Goal: Task Accomplishment & Management: Complete application form

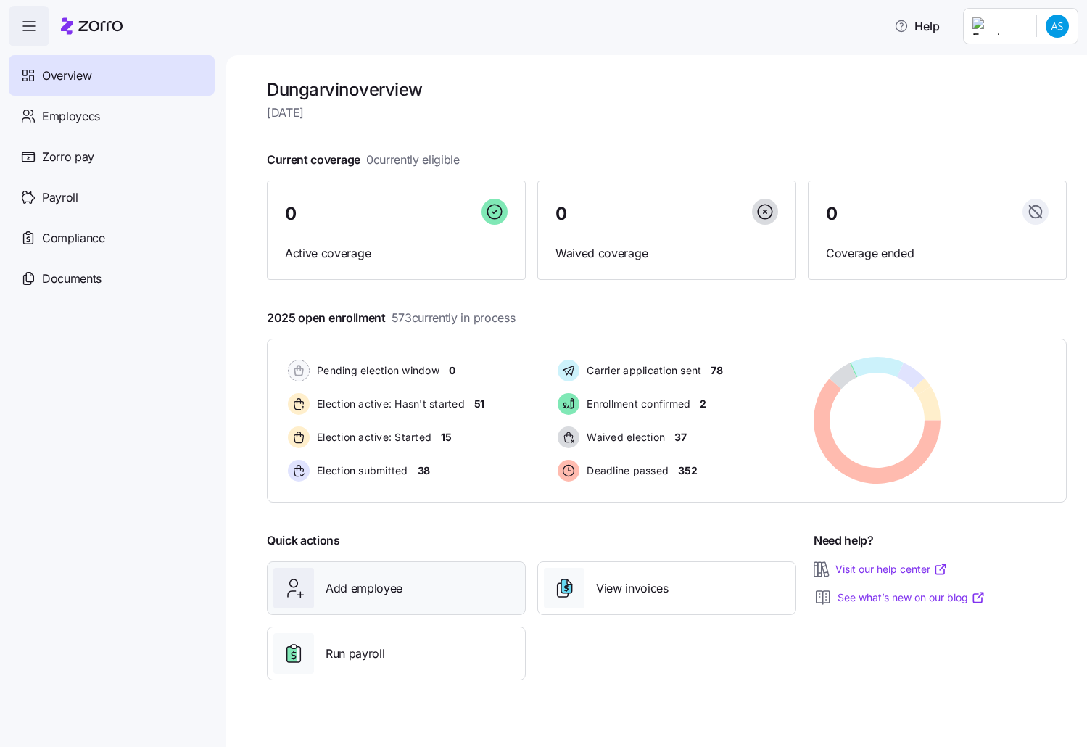
click at [408, 606] on div "Add employee" at bounding box center [396, 588] width 246 height 41
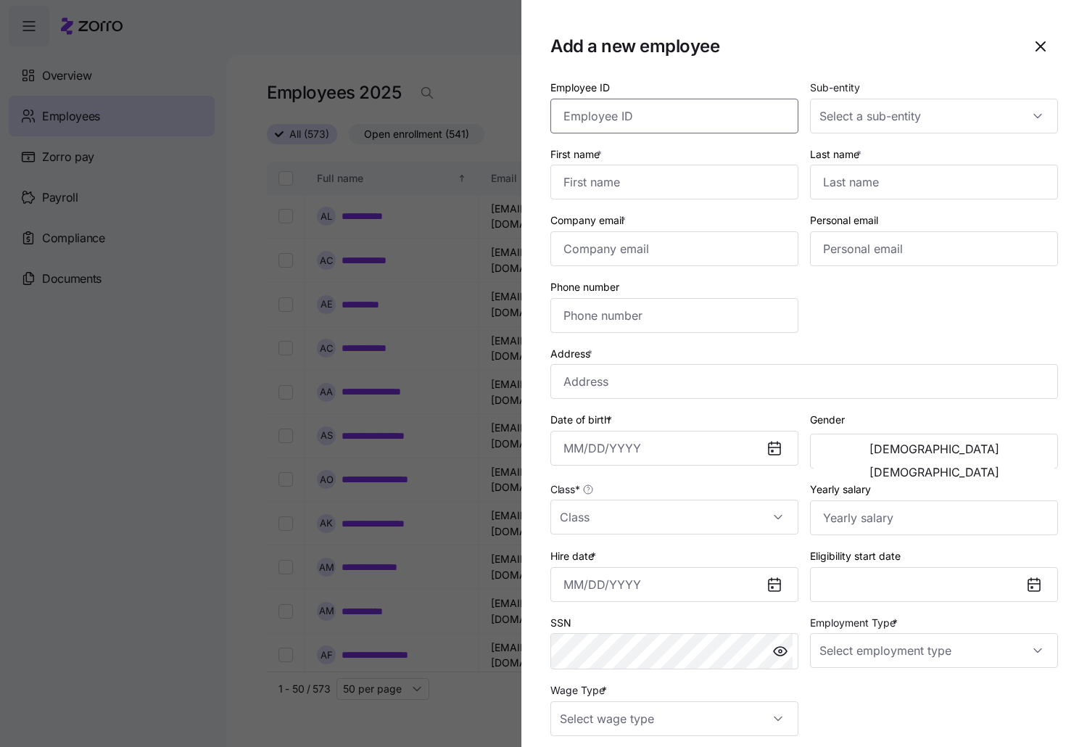
click at [699, 120] on input "Employee ID" at bounding box center [674, 116] width 248 height 35
paste input "358629"
type input "358629"
click at [978, 116] on input "Sub-entity" at bounding box center [934, 116] width 248 height 35
click at [950, 70] on section "Add a new employee Employee ID 358629 Sub-entity First name * Last name * Compa…" at bounding box center [804, 373] width 566 height 747
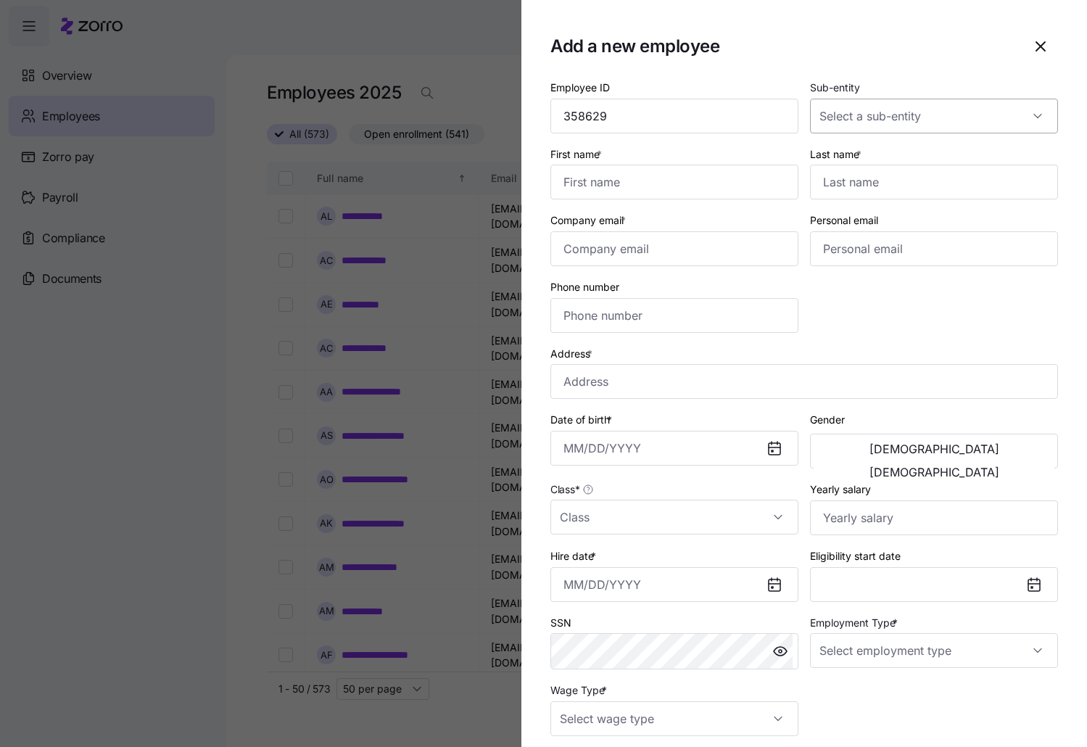
click at [1023, 107] on input "Sub-entity" at bounding box center [934, 116] width 248 height 35
click at [967, 157] on div "Dungarvin [US_STATE] LLC" at bounding box center [926, 160] width 231 height 30
type input "Dungarvin [US_STATE] LLC"
click at [680, 187] on input "First name *" at bounding box center [674, 182] width 248 height 35
type input "[PERSON_NAME]"
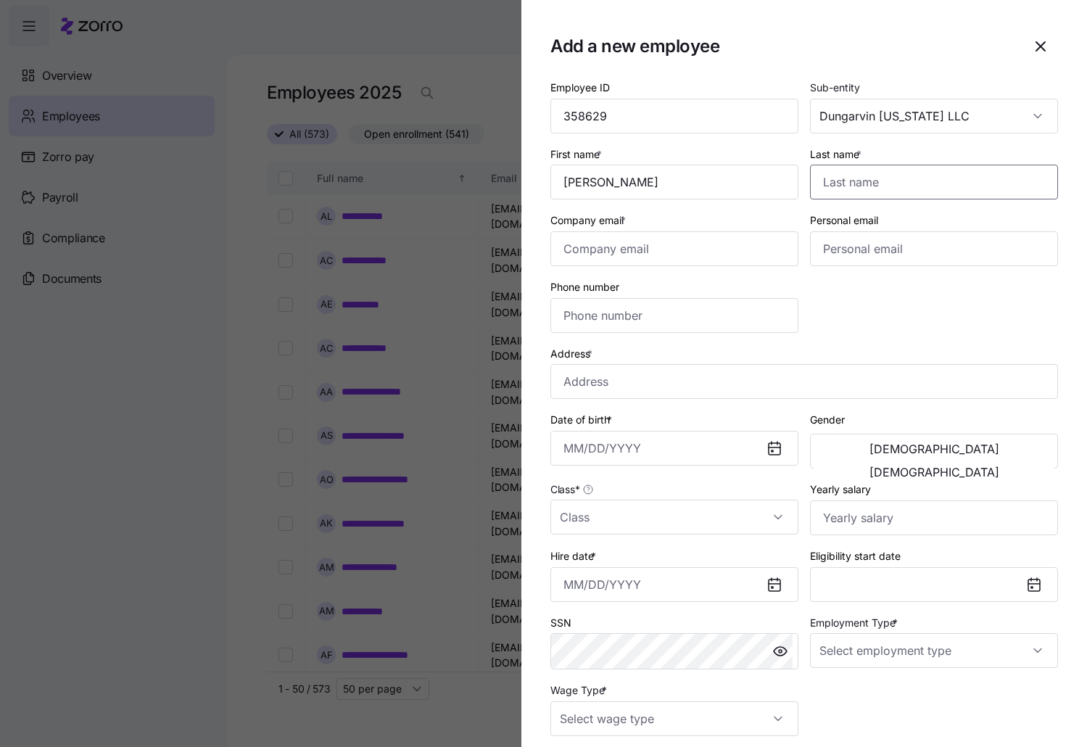
click at [918, 186] on input "Last name *" at bounding box center [934, 182] width 248 height 35
type input "[PERSON_NAME]"
click at [658, 241] on input "Company email *" at bounding box center [674, 248] width 248 height 35
paste input "[EMAIL_ADDRESS][DOMAIN_NAME]"
type input "[EMAIL_ADDRESS][DOMAIN_NAME]"
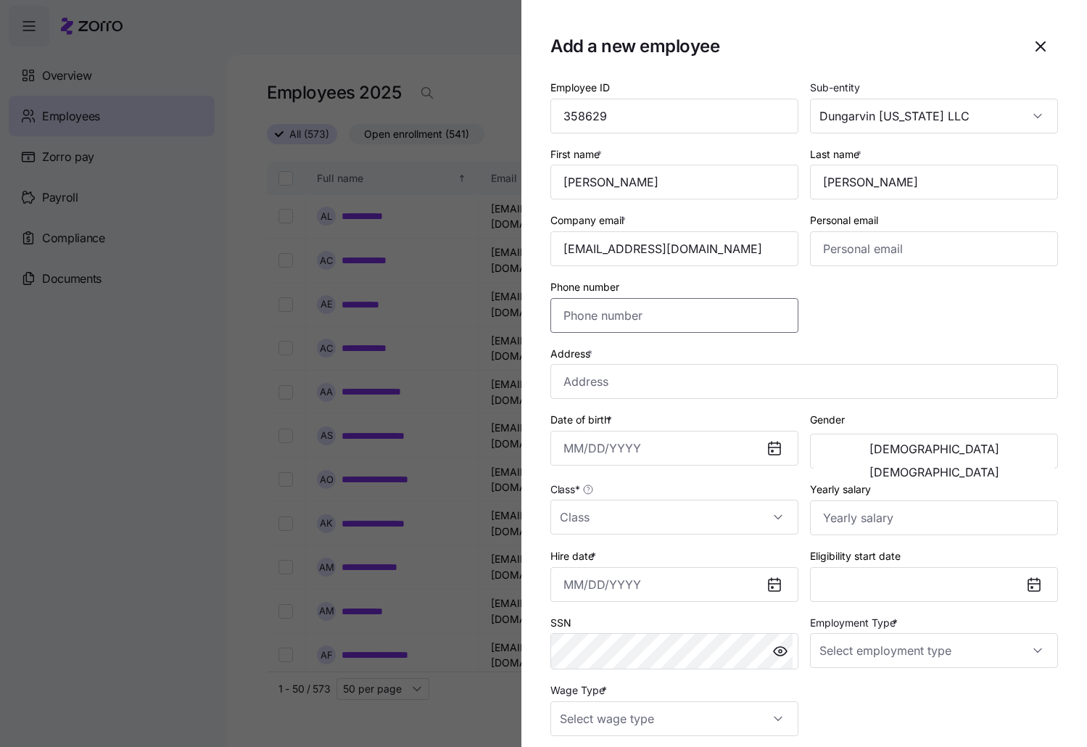
click at [669, 320] on input "Phone number" at bounding box center [674, 315] width 248 height 35
paste input "[PHONE_NUMBER]"
type input "[PHONE_NUMBER]"
click at [630, 379] on input "Address *" at bounding box center [804, 381] width 508 height 35
paste input "[STREET_ADDRESS][US_STATE]"
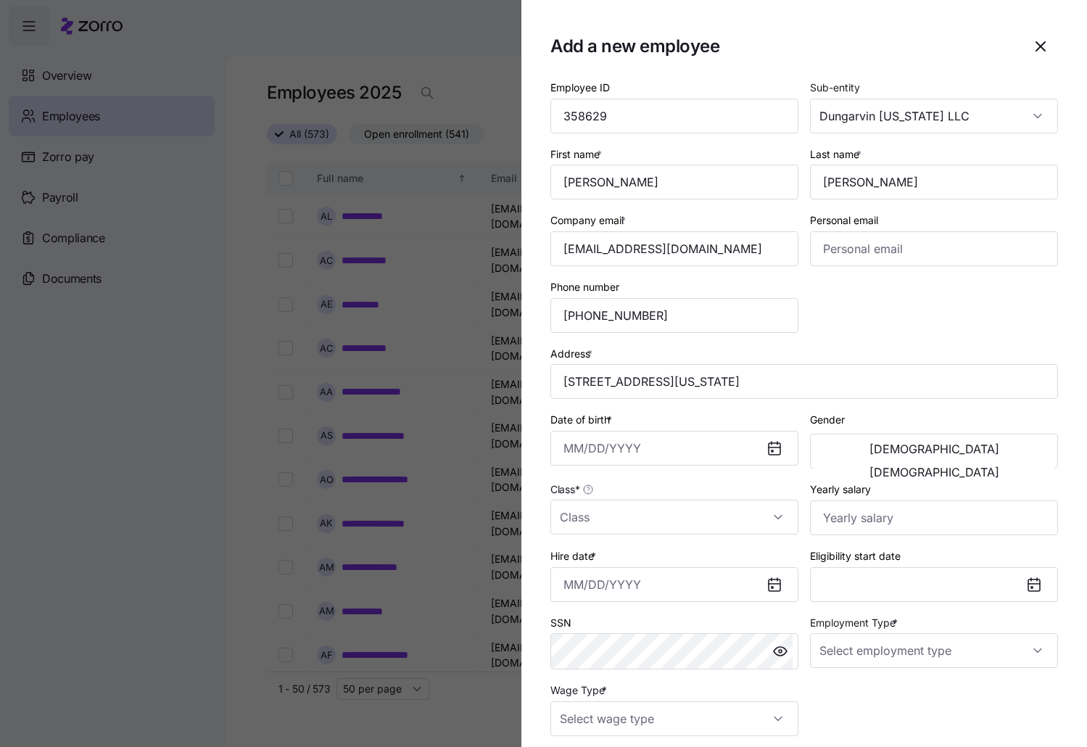
type input "[STREET_ADDRESS][US_STATE]"
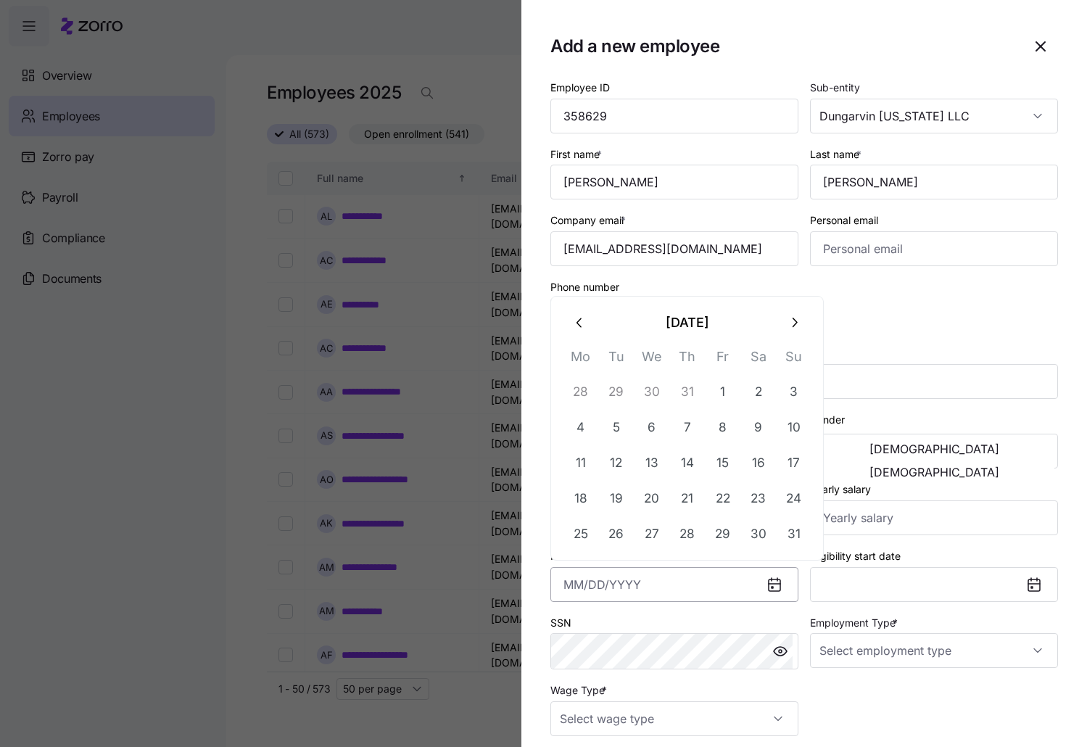
click at [584, 586] on input "Hire date *" at bounding box center [674, 584] width 248 height 35
paste input "[DATE]"
type input "[DATE]"
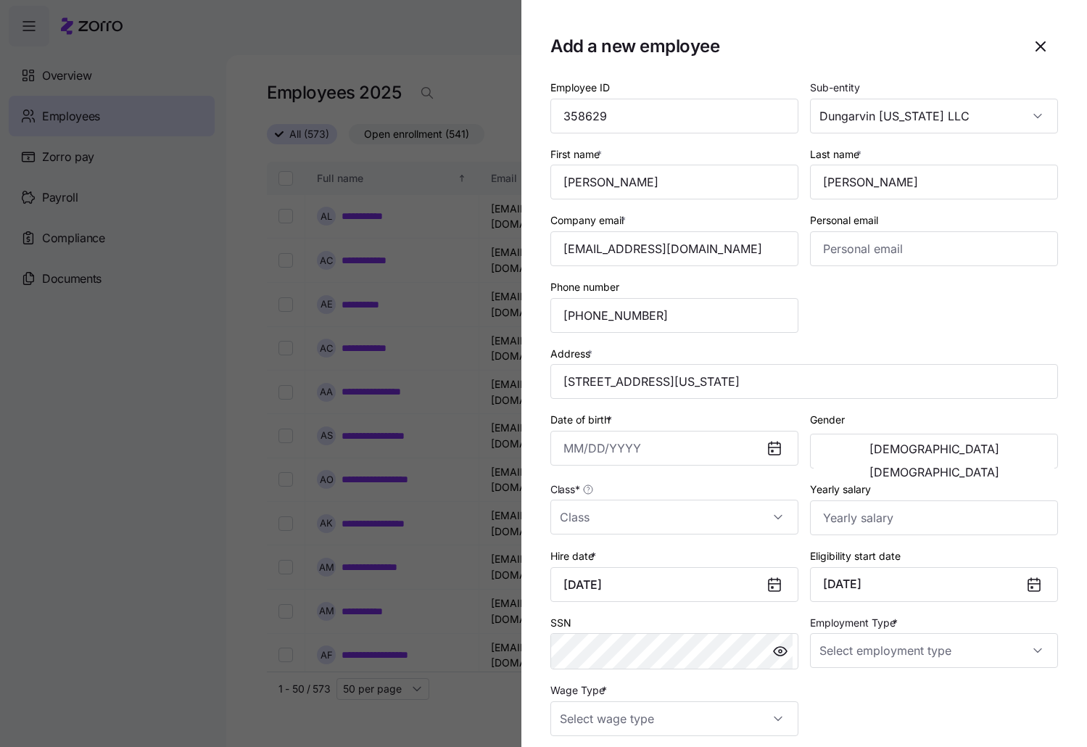
click at [909, 541] on div "Eligibility start date [DATE]" at bounding box center [934, 574] width 260 height 67
click at [716, 495] on div "Class *" at bounding box center [674, 507] width 248 height 54
click at [730, 515] on input "Class *" at bounding box center [674, 517] width 248 height 35
click at [719, 558] on div "IN" at bounding box center [671, 561] width 231 height 30
type input "IN"
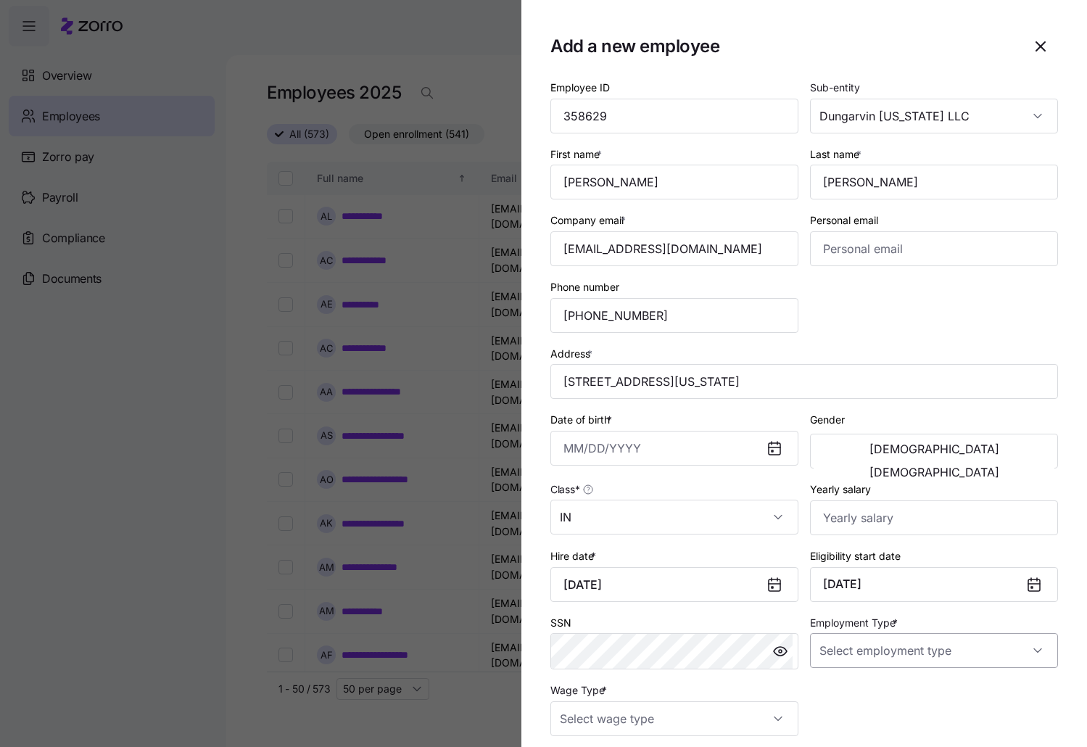
click at [1036, 650] on input "Employment Type *" at bounding box center [934, 650] width 248 height 35
click at [999, 637] on input "Employment Type *" at bounding box center [934, 650] width 248 height 35
click at [962, 690] on div "Full Time" at bounding box center [926, 694] width 231 height 30
type input "Full Time"
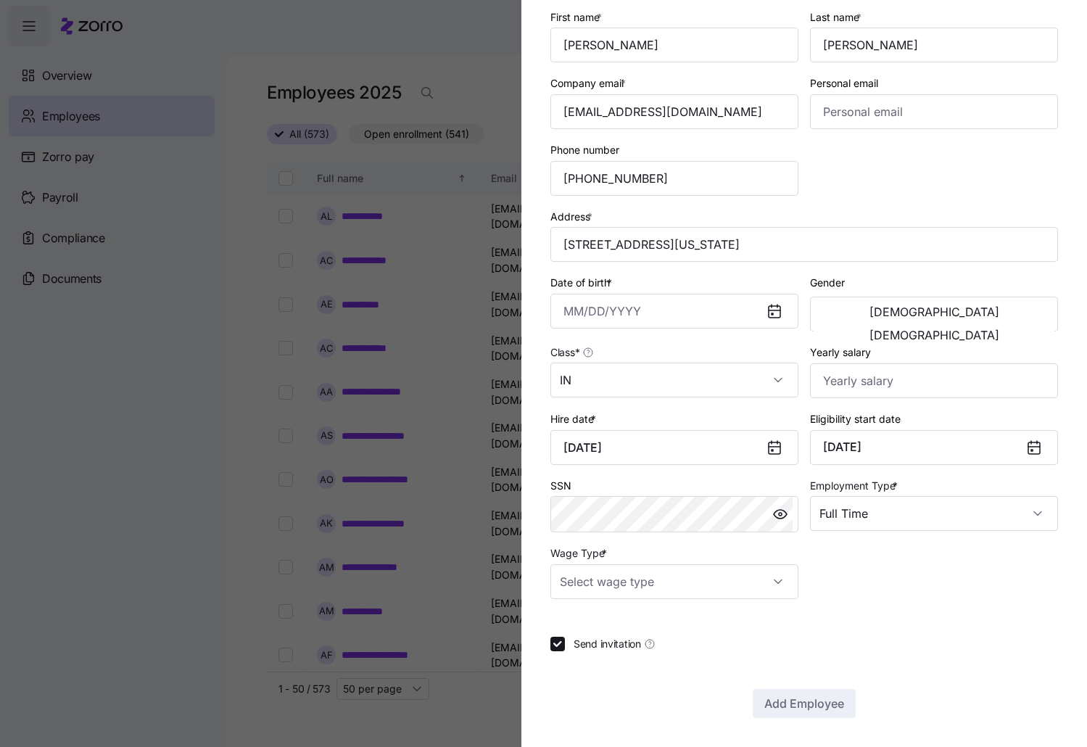
scroll to position [65, 0]
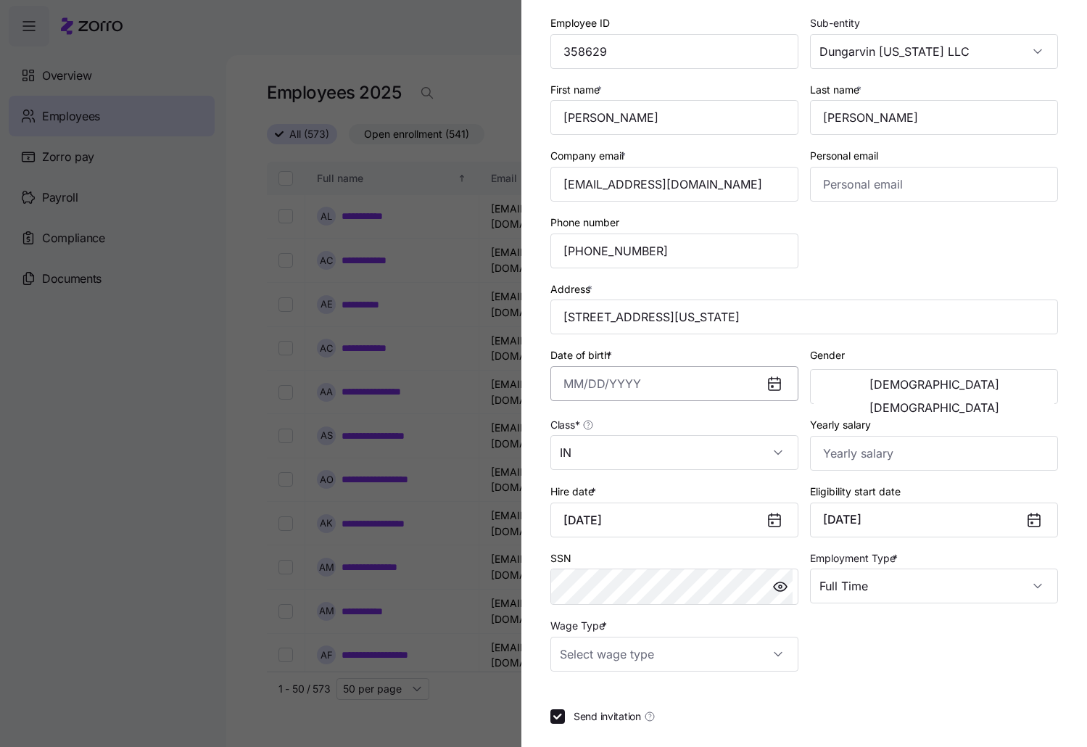
click at [628, 389] on input "Date of birth *" at bounding box center [674, 383] width 248 height 35
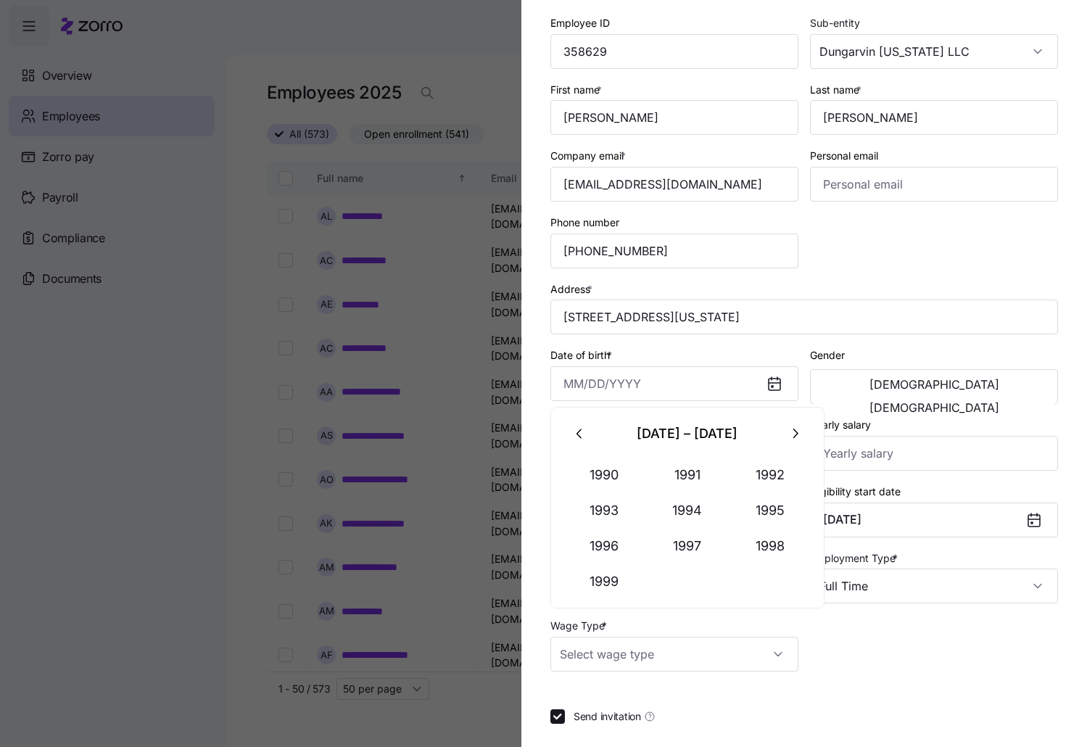
paste input "[DATE]"
type input "[DATE]"
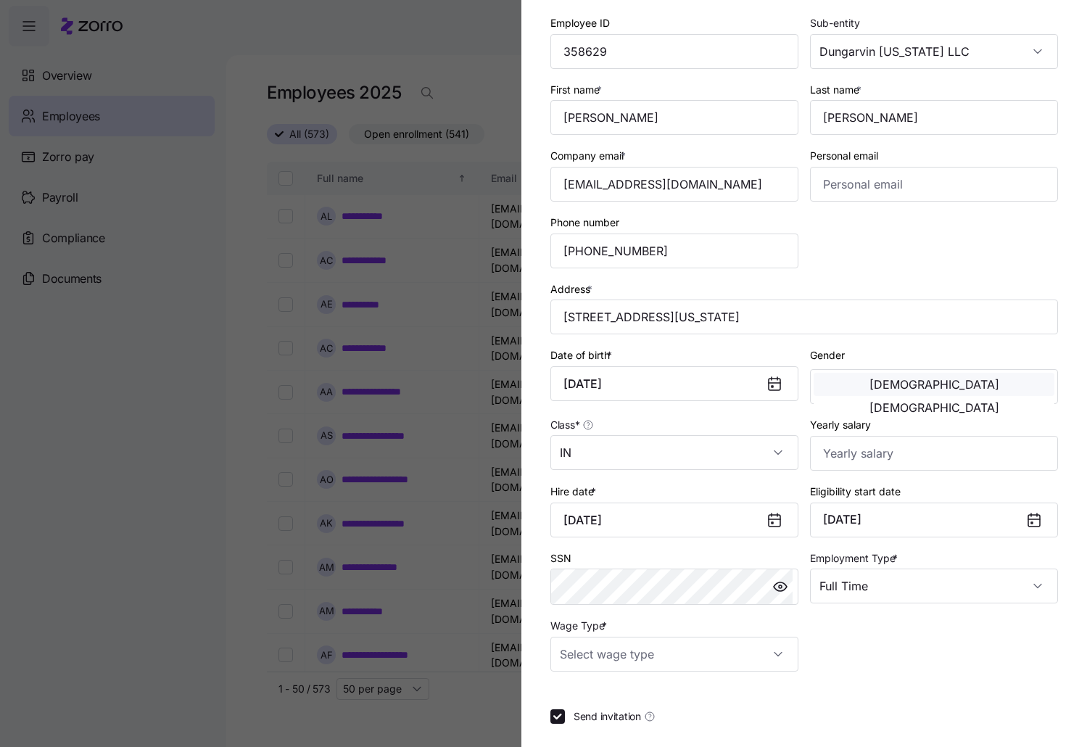
click at [888, 376] on button "[DEMOGRAPHIC_DATA]" at bounding box center [934, 384] width 241 height 23
click at [851, 450] on input "Yearly salary" at bounding box center [934, 453] width 248 height 35
type input "$25,740"
click at [782, 659] on input "Wage Type *" at bounding box center [674, 654] width 248 height 35
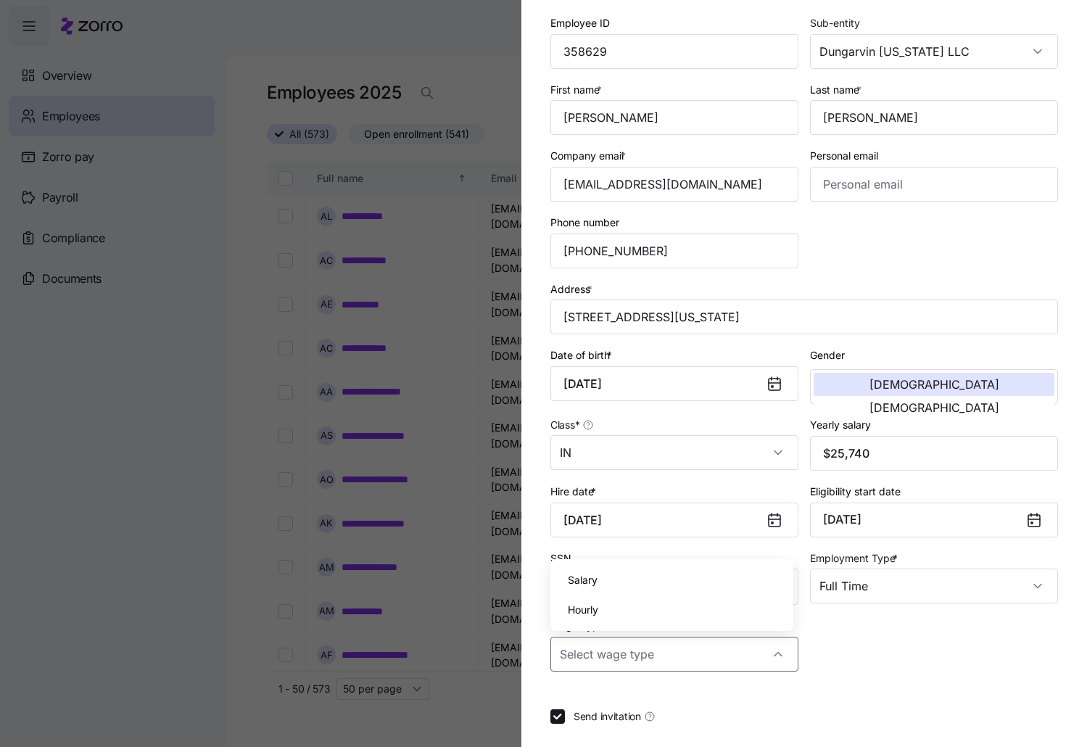
click at [687, 609] on div "Hourly" at bounding box center [671, 610] width 231 height 30
type input "Hourly"
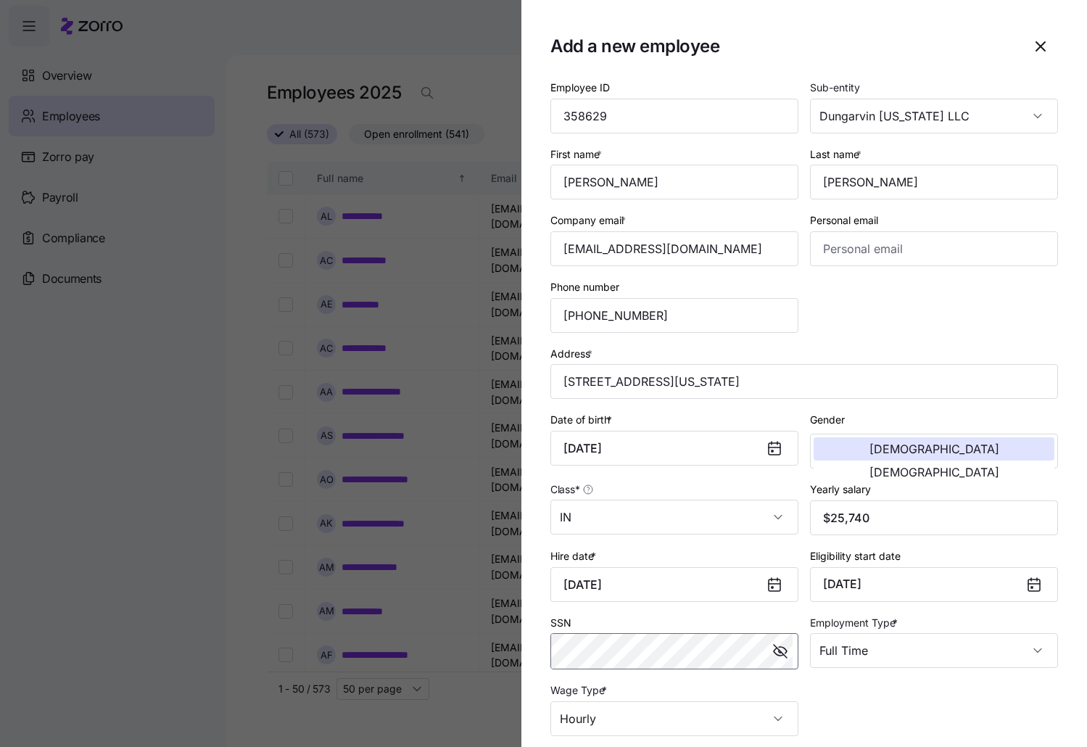
scroll to position [137, 0]
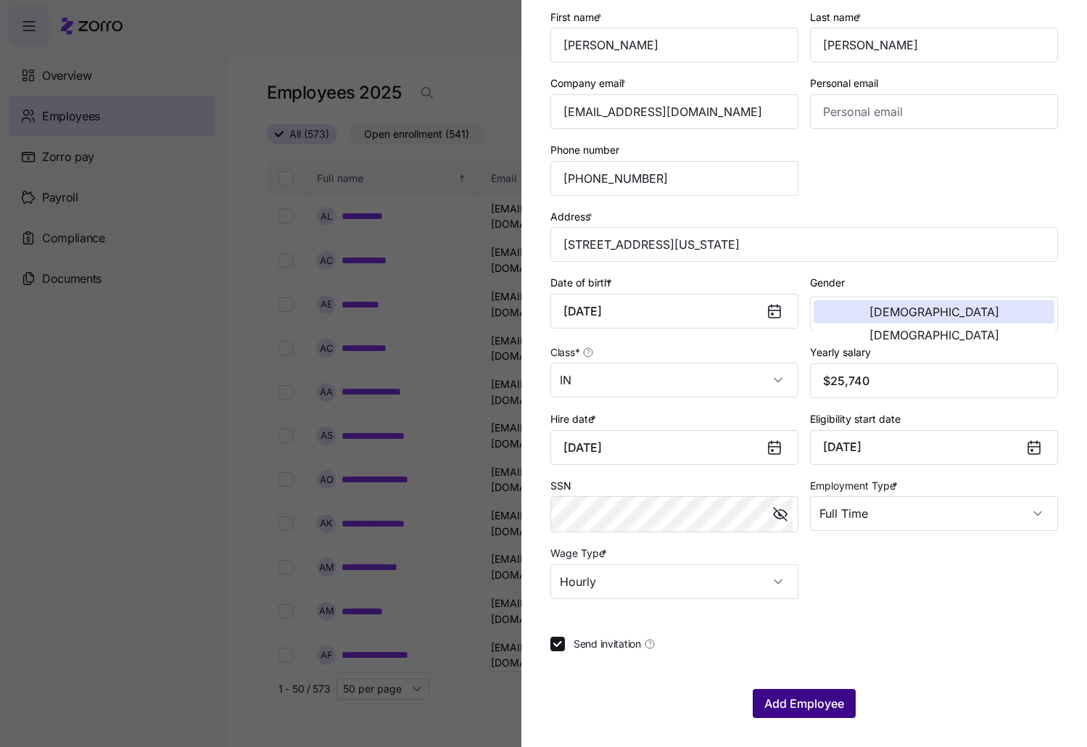
click at [816, 701] on span "Add Employee" at bounding box center [804, 703] width 80 height 17
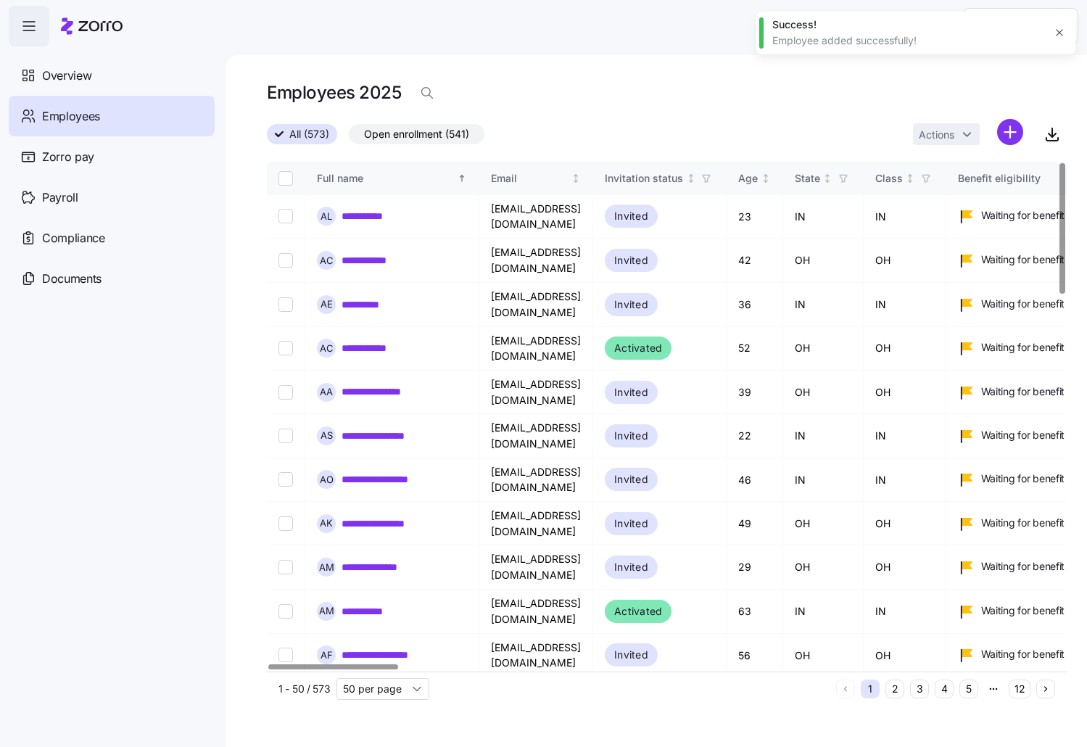
drag, startPoint x: 567, startPoint y: 115, endPoint x: 576, endPoint y: 112, distance: 9.4
click at [567, 115] on div "Employees 2025" at bounding box center [667, 98] width 800 height 41
click at [1010, 136] on html "**********" at bounding box center [543, 369] width 1087 height 738
click at [962, 197] on span "Add a new employee" at bounding box center [962, 194] width 97 height 15
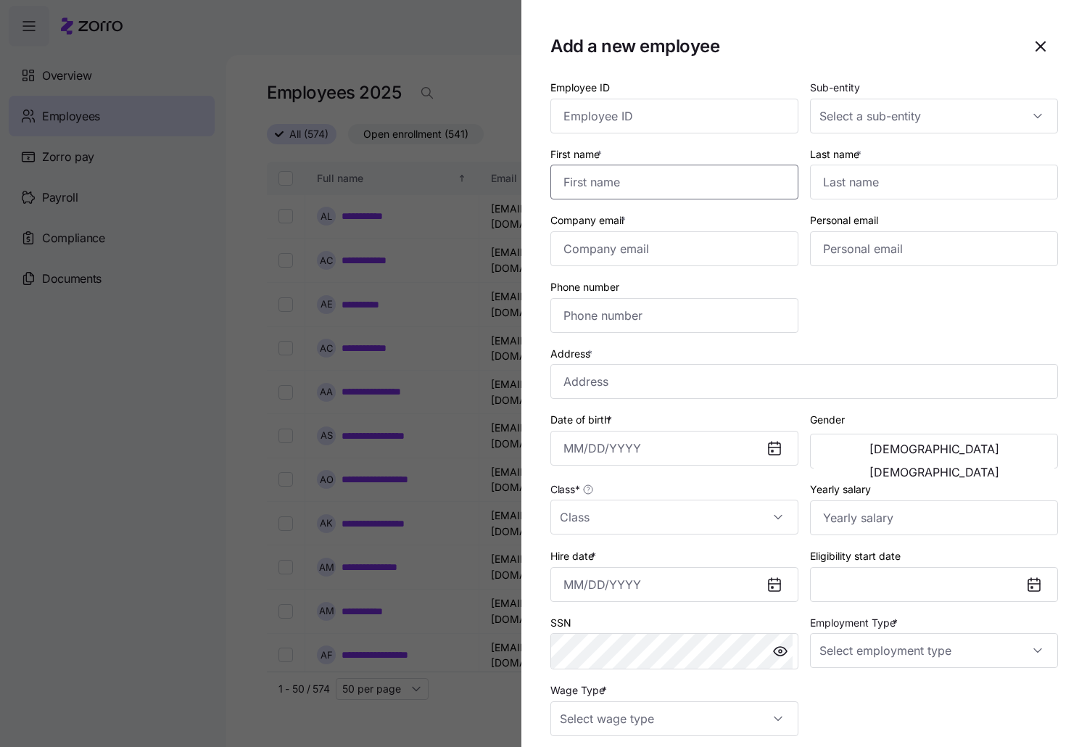
click at [619, 193] on input "First name *" at bounding box center [674, 182] width 248 height 35
paste input "[PERSON_NAME]"
type input "[PERSON_NAME]"
click at [859, 179] on input "Last name *" at bounding box center [934, 182] width 248 height 35
type input "[PERSON_NAME]"
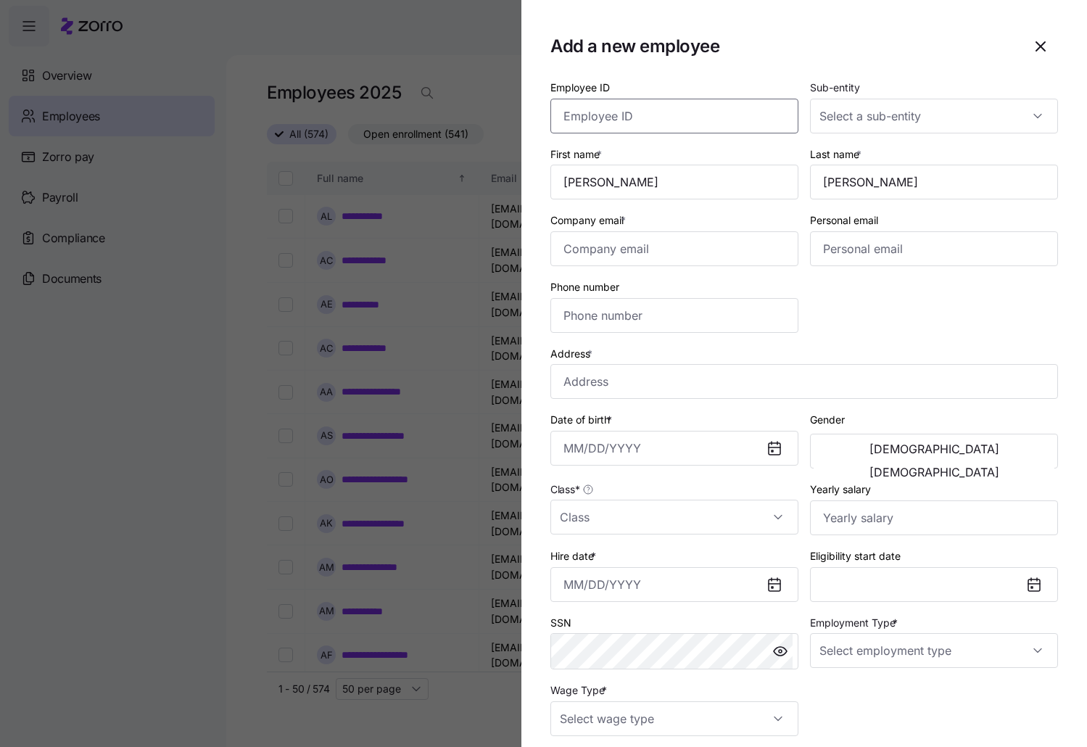
click at [693, 121] on input "Employee ID" at bounding box center [674, 116] width 248 height 35
paste input "358627"
type input "358627"
click at [1023, 123] on div at bounding box center [934, 116] width 248 height 35
click at [935, 156] on div "Dungarvin [US_STATE] LLC" at bounding box center [926, 160] width 231 height 30
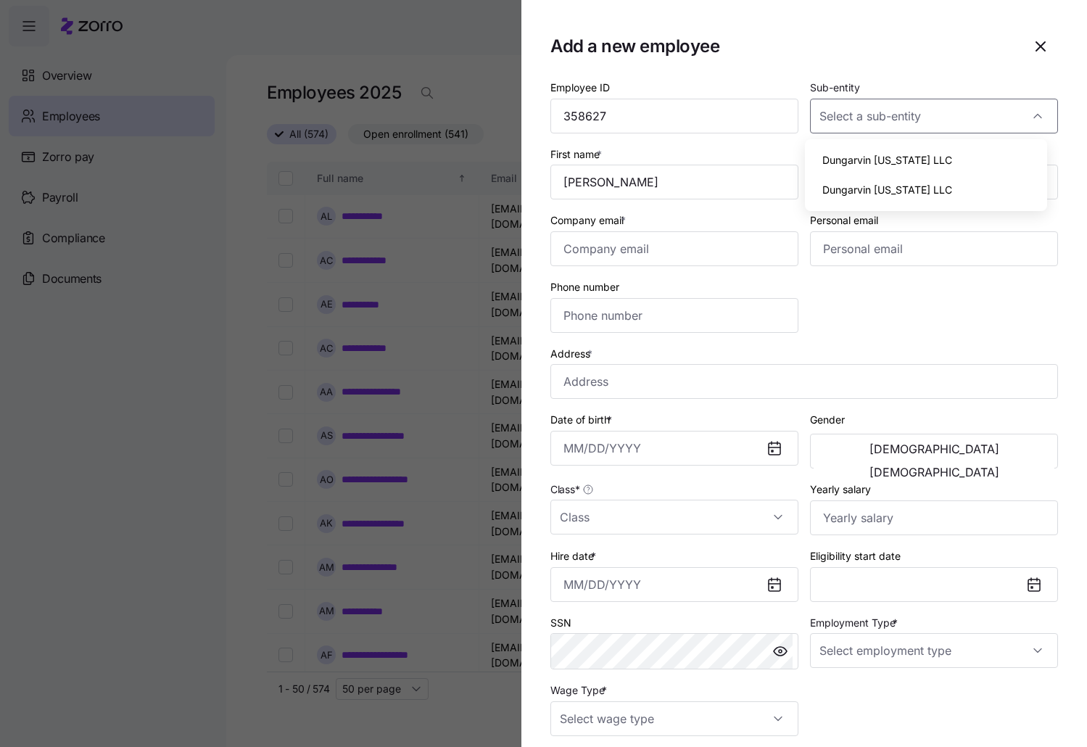
type input "Dungarvin [US_STATE] LLC"
click at [777, 516] on input "Class *" at bounding box center [674, 517] width 248 height 35
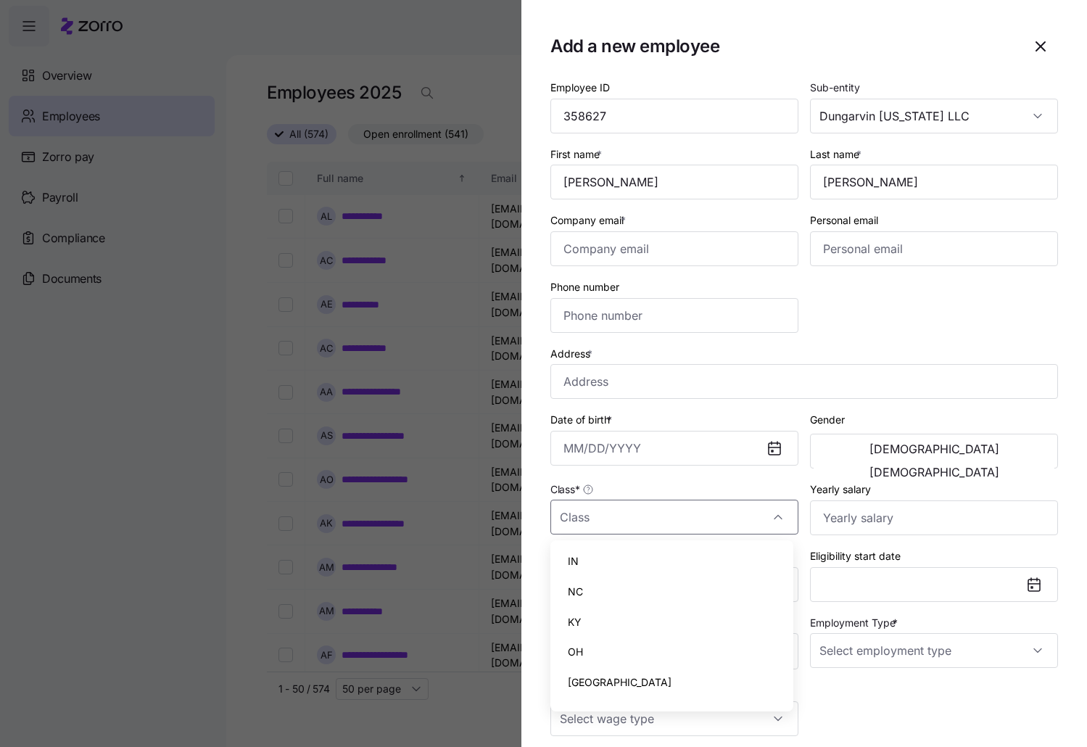
click at [680, 563] on div "IN" at bounding box center [671, 561] width 231 height 30
type input "IN"
click at [649, 311] on input "Phone number" at bounding box center [674, 315] width 248 height 35
paste input "[PHONE_NUMBER]"
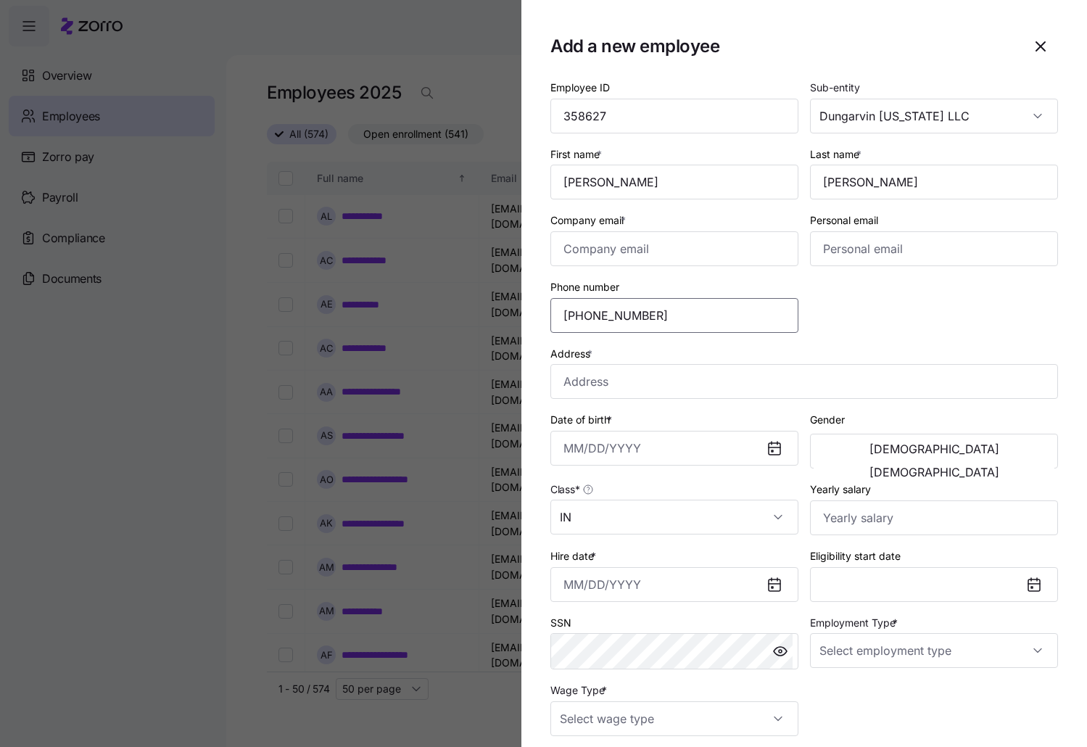
type input "[PHONE_NUMBER]"
click at [606, 265] on input "Company email *" at bounding box center [674, 248] width 248 height 35
paste input "[EMAIL_ADDRESS][DOMAIN_NAME]"
type input "[EMAIL_ADDRESS][DOMAIN_NAME]"
click at [640, 392] on input "Address *" at bounding box center [804, 381] width 508 height 35
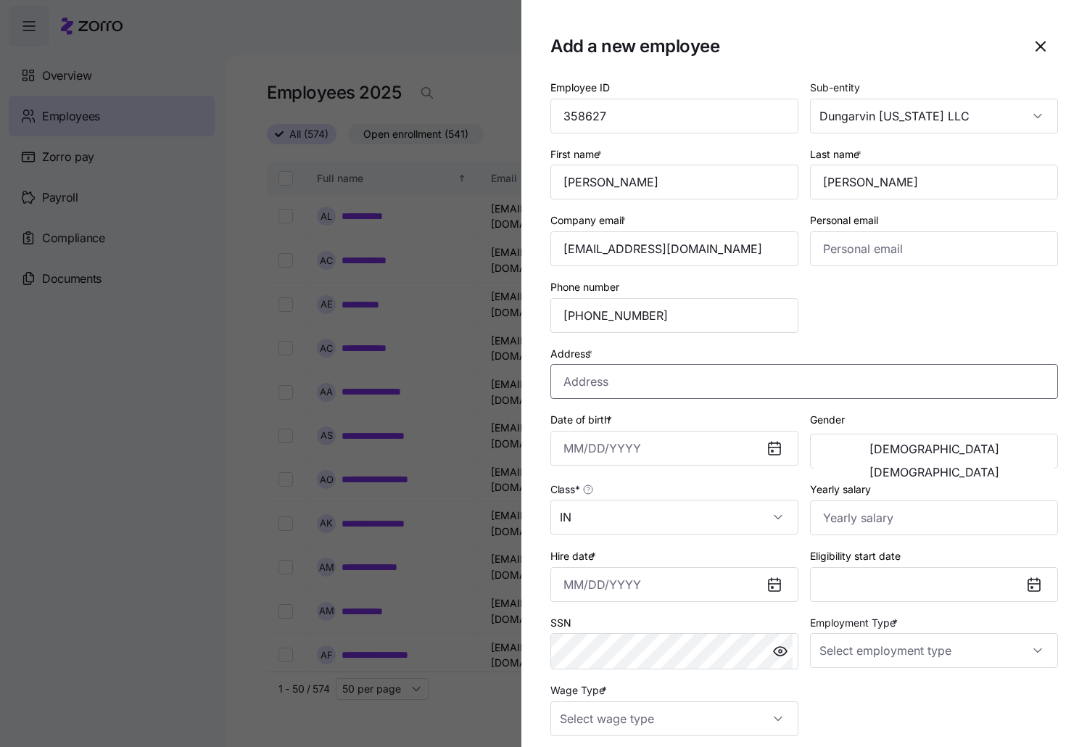
paste input "[STREET_ADDRESS]"
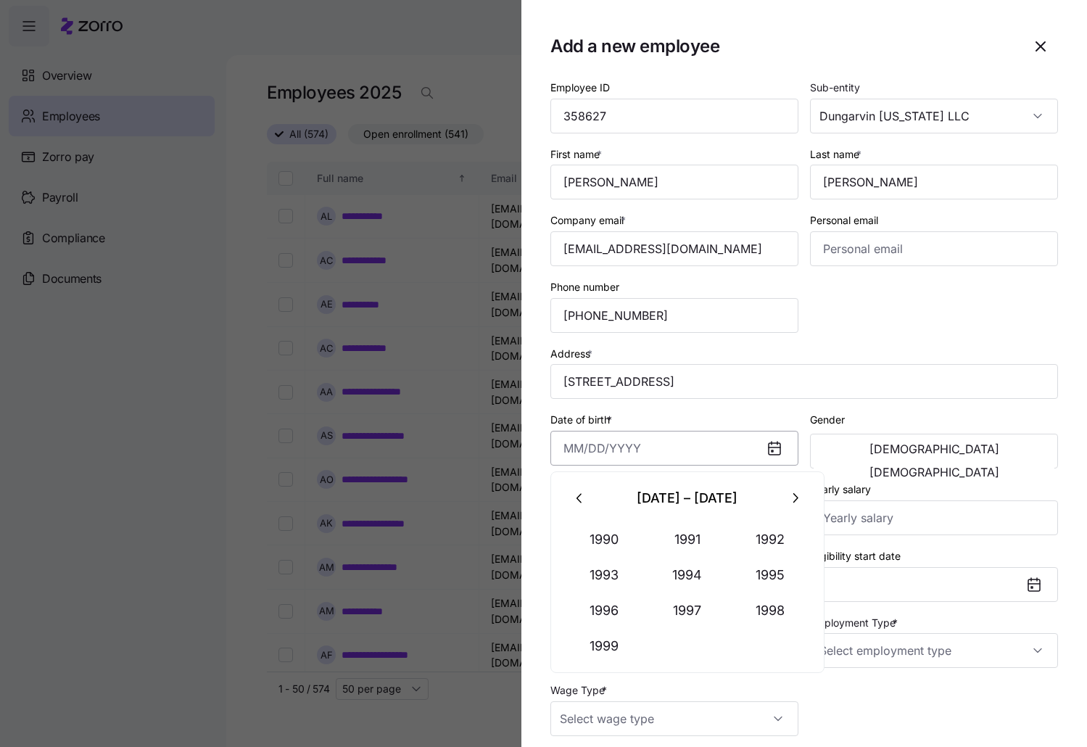
type input "[STREET_ADDRESS]"
click at [977, 418] on div "Gender [DEMOGRAPHIC_DATA] [DEMOGRAPHIC_DATA]" at bounding box center [934, 439] width 248 height 58
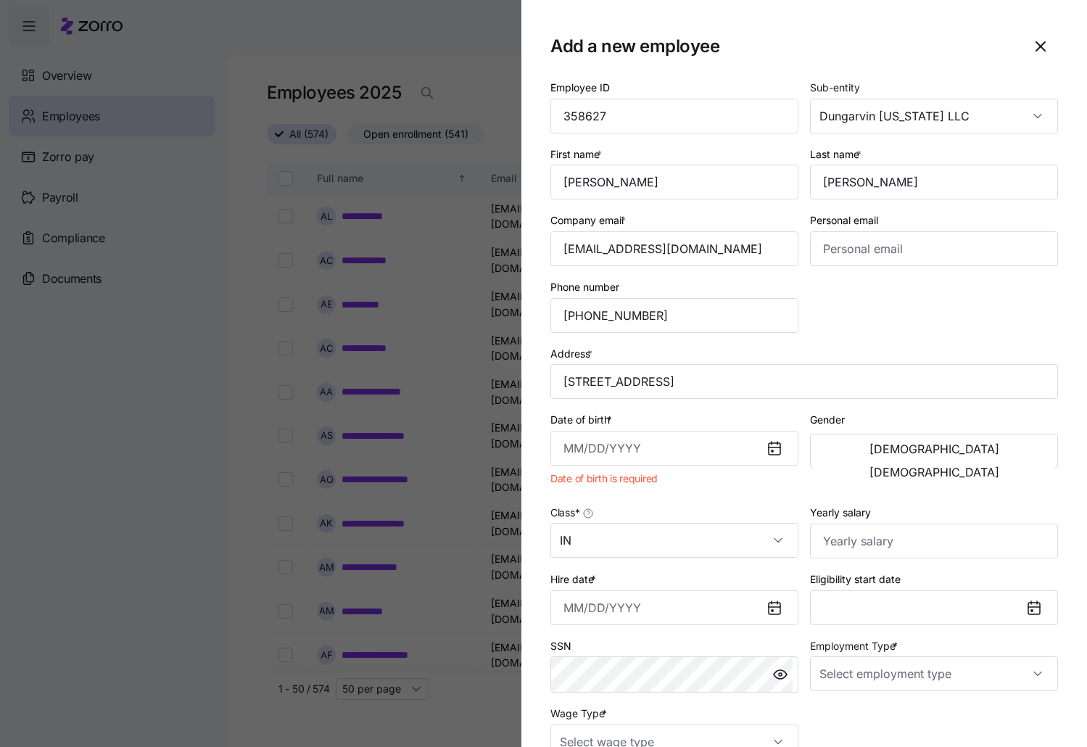
click at [653, 584] on div "Hire date *" at bounding box center [674, 597] width 248 height 55
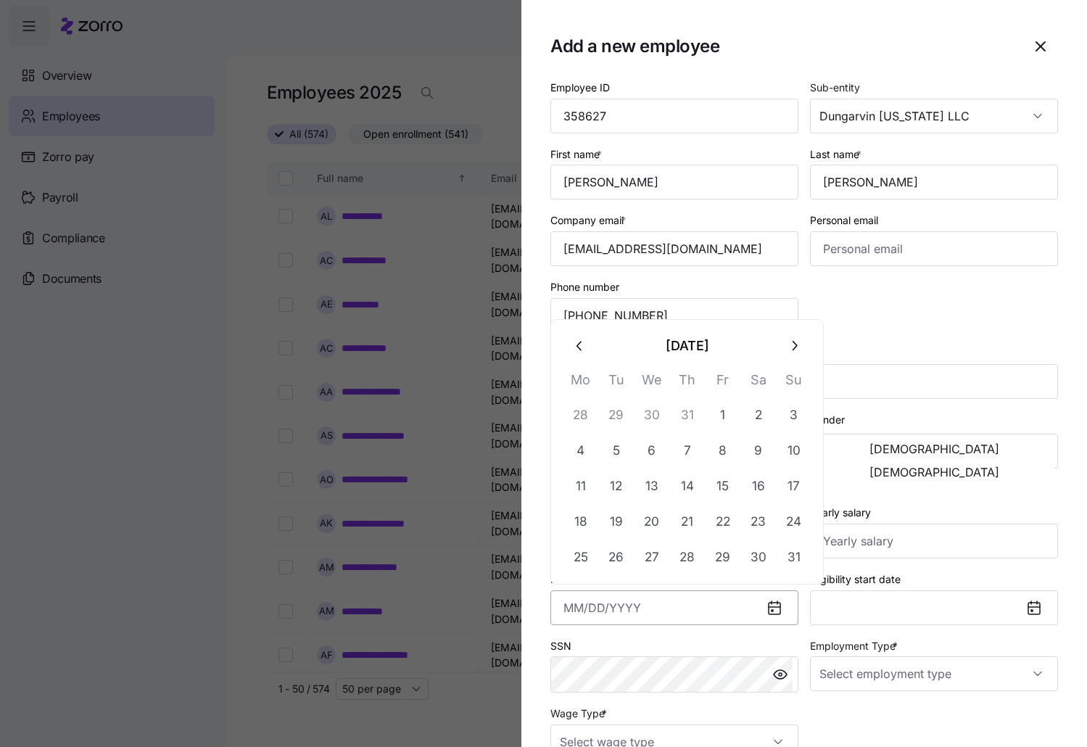
click at [613, 613] on input "Hire date *" at bounding box center [674, 607] width 248 height 35
paste input "[DATE]"
type input "[DATE]"
click at [717, 642] on div "SSN" at bounding box center [674, 665] width 248 height 57
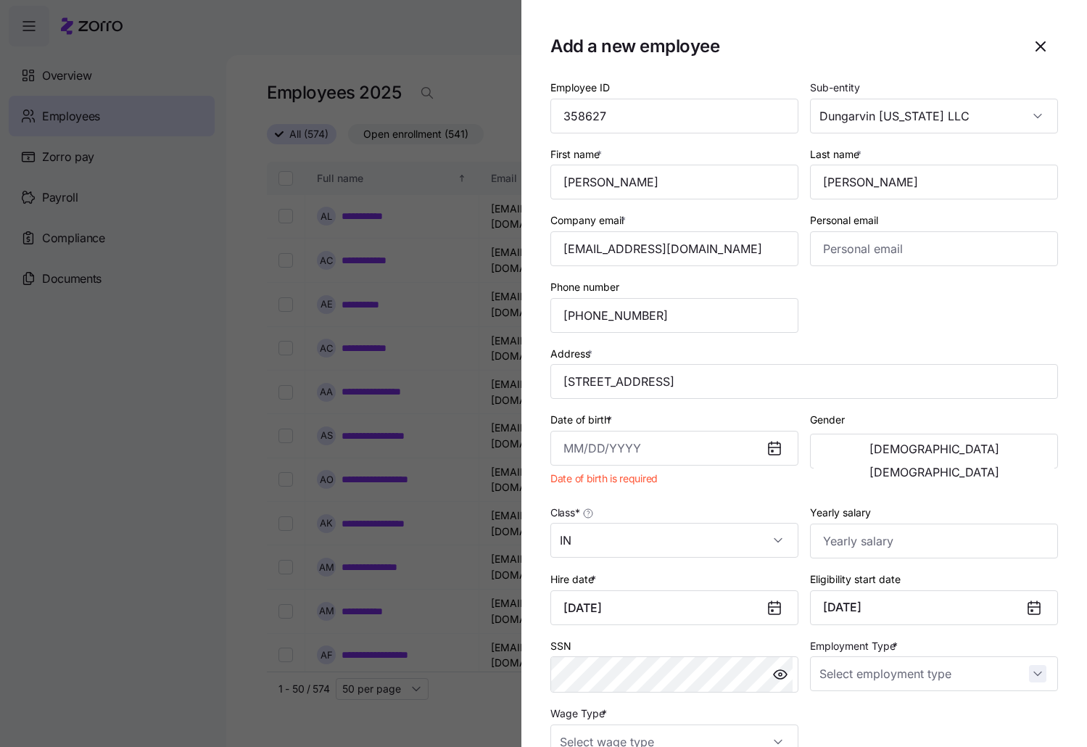
click at [1033, 678] on input "Employment Type *" at bounding box center [934, 673] width 248 height 35
click at [868, 603] on div "Full Time" at bounding box center [926, 599] width 231 height 30
type input "Full Time"
click at [979, 466] on span "[DEMOGRAPHIC_DATA]" at bounding box center [934, 472] width 130 height 12
click at [597, 442] on input "Date of birth *" at bounding box center [674, 448] width 248 height 35
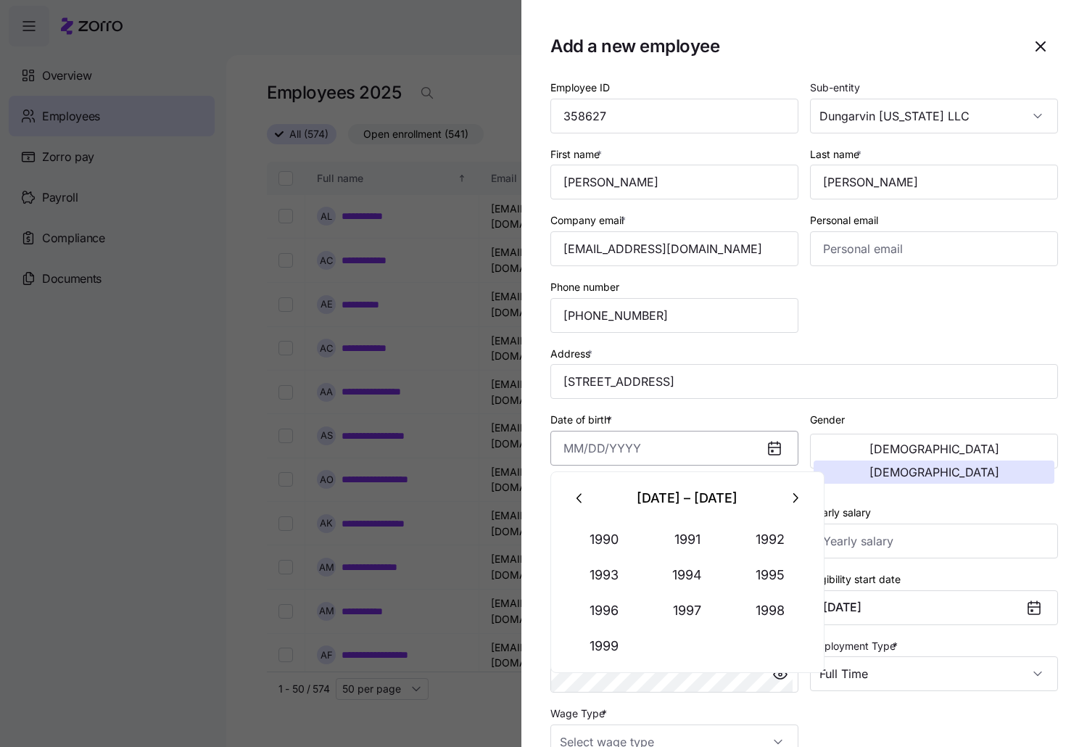
paste input "[DATE]"
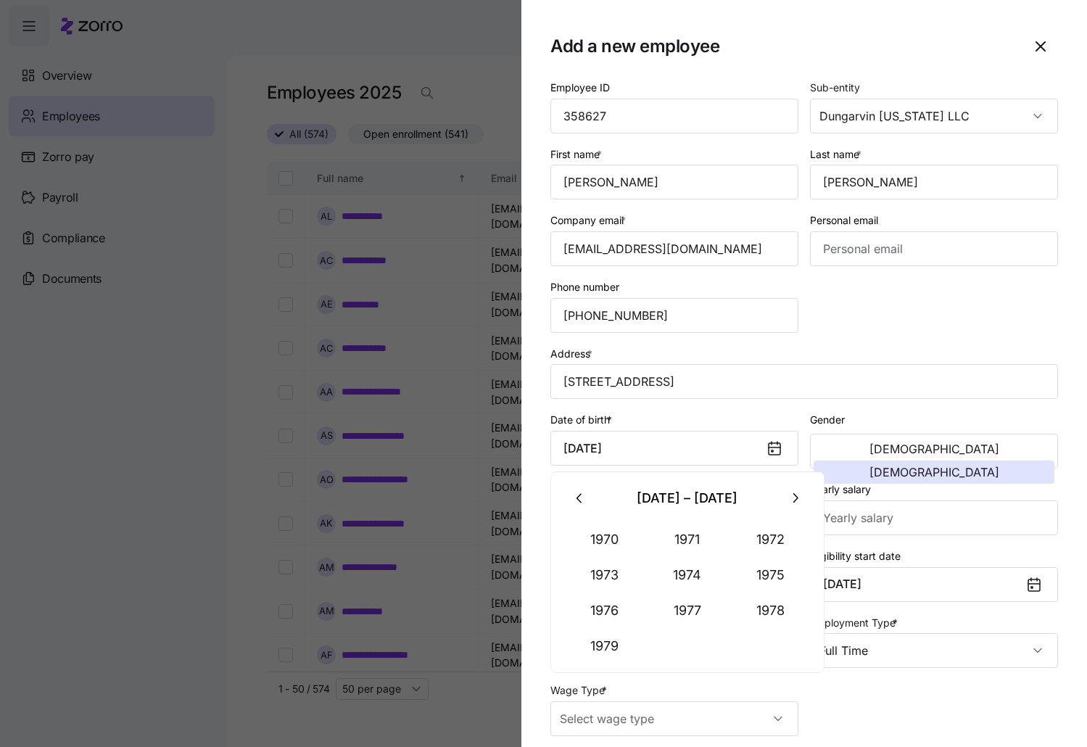
type input "[DATE]"
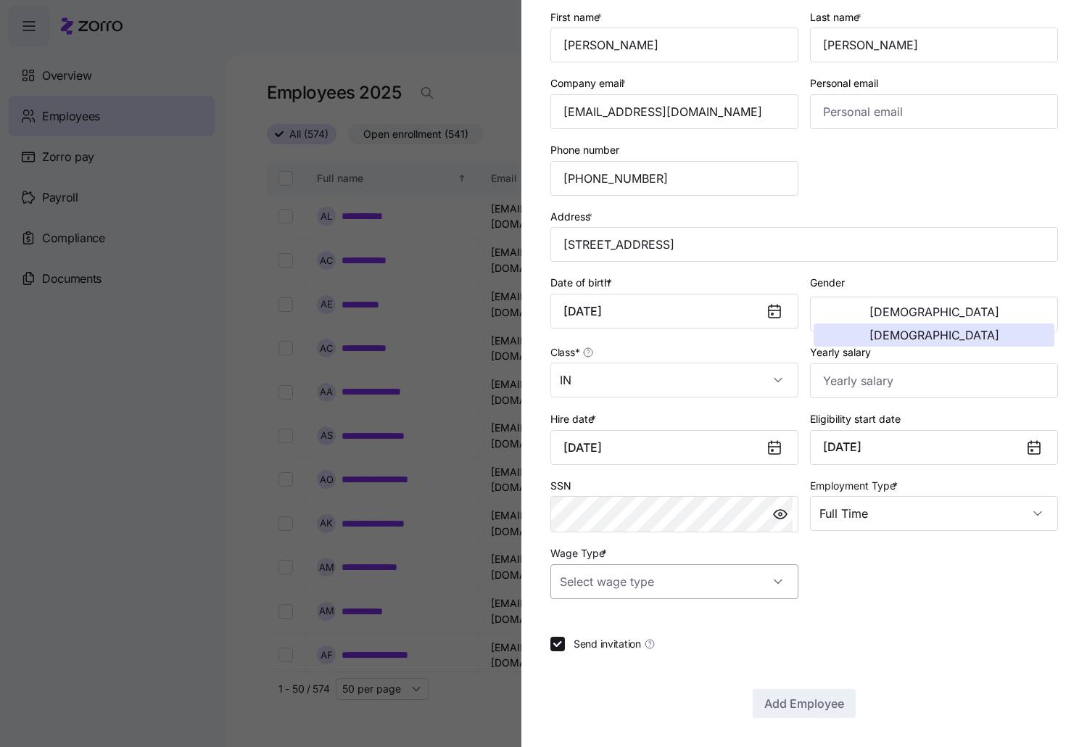
click at [777, 578] on input "Wage Type *" at bounding box center [674, 581] width 248 height 35
click at [682, 654] on div "Hourly" at bounding box center [671, 656] width 231 height 30
type input "Hourly"
click at [903, 378] on input "Yearly salary" at bounding box center [934, 380] width 248 height 35
type input "$29,952"
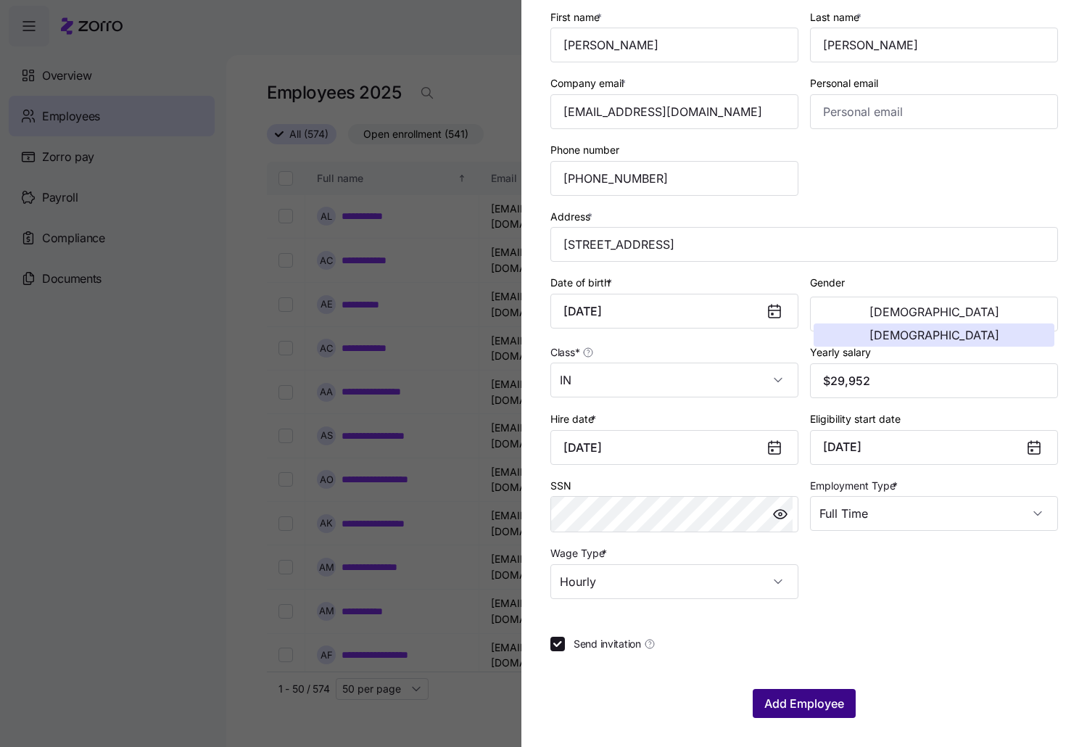
click at [822, 705] on span "Add Employee" at bounding box center [804, 703] width 80 height 17
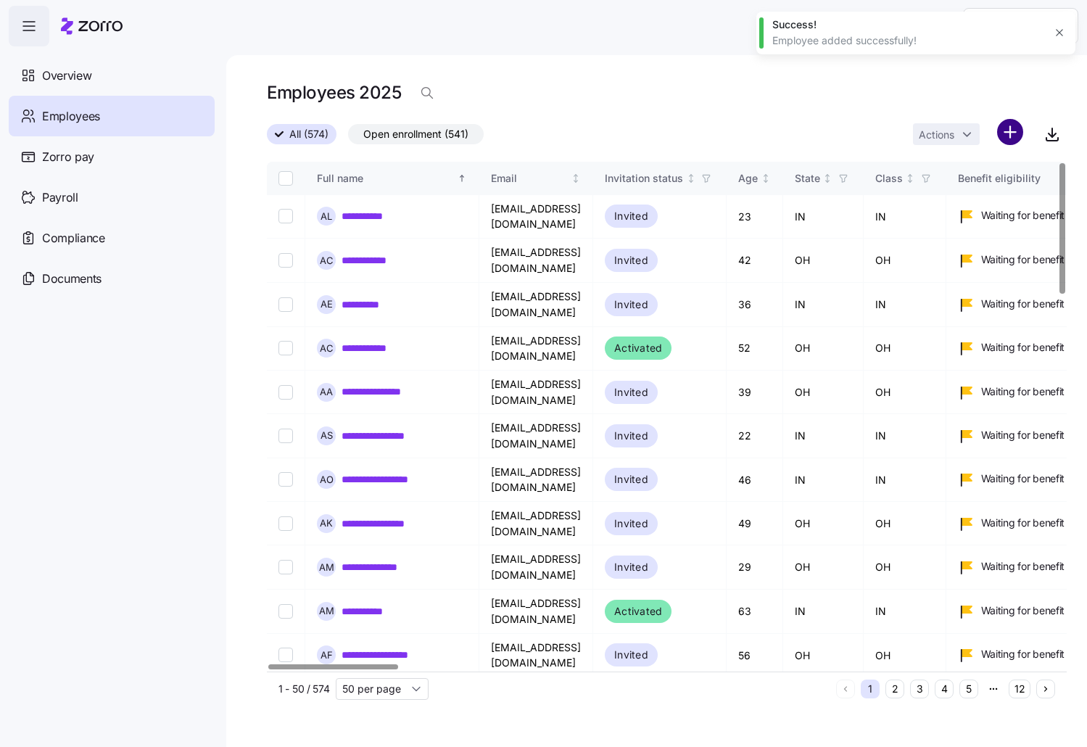
click at [1012, 127] on html "**********" at bounding box center [543, 369] width 1087 height 738
click at [953, 194] on span "Add a new employee" at bounding box center [962, 194] width 97 height 15
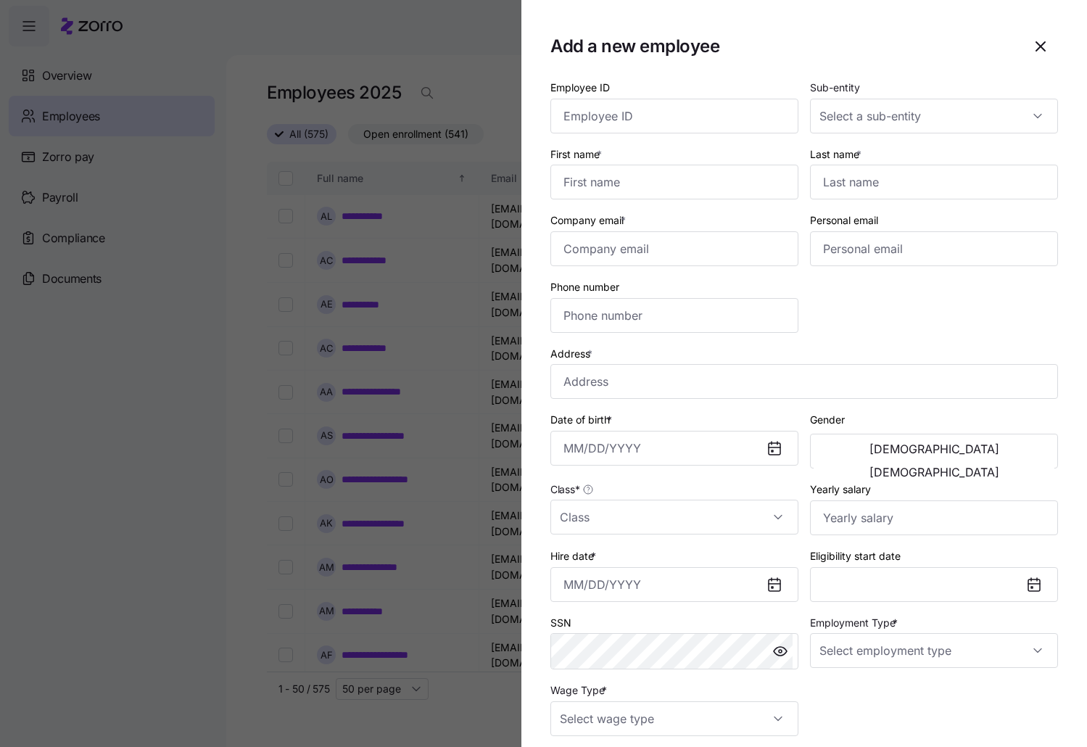
click at [730, 62] on div "Add a new employee" at bounding box center [804, 46] width 508 height 35
drag, startPoint x: 671, startPoint y: 178, endPoint x: 689, endPoint y: 176, distance: 17.5
click at [671, 178] on input "First name *" at bounding box center [674, 182] width 248 height 35
type input "L"
type input "[PERSON_NAME]"
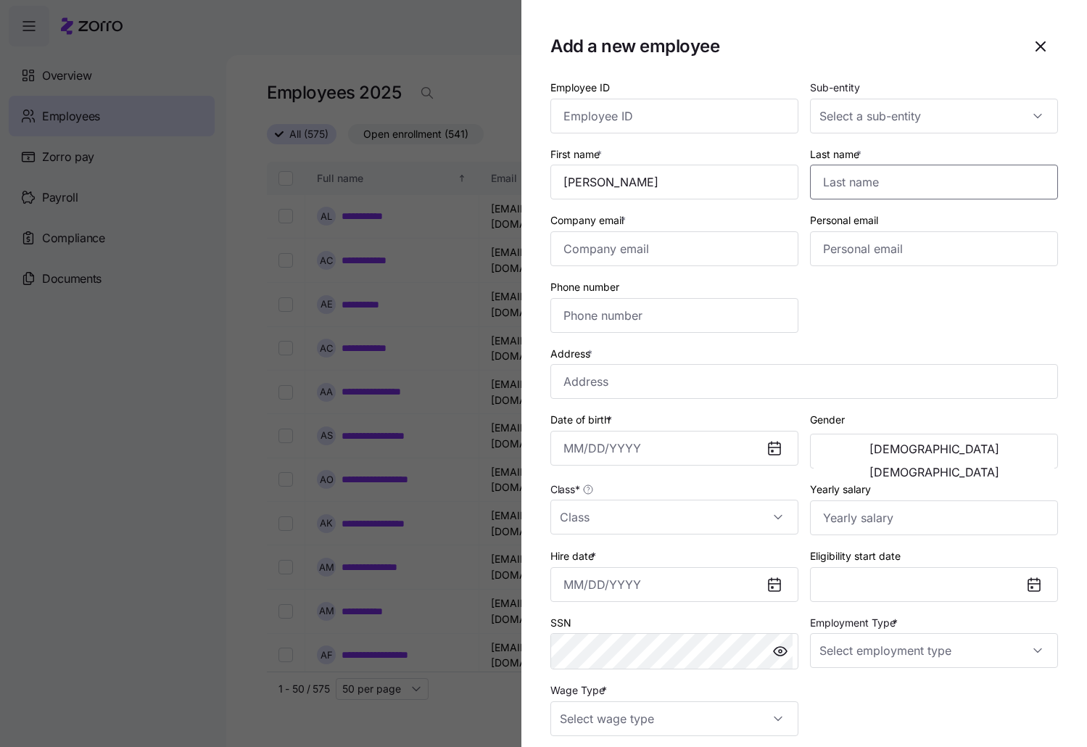
click at [886, 181] on input "Last name *" at bounding box center [934, 182] width 248 height 35
type input "[PERSON_NAME]"
click at [1030, 109] on div at bounding box center [934, 116] width 248 height 35
click at [912, 164] on span "Dungarvin [US_STATE] LLC" at bounding box center [887, 160] width 130 height 16
type input "Dungarvin [US_STATE] LLC"
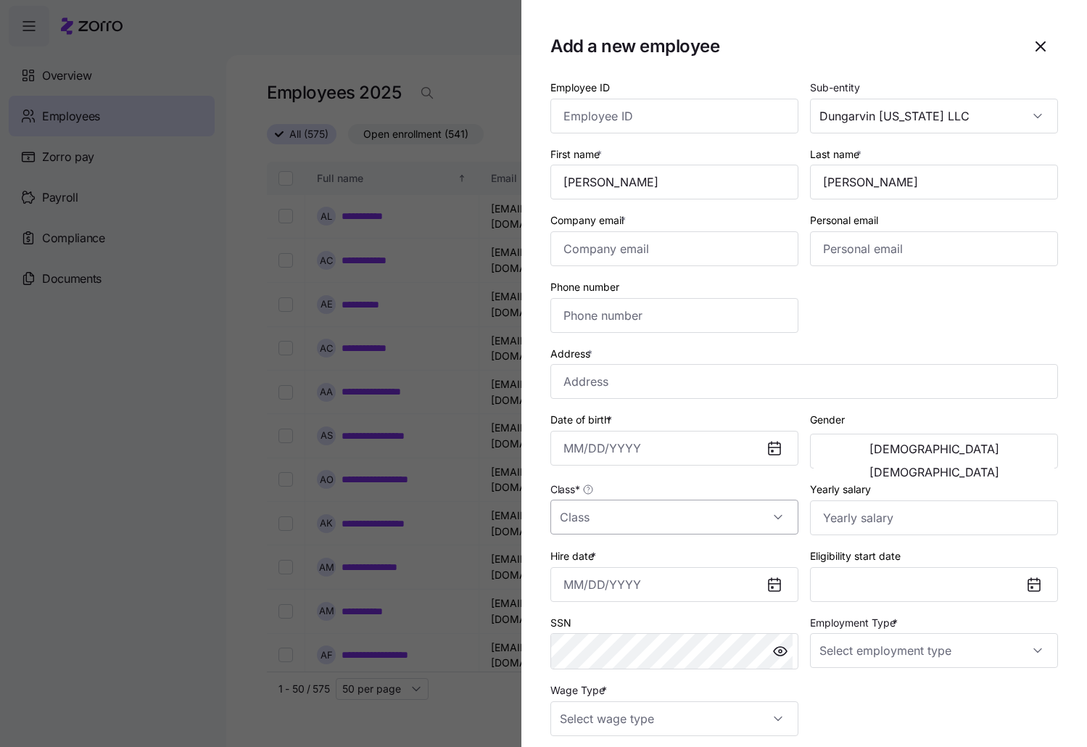
click at [766, 506] on input "Class *" at bounding box center [674, 517] width 248 height 35
click at [660, 566] on div "IN" at bounding box center [671, 561] width 231 height 30
type input "IN"
click at [648, 388] on input "Address *" at bounding box center [804, 381] width 508 height 35
paste input "[DATE][STREET_ADDRESS][DATE]"
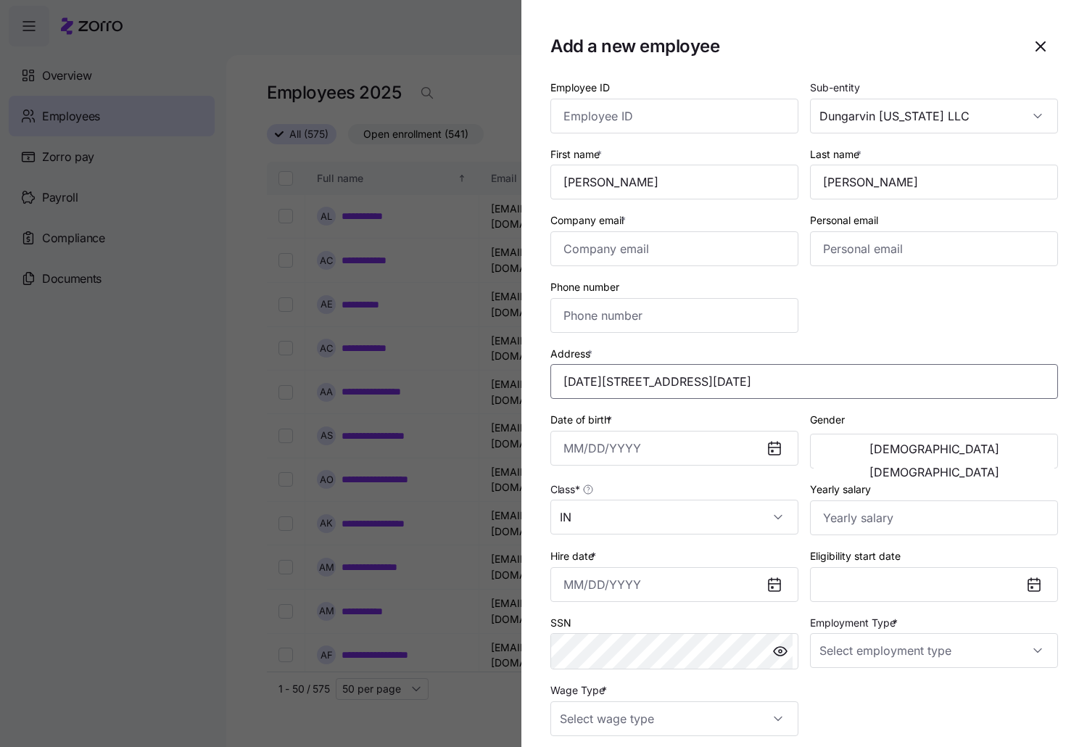
click at [724, 373] on input "[DATE][STREET_ADDRESS][DATE]" at bounding box center [804, 381] width 508 height 35
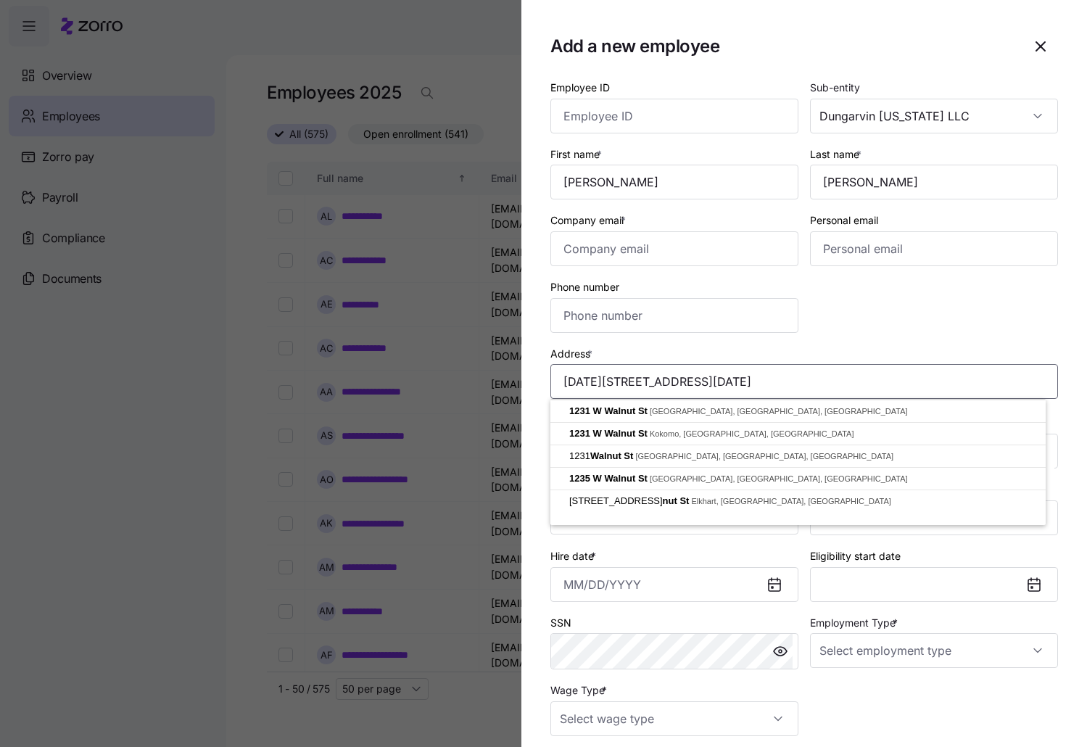
paste input "Apt 204"
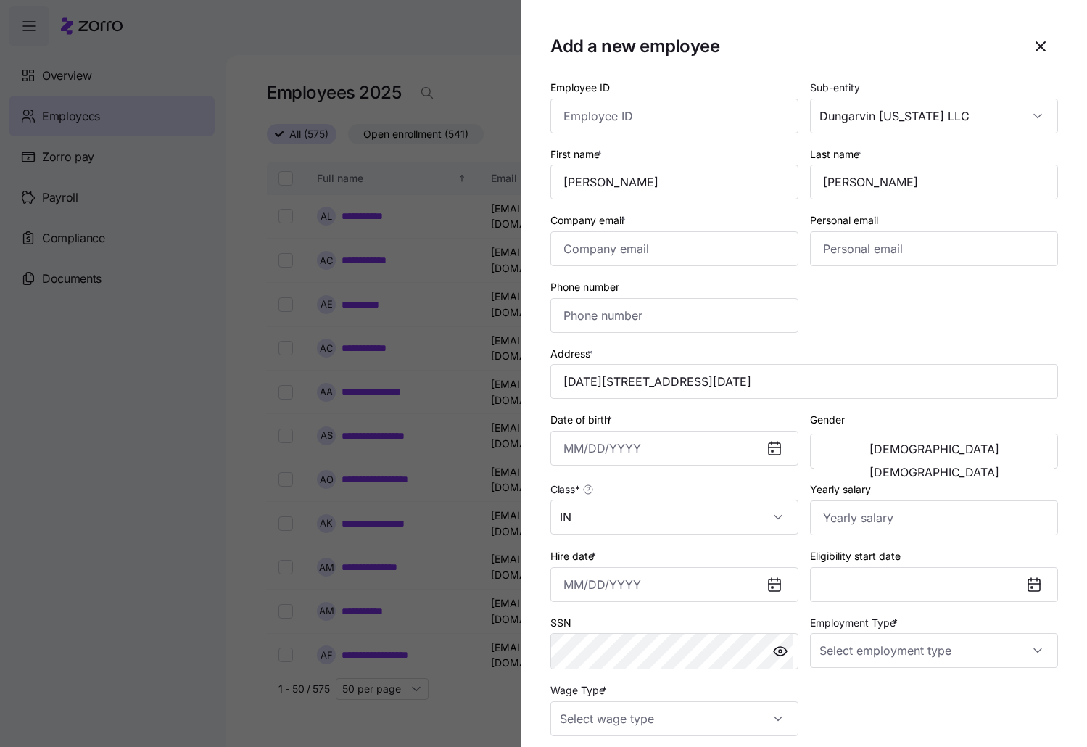
click at [971, 358] on div "Address * [DATE][STREET_ADDRESS][DATE]" at bounding box center [804, 371] width 508 height 55
click at [953, 384] on input "[DATE][STREET_ADDRESS][DATE]" at bounding box center [804, 381] width 508 height 35
drag, startPoint x: 759, startPoint y: 391, endPoint x: 702, endPoint y: 392, distance: 56.6
click at [702, 392] on input "[DATE][STREET_ADDRESS][DATE]" at bounding box center [804, 381] width 508 height 35
click at [864, 387] on input "[STREET_ADDRESS]" at bounding box center [804, 381] width 508 height 35
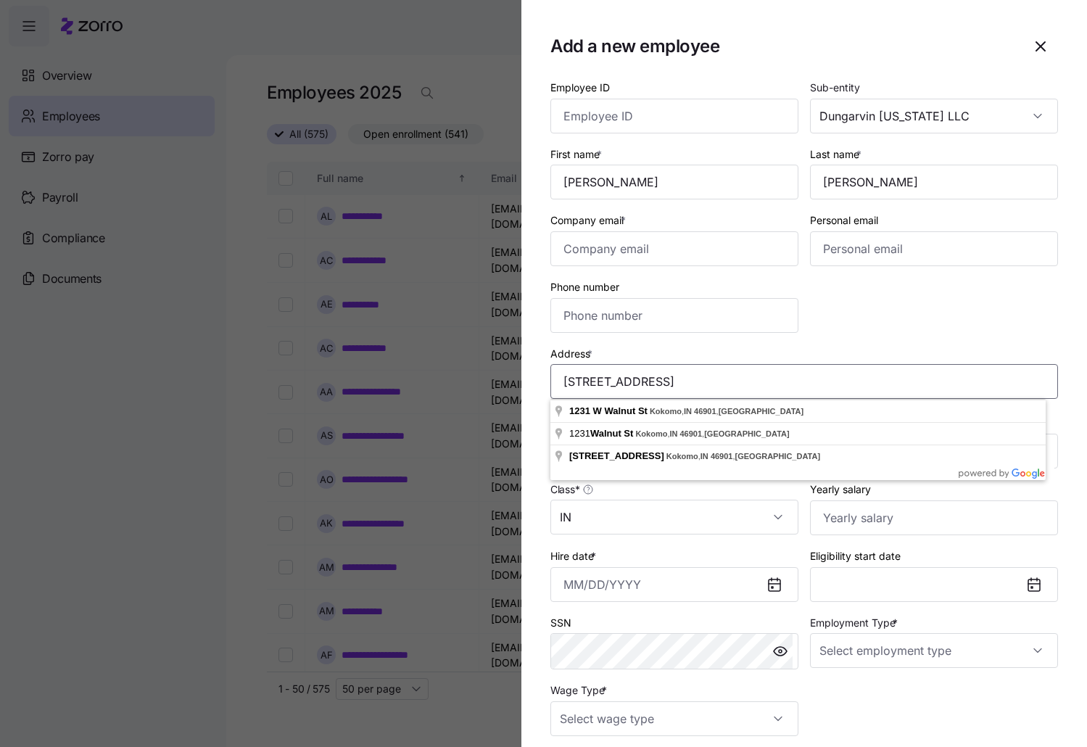
paste input "Apt 204"
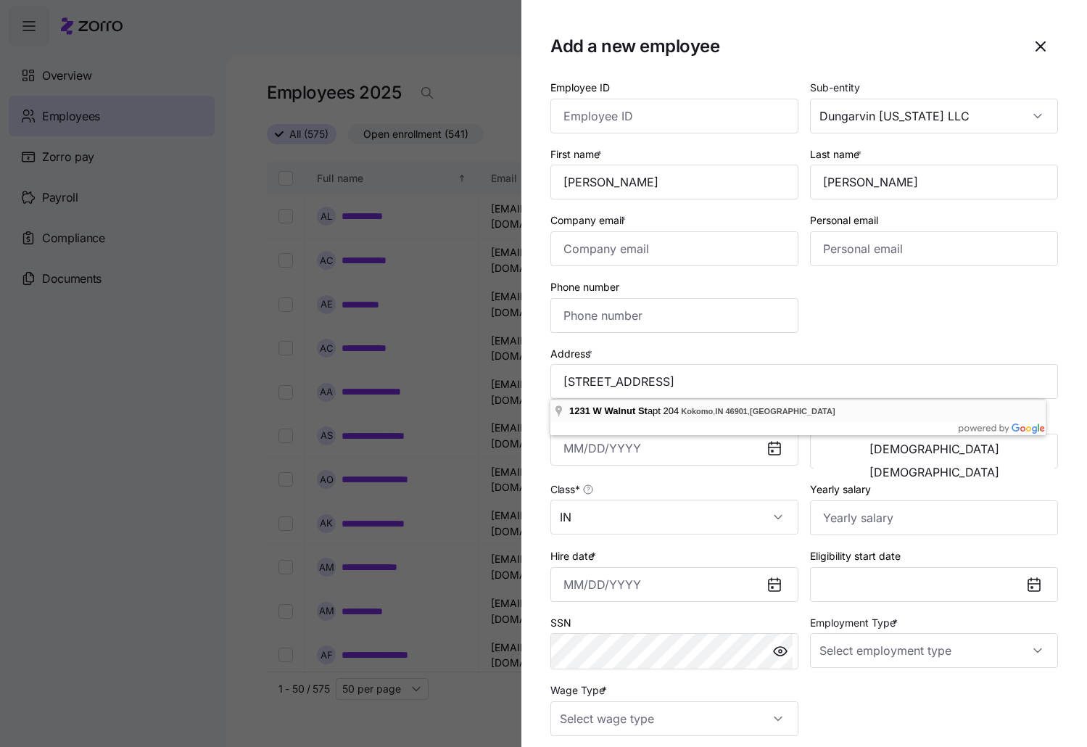
type input "[STREET_ADDRESS]"
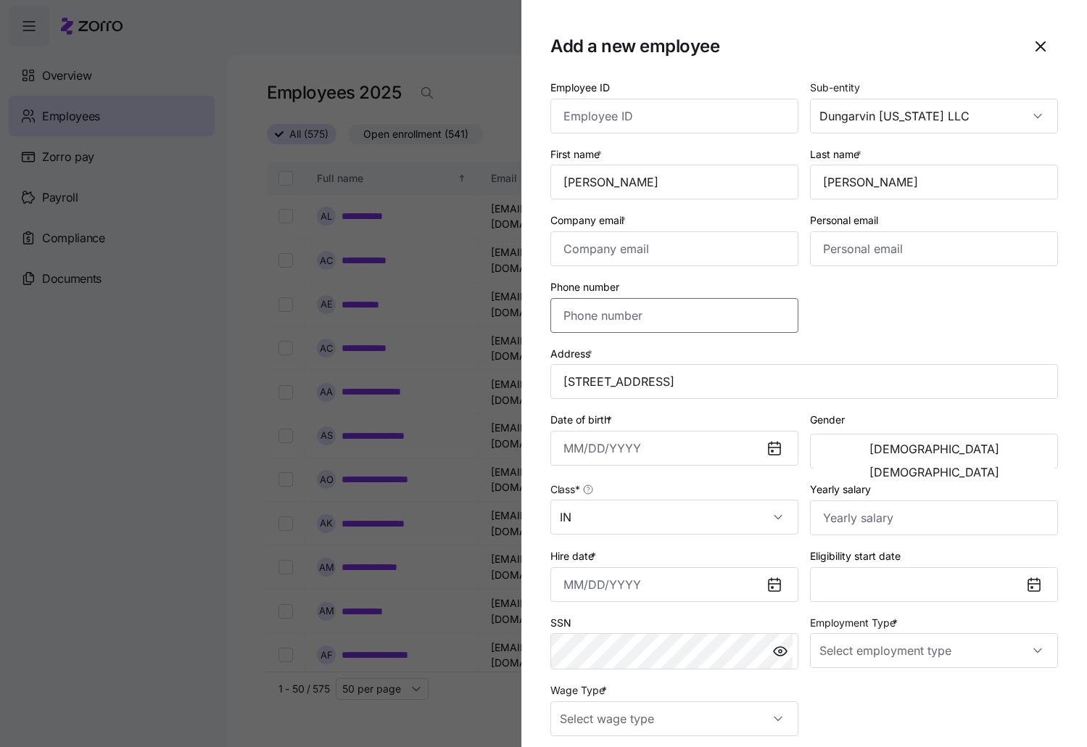
click at [666, 330] on input "Phone number" at bounding box center [674, 315] width 248 height 35
paste input "[PHONE_NUMBER]"
type input "[PHONE_NUMBER]"
click at [608, 249] on input "Company email *" at bounding box center [674, 248] width 248 height 35
paste input "[EMAIL_ADDRESS][DOMAIN_NAME]"
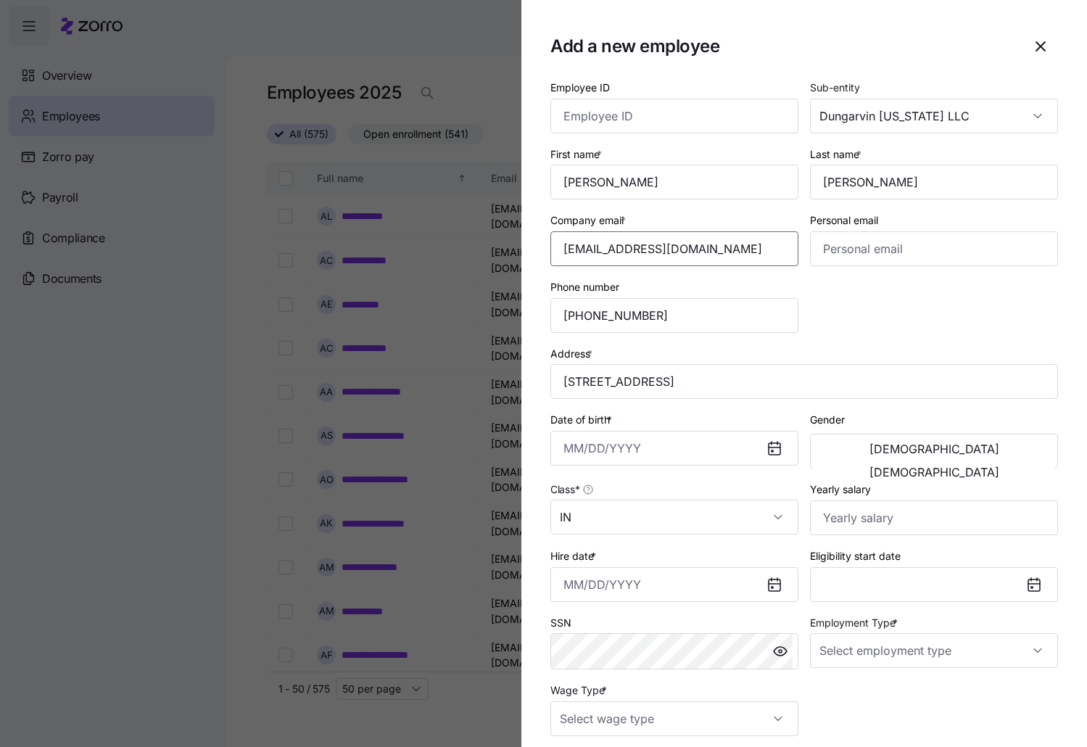
type input "[EMAIL_ADDRESS][DOMAIN_NAME]"
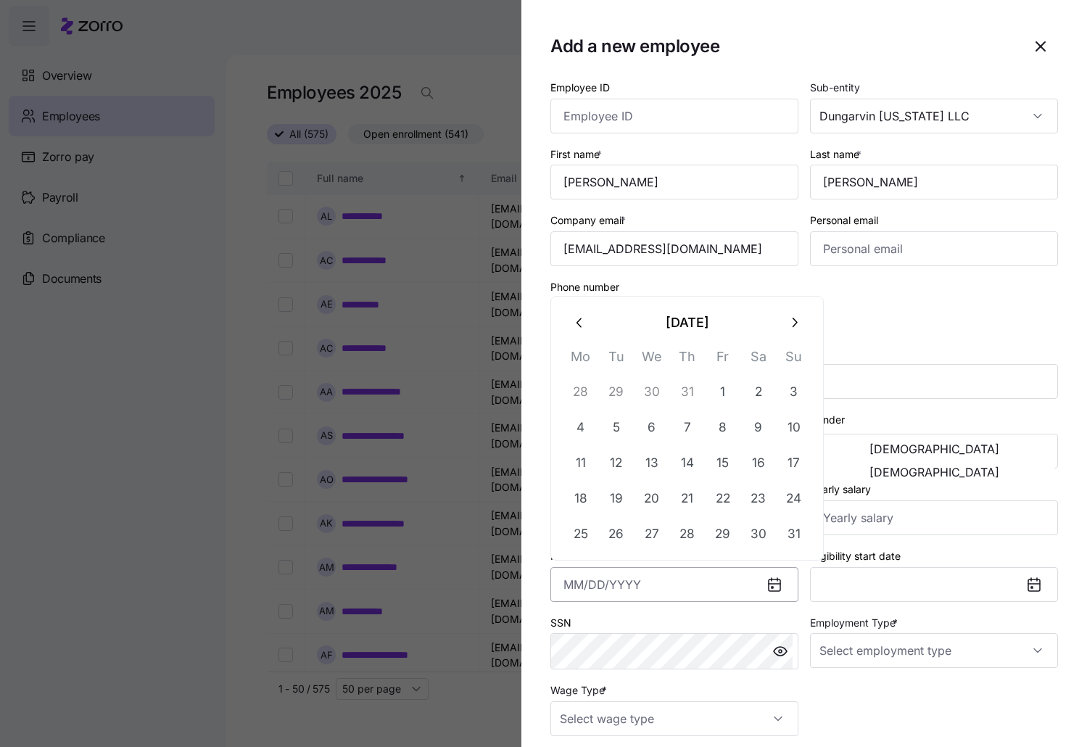
click at [606, 567] on input "Hire date *" at bounding box center [674, 584] width 248 height 35
paste input "[DATE]"
type input "[DATE]"
click at [661, 619] on div "SSN" at bounding box center [674, 641] width 248 height 57
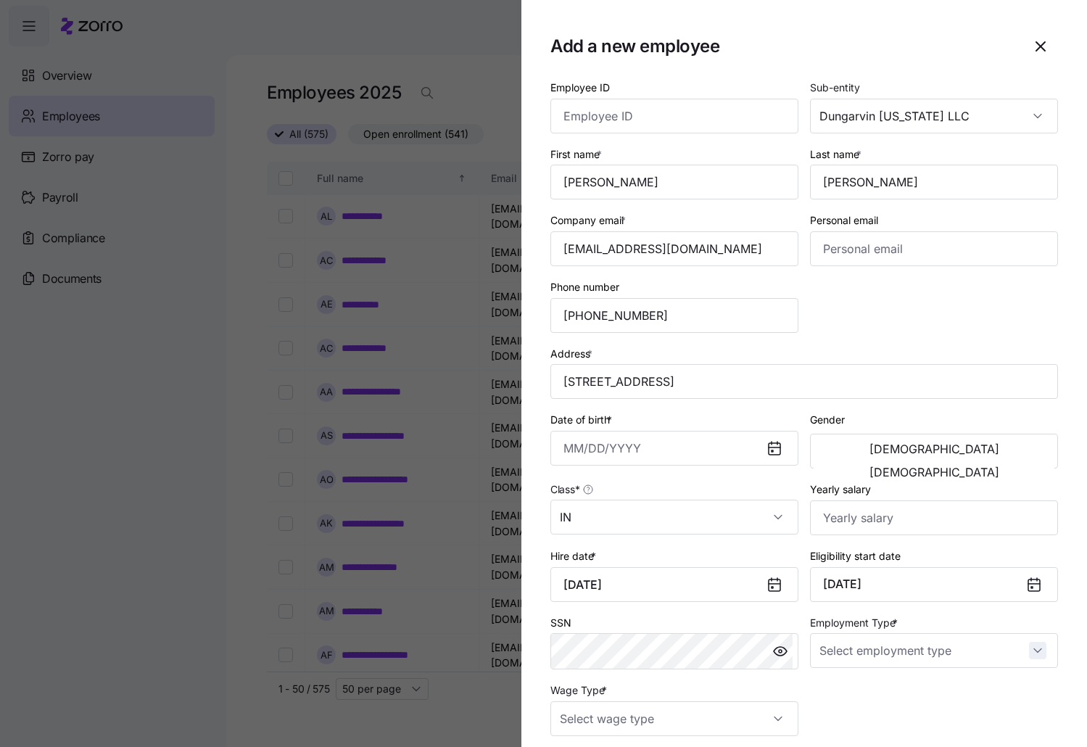
click at [1029, 650] on input "Employment Type *" at bounding box center [934, 650] width 248 height 35
click at [901, 687] on div "Full Time" at bounding box center [926, 694] width 231 height 30
type input "Full Time"
click at [698, 682] on div "Wage Type *" at bounding box center [674, 708] width 248 height 55
click at [764, 718] on input "Wage Type *" at bounding box center [674, 718] width 248 height 35
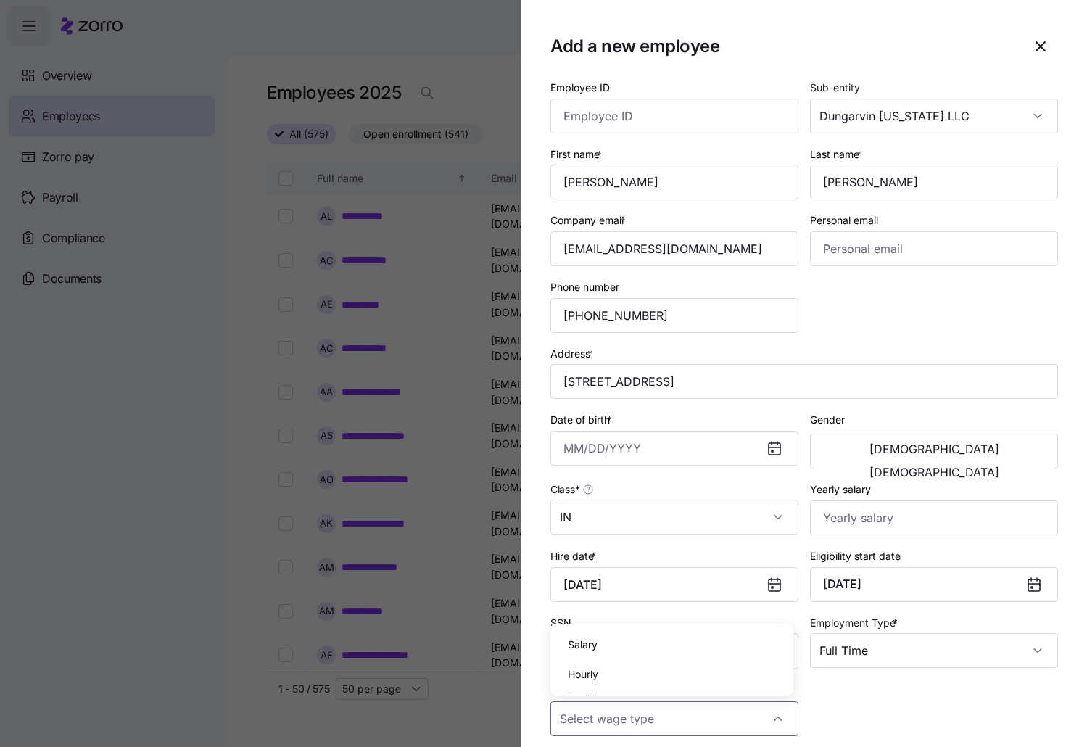
click at [623, 674] on div "Hourly" at bounding box center [671, 674] width 231 height 30
type input "Hourly"
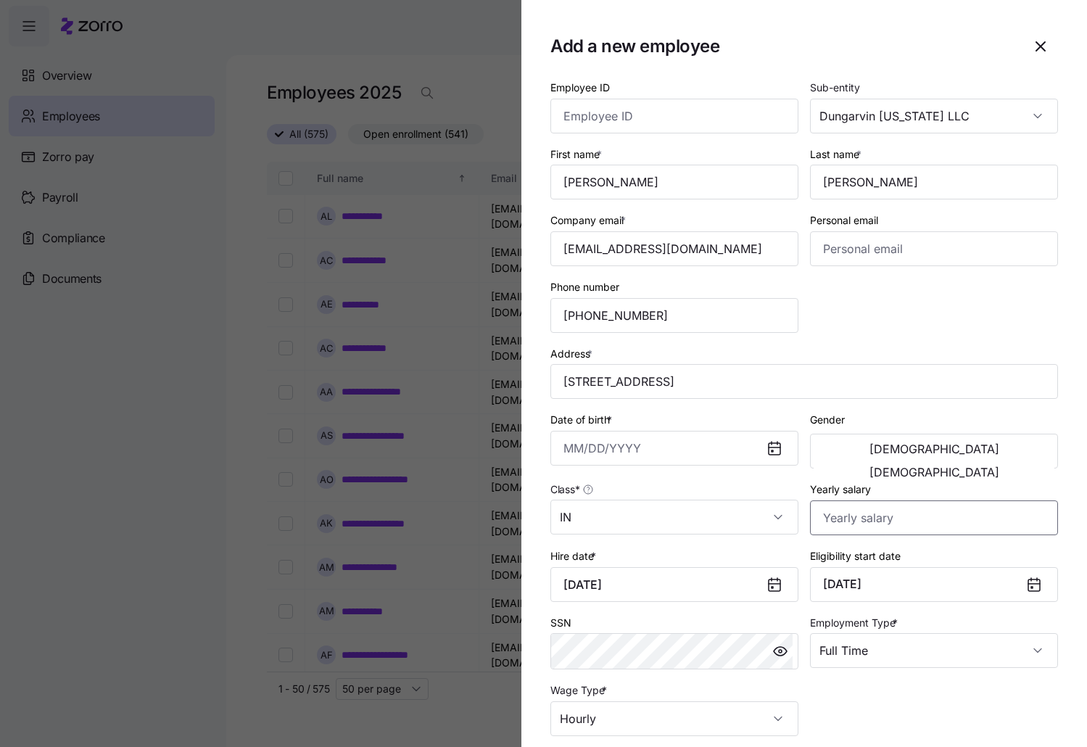
click at [856, 523] on input "Yearly salary" at bounding box center [934, 517] width 248 height 35
type input "$31,824"
click at [582, 444] on input "Date of birth *" at bounding box center [674, 448] width 248 height 35
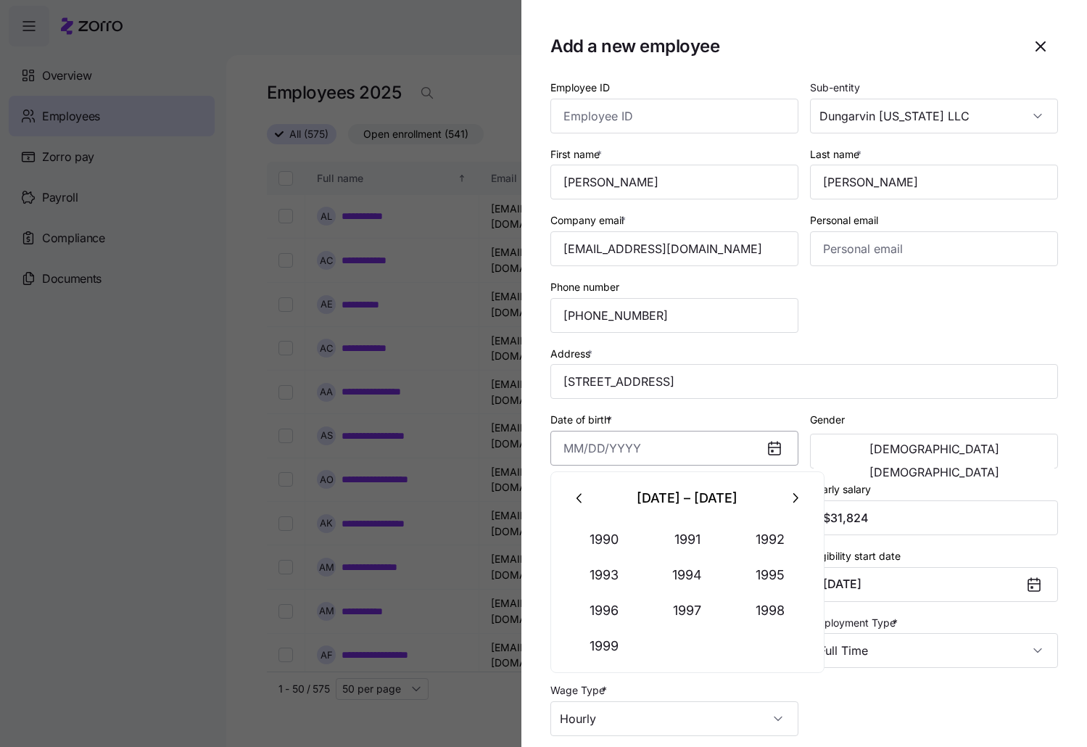
paste input "[DATE]"
type input "[DATE]"
click at [695, 426] on div "Date of birth * [DEMOGRAPHIC_DATA]" at bounding box center [674, 437] width 248 height 55
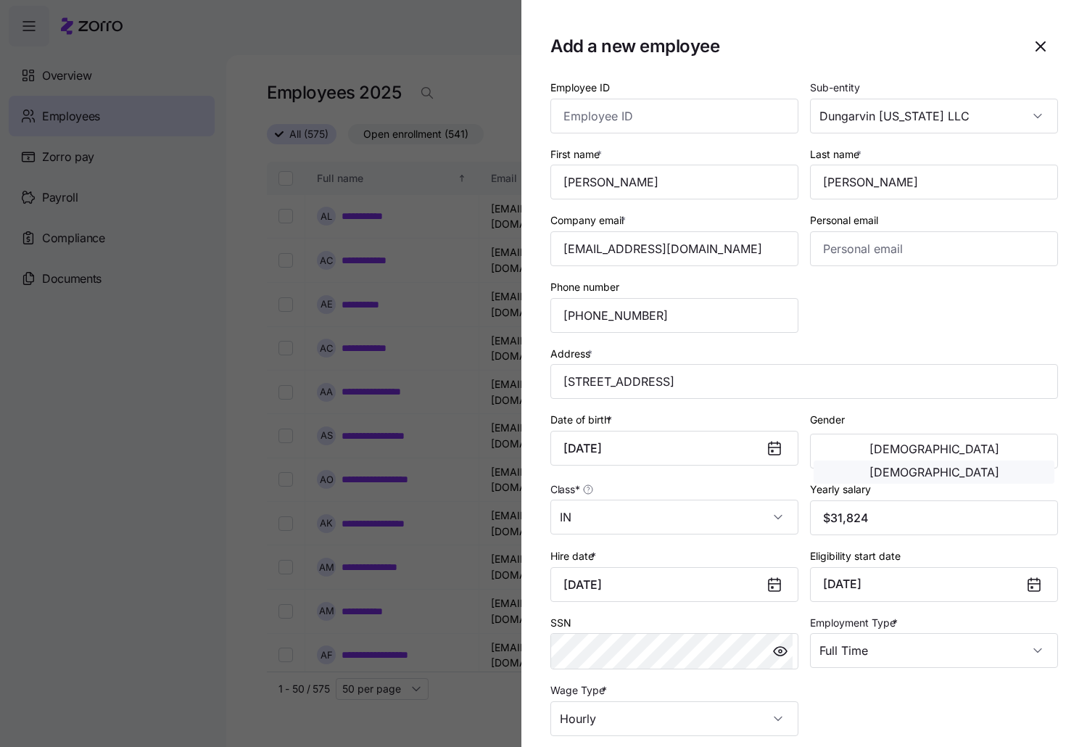
click at [993, 460] on button "[DEMOGRAPHIC_DATA]" at bounding box center [934, 471] width 241 height 23
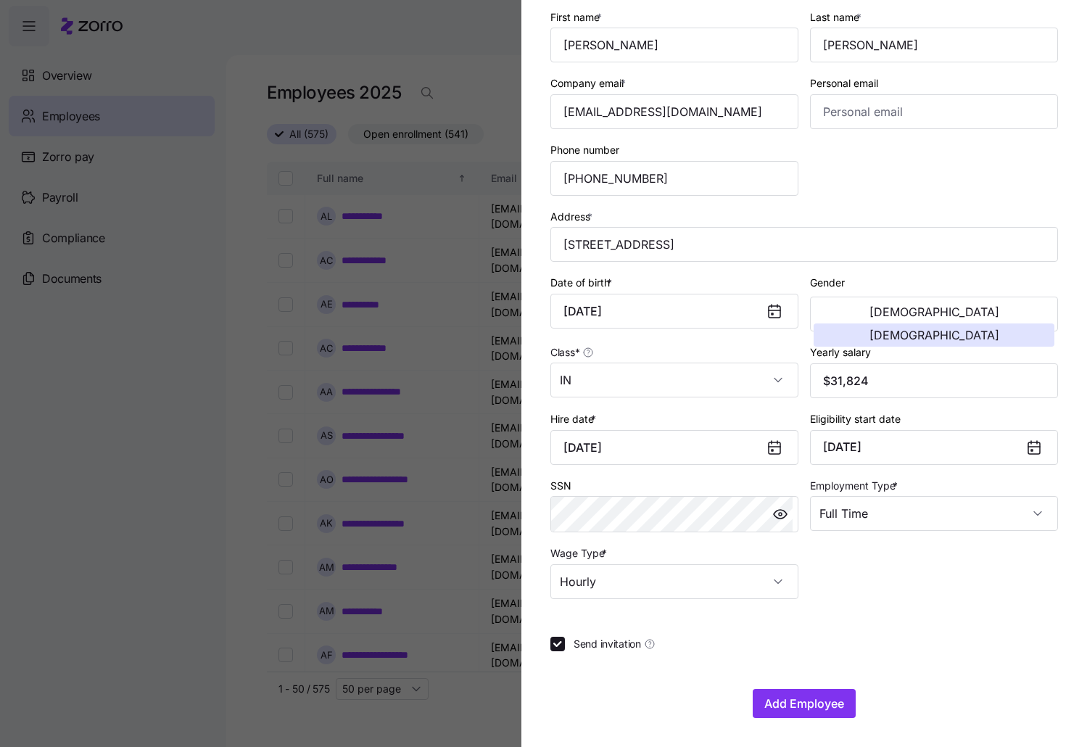
scroll to position [0, 0]
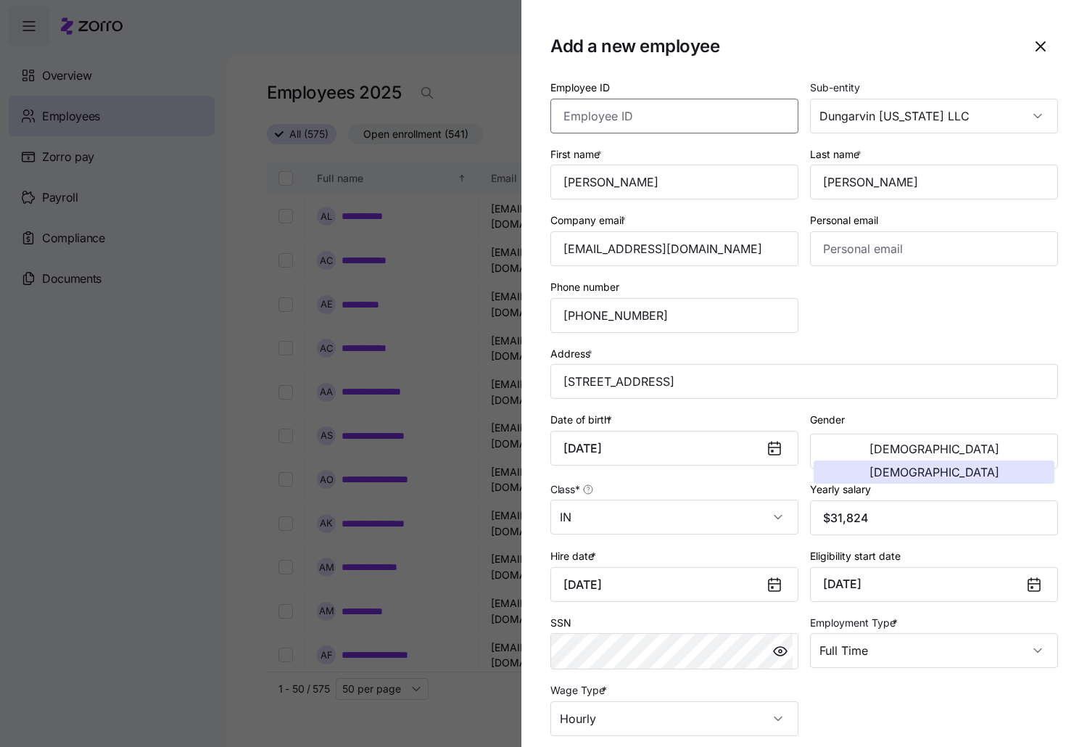
click at [687, 121] on input "Employee ID" at bounding box center [674, 116] width 248 height 35
click at [621, 122] on input "Employee ID" at bounding box center [674, 116] width 248 height 35
paste input "358632"
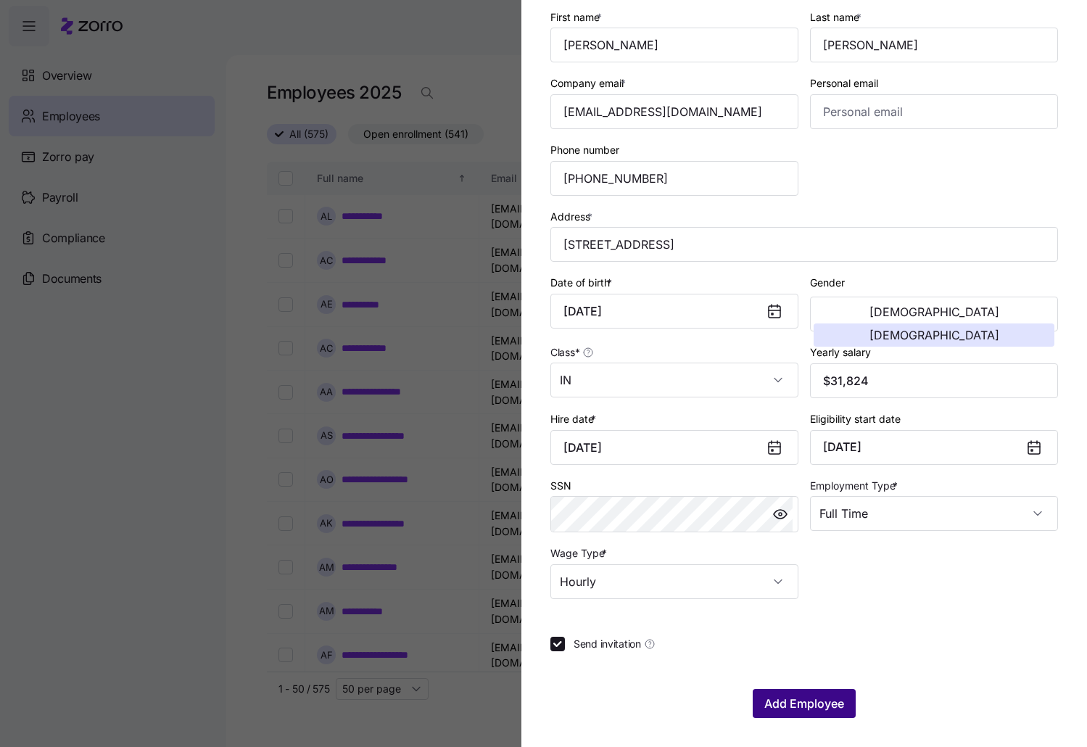
type input "358632"
click at [783, 708] on span "Add Employee" at bounding box center [804, 703] width 80 height 17
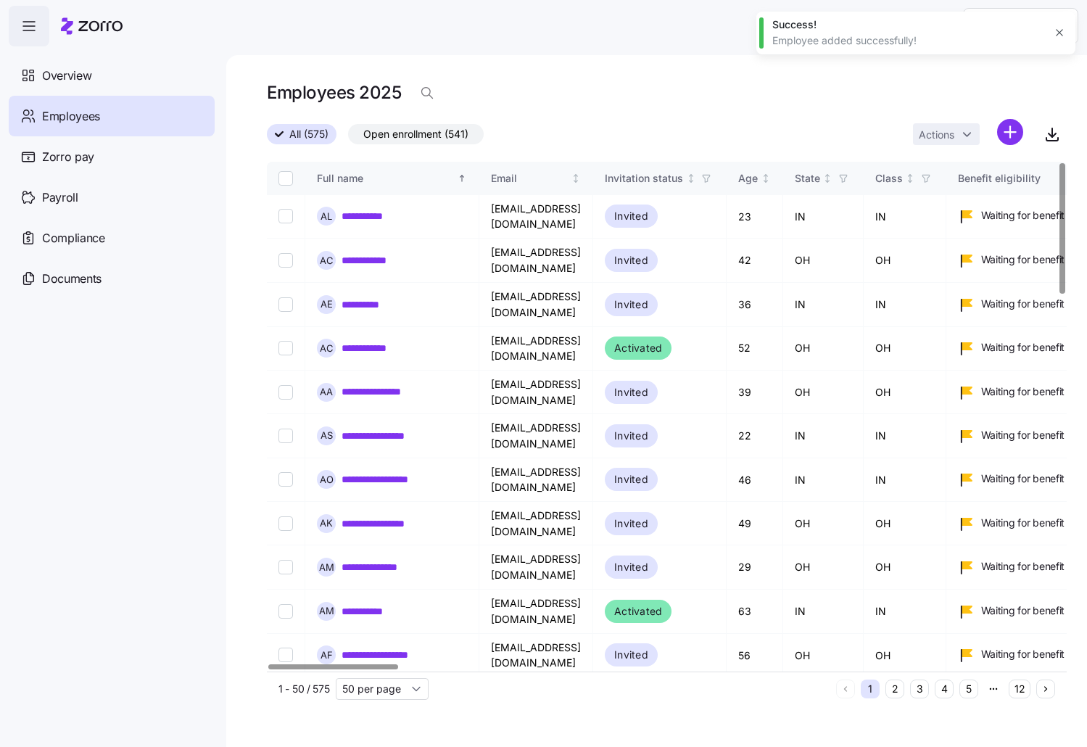
click at [669, 44] on div "Help" at bounding box center [544, 26] width 1070 height 41
click at [1014, 133] on html "**********" at bounding box center [543, 369] width 1087 height 738
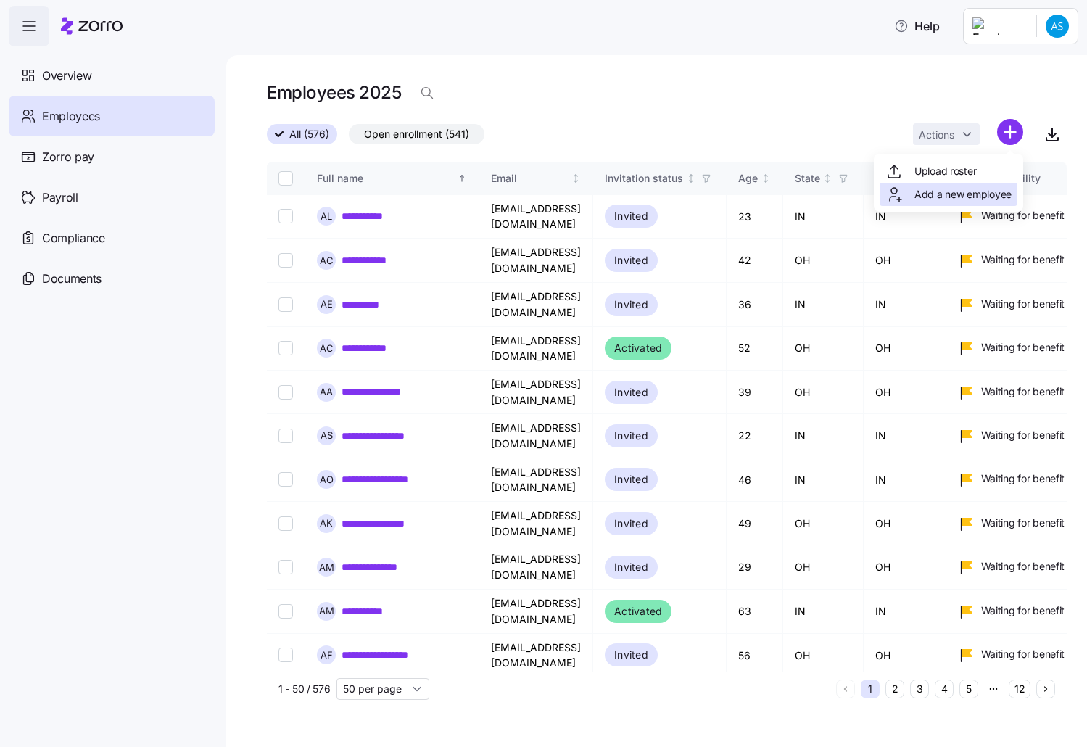
click at [923, 192] on span "Add a new employee" at bounding box center [962, 194] width 97 height 15
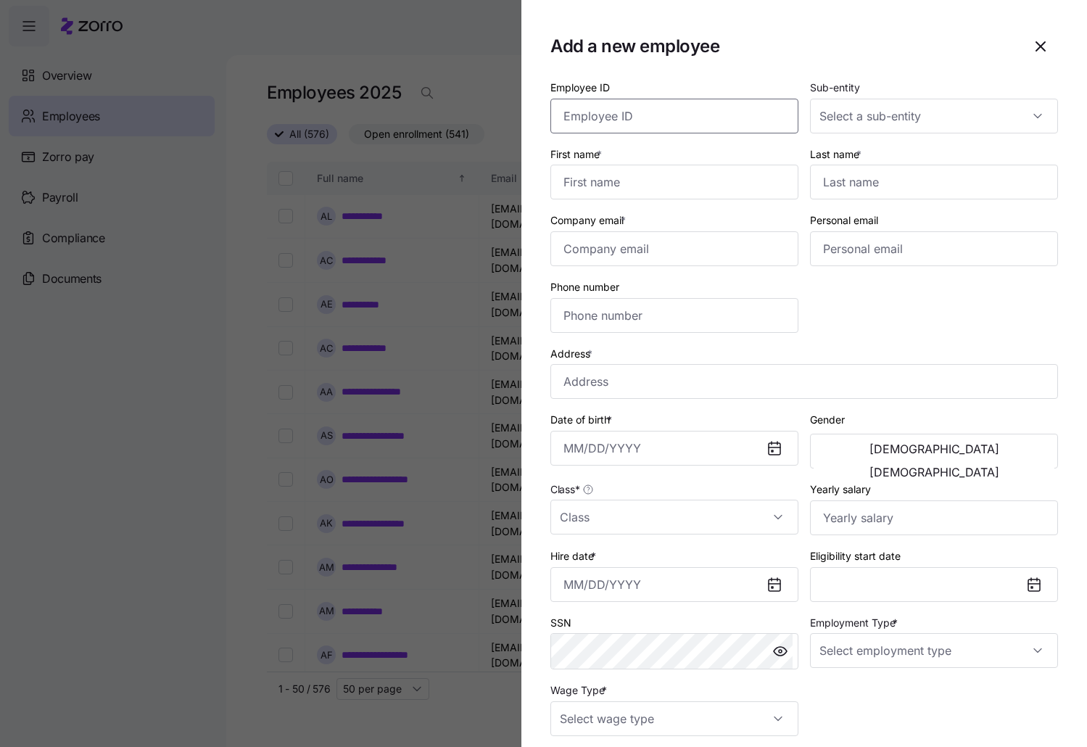
click at [731, 111] on input "Employee ID" at bounding box center [674, 116] width 248 height 35
paste input "358633"
type input "358633"
drag, startPoint x: 875, startPoint y: 107, endPoint x: 889, endPoint y: 105, distance: 13.9
click at [876, 107] on input "Sub-entity" at bounding box center [934, 116] width 248 height 35
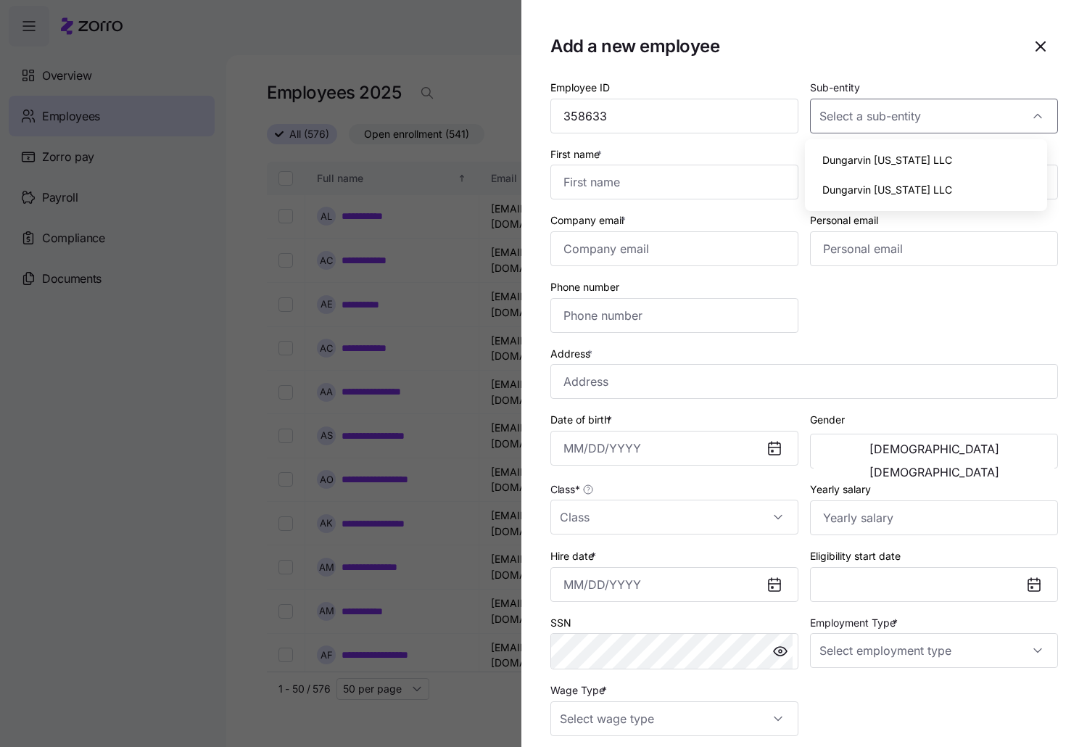
click at [883, 161] on span "Dungarvin [US_STATE] LLC" at bounding box center [887, 160] width 130 height 16
type input "Dungarvin [US_STATE] LLC"
click at [675, 173] on input "First name *" at bounding box center [674, 182] width 248 height 35
type input "[PERSON_NAME]"
click at [896, 192] on input "Last name *" at bounding box center [934, 182] width 248 height 35
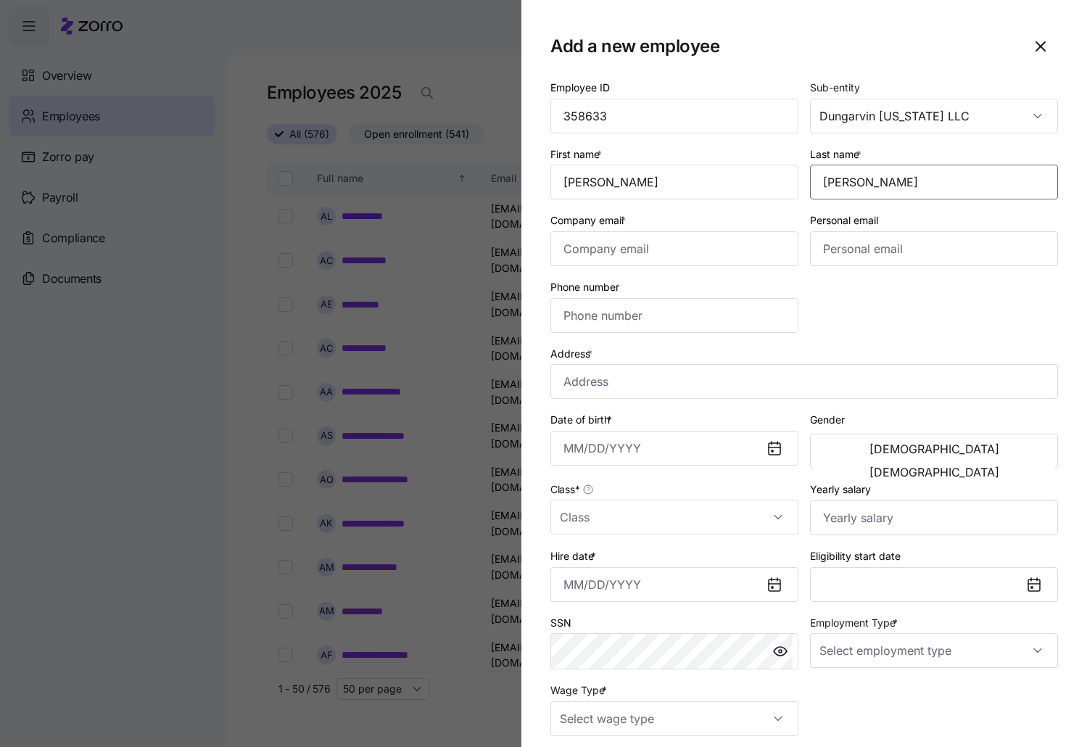
type input "[PERSON_NAME]"
click at [655, 247] on input "Company email *" at bounding box center [674, 248] width 248 height 35
paste input "[EMAIL_ADDRESS][DOMAIN_NAME]"
type input "[EMAIL_ADDRESS][DOMAIN_NAME]"
click at [697, 302] on input "Phone number" at bounding box center [674, 315] width 248 height 35
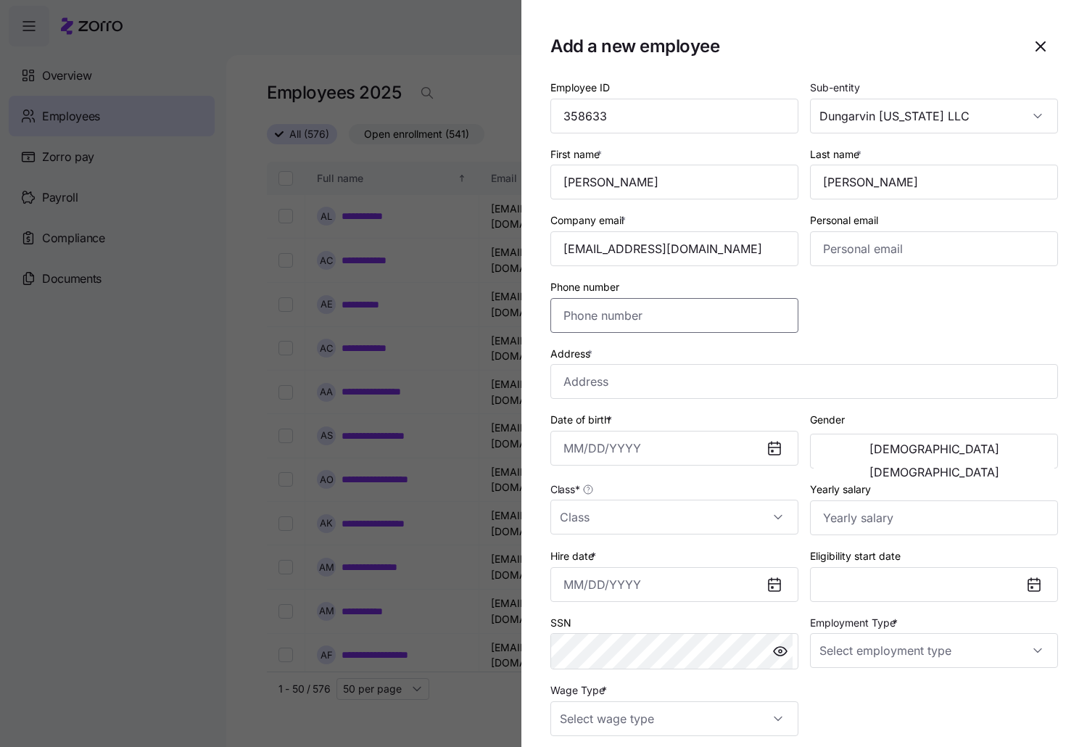
paste input "[PHONE_NUMBER]"
type input "[PHONE_NUMBER]"
click at [619, 365] on input "Address *" at bounding box center [804, 381] width 508 height 35
paste input "[STREET_ADDRESS]"
type input "[STREET_ADDRESS]"
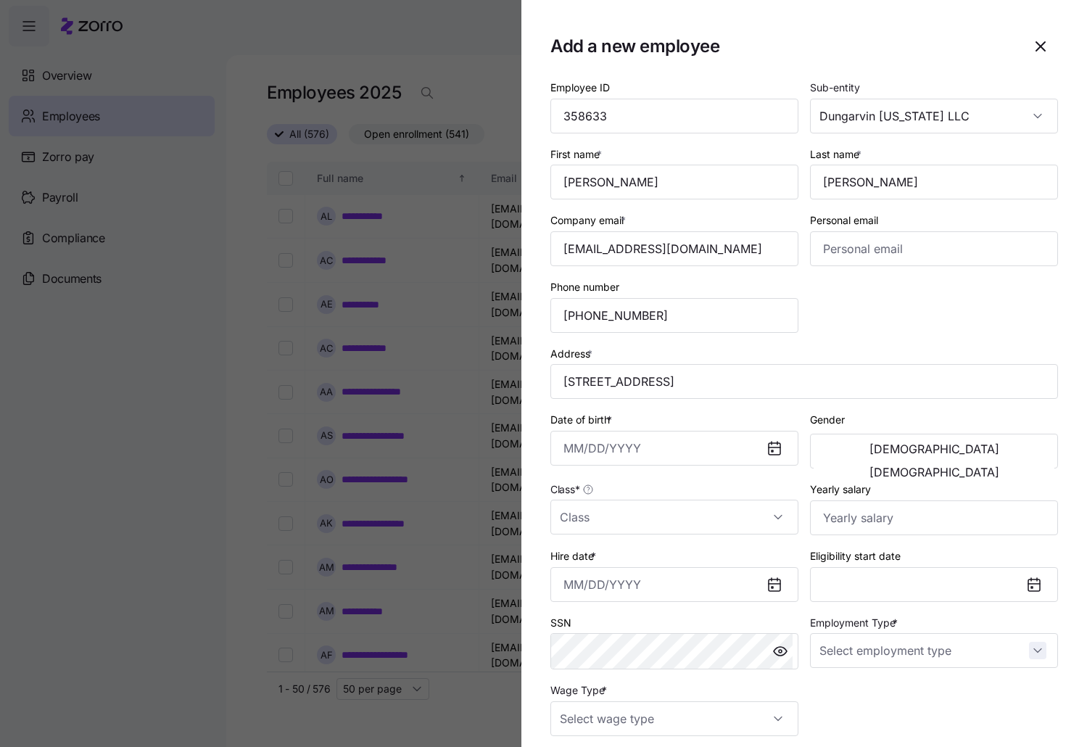
click at [1018, 643] on input "Employment Type *" at bounding box center [934, 650] width 248 height 35
click at [892, 699] on div "Full Time" at bounding box center [926, 694] width 231 height 30
type input "Full Time"
click at [777, 519] on input "Class *" at bounding box center [674, 517] width 248 height 35
click at [649, 560] on div "IN" at bounding box center [671, 561] width 231 height 30
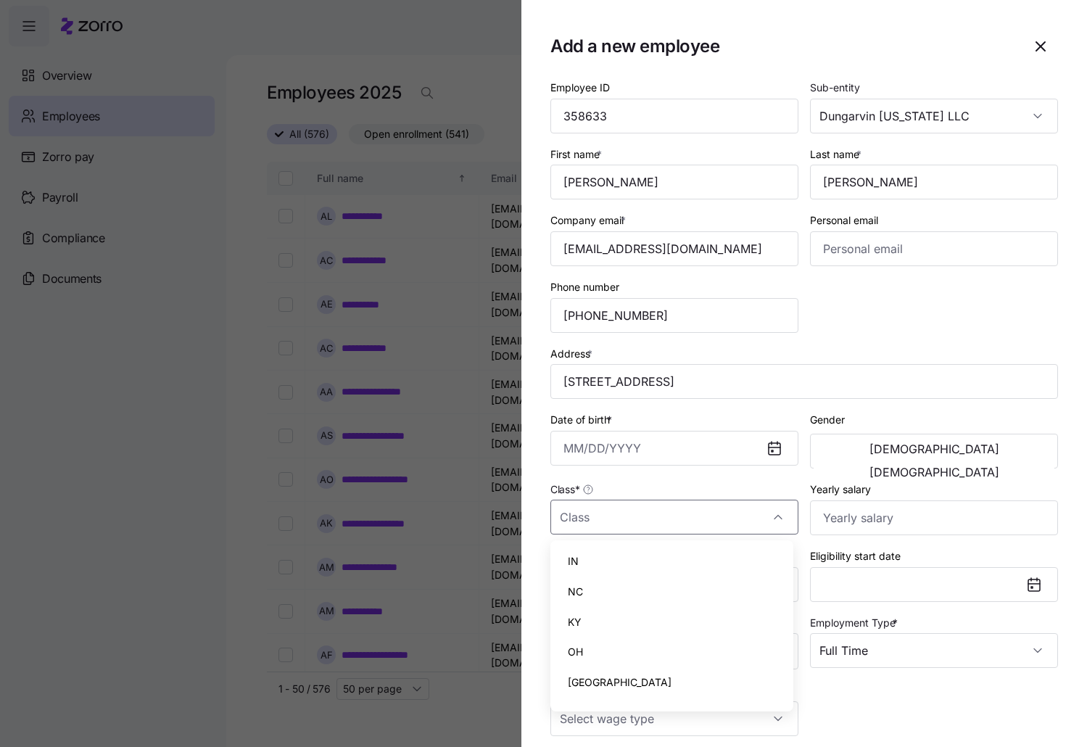
type input "IN"
click at [976, 466] on span "[DEMOGRAPHIC_DATA]" at bounding box center [934, 472] width 130 height 12
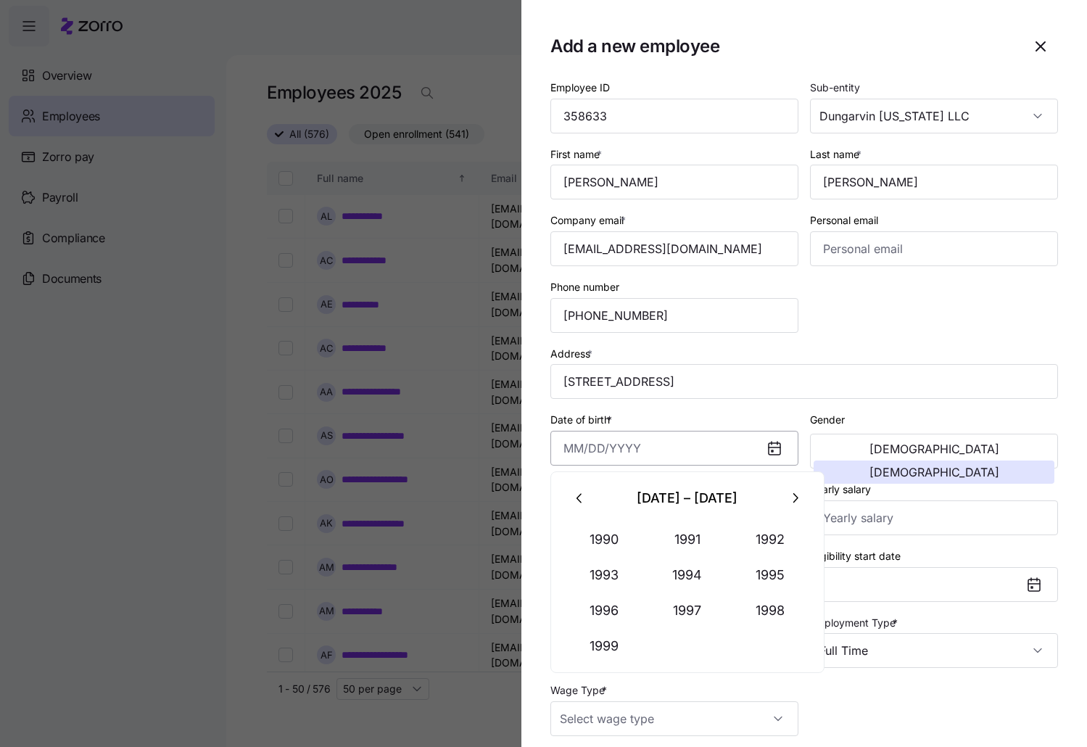
click at [566, 448] on input "Date of birth *" at bounding box center [674, 448] width 248 height 35
paste input "[DATE]"
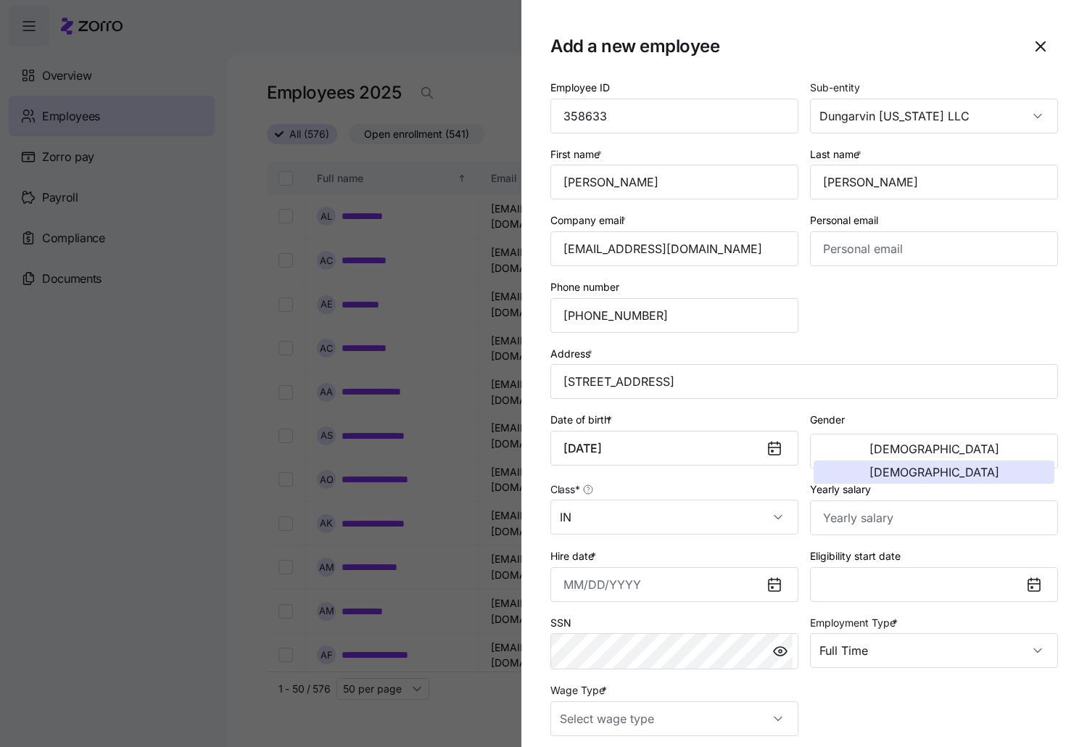
type input "[DATE]"
click at [658, 577] on body "**********" at bounding box center [543, 369] width 1087 height 738
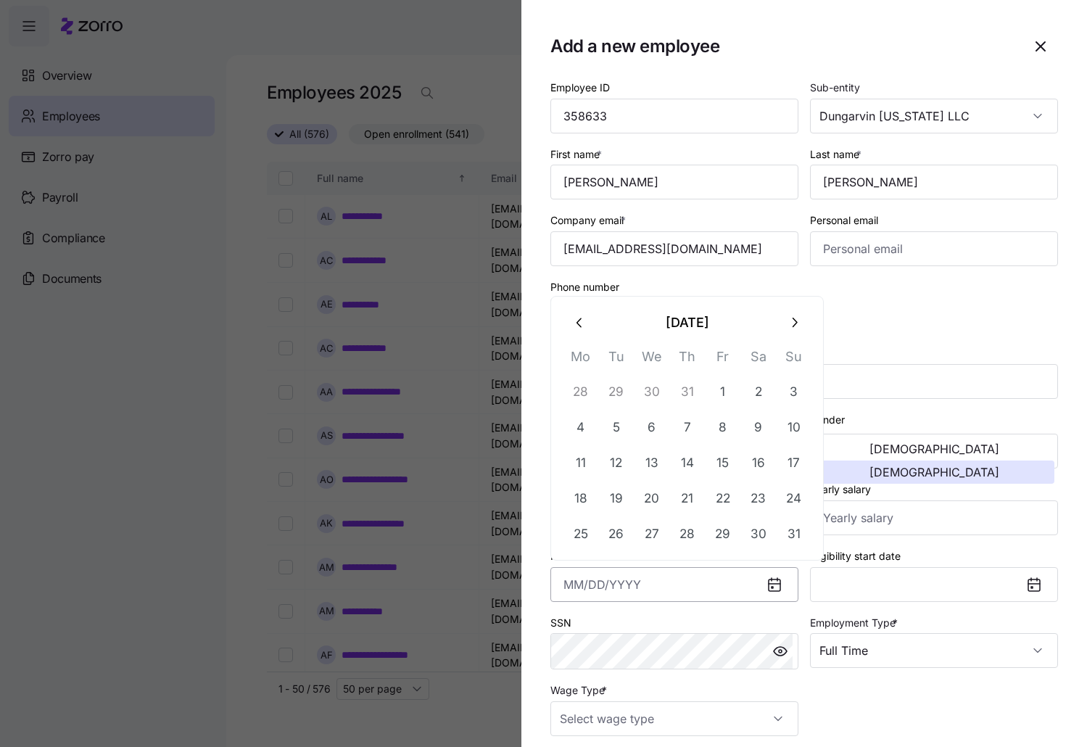
paste input "[DATE]"
type input "[DATE]"
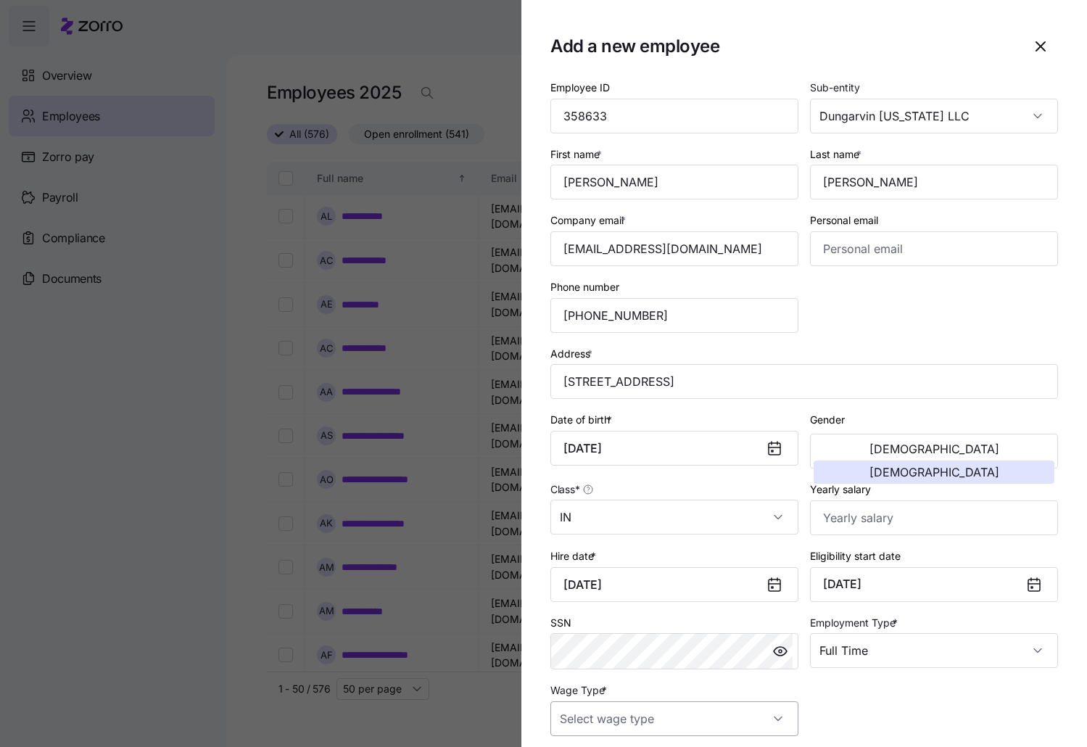
click at [780, 708] on input "Wage Type *" at bounding box center [674, 718] width 248 height 35
click at [637, 640] on div "Salary" at bounding box center [671, 644] width 231 height 30
type input "Salary"
click at [909, 518] on input "Yearly salary" at bounding box center [934, 517] width 248 height 35
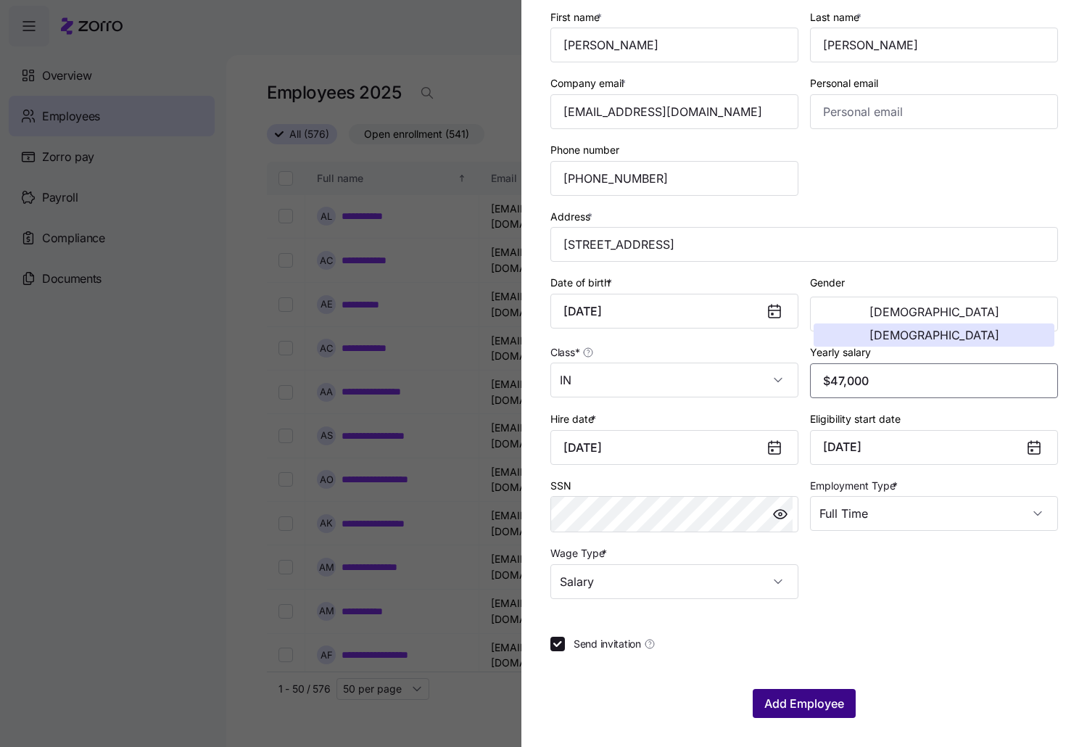
type input "$47,000"
click at [819, 700] on span "Add Employee" at bounding box center [804, 703] width 80 height 17
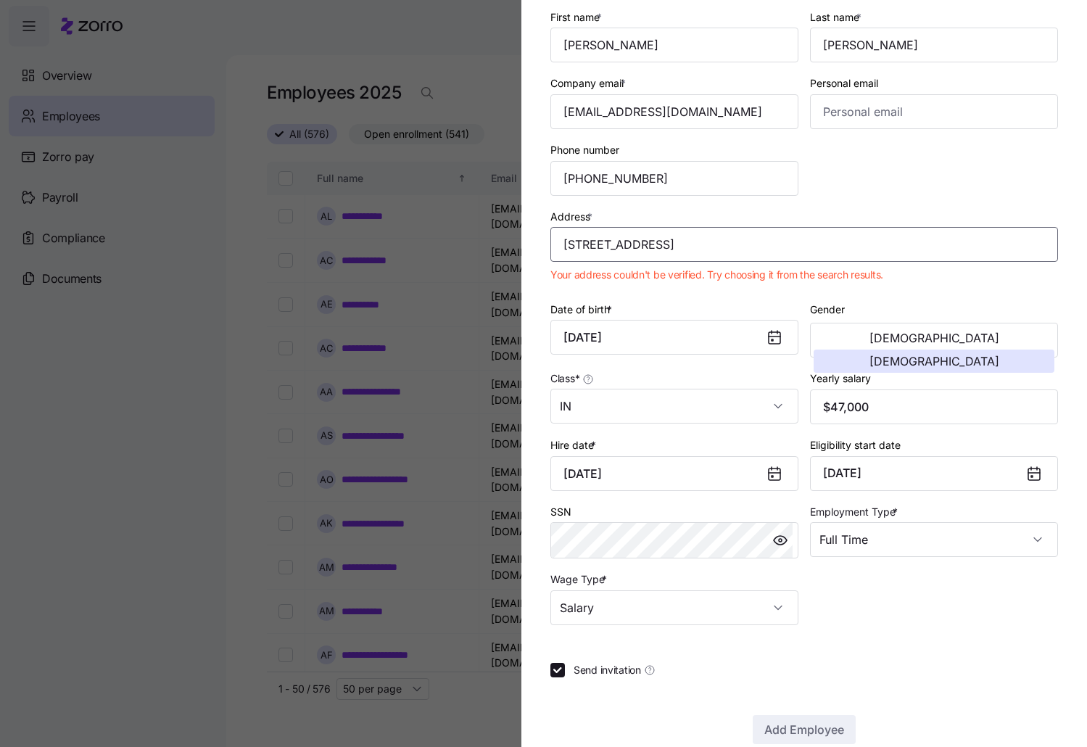
click at [777, 255] on input "[STREET_ADDRESS]" at bounding box center [804, 244] width 508 height 35
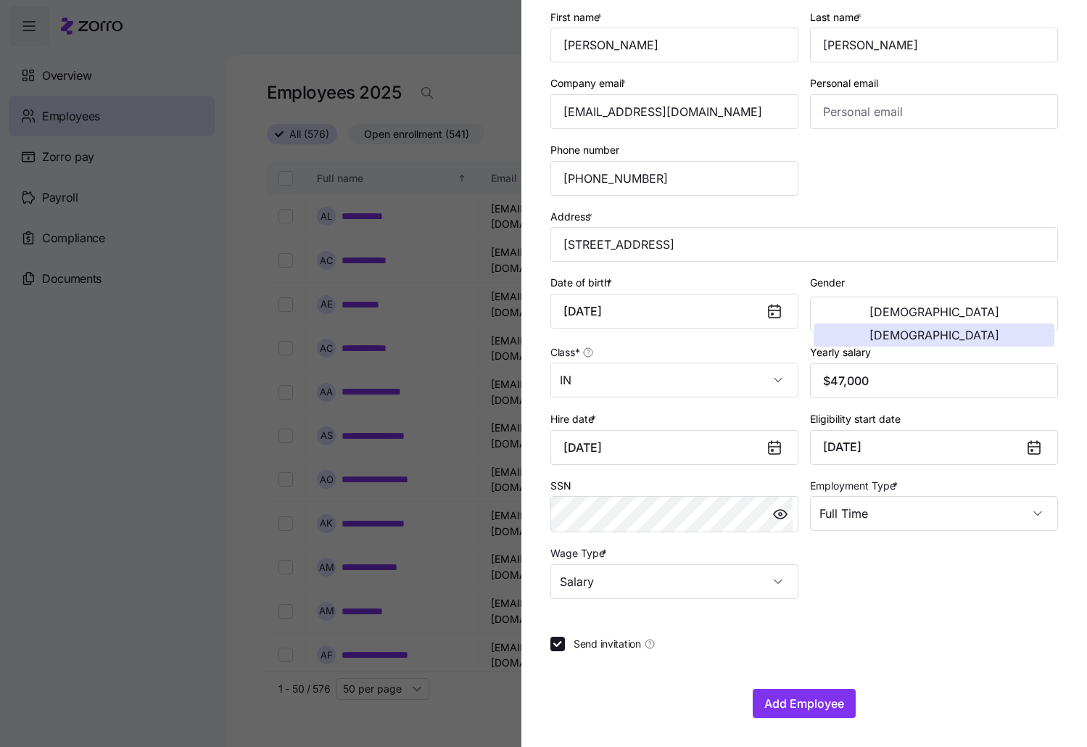
type input "[STREET_ADDRESS]"
click at [795, 698] on span "Add Employee" at bounding box center [804, 703] width 80 height 17
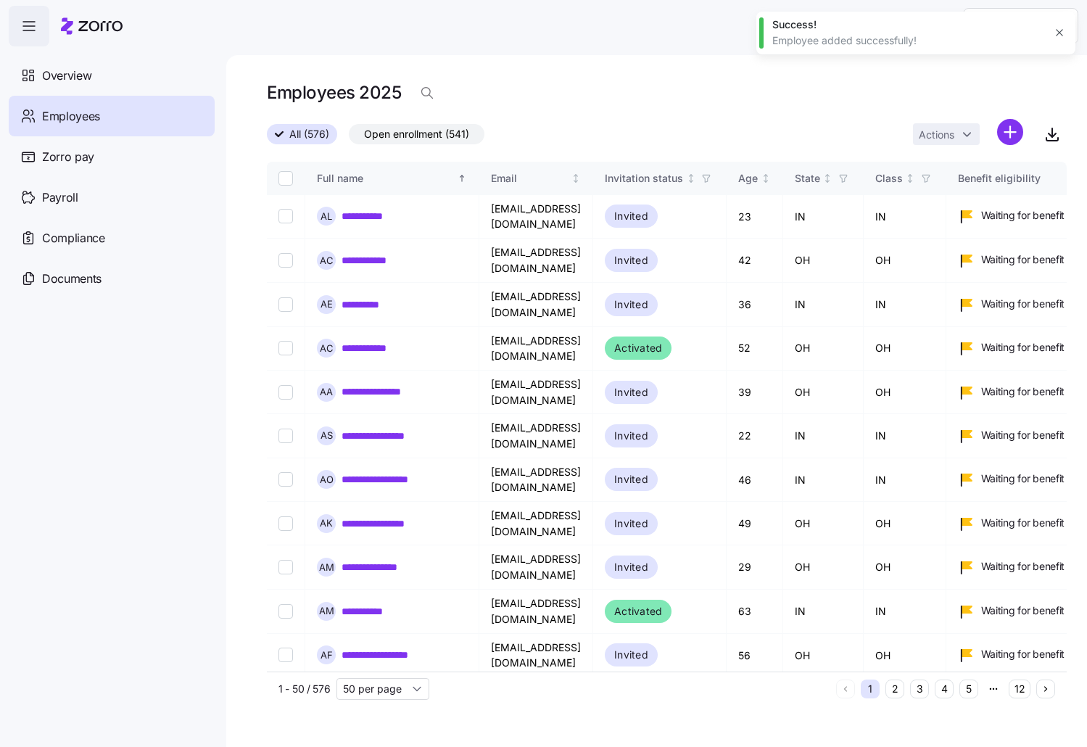
click at [762, 96] on div "Employees 2025" at bounding box center [667, 98] width 800 height 41
click at [1057, 44] on div "Success! Employee added successfully!" at bounding box center [915, 33] width 319 height 43
click at [1058, 32] on icon "button" at bounding box center [1059, 33] width 7 height 7
click at [1009, 130] on html "**********" at bounding box center [543, 369] width 1087 height 738
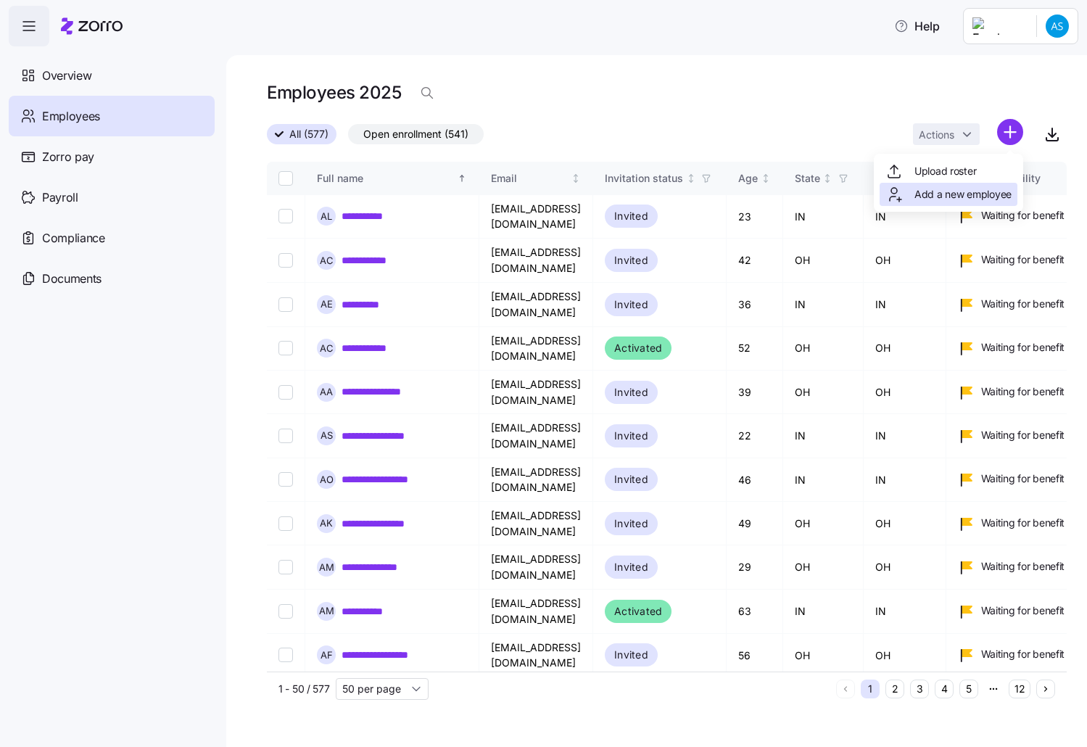
click at [932, 193] on span "Add a new employee" at bounding box center [962, 194] width 97 height 15
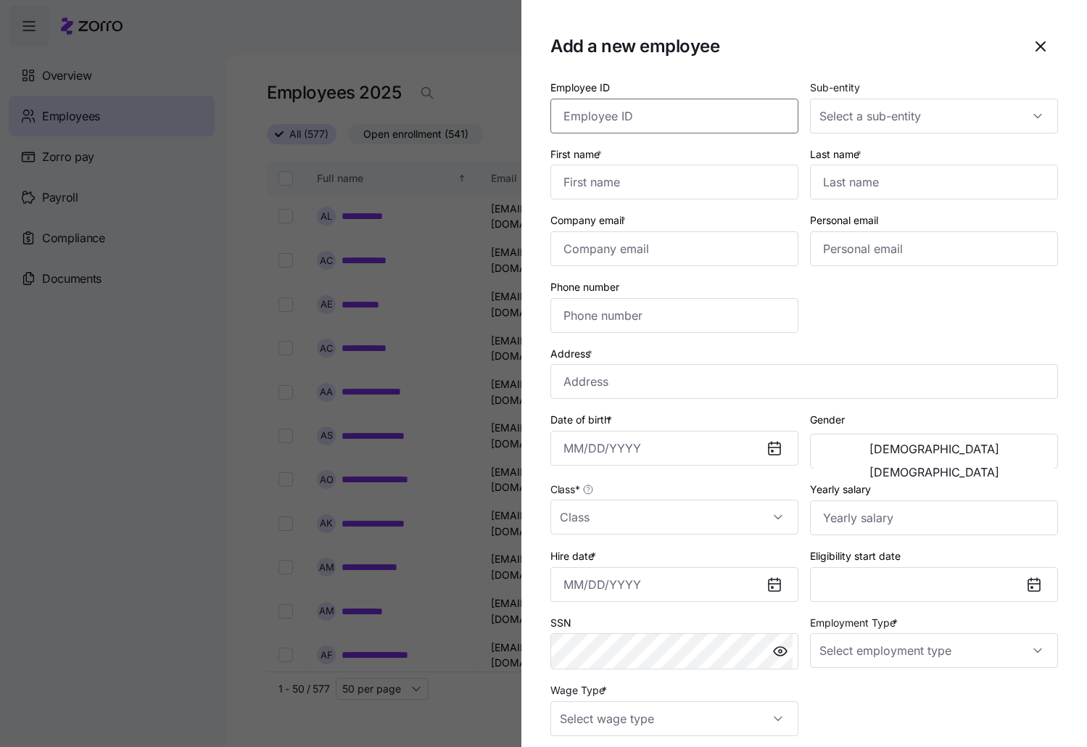
click at [645, 121] on input "Employee ID" at bounding box center [674, 116] width 248 height 35
paste input "358631"
type input "358631"
click at [1012, 120] on input "Sub-entity" at bounding box center [934, 116] width 248 height 35
click at [923, 170] on div "Dungarvin [US_STATE] LLC" at bounding box center [926, 160] width 231 height 30
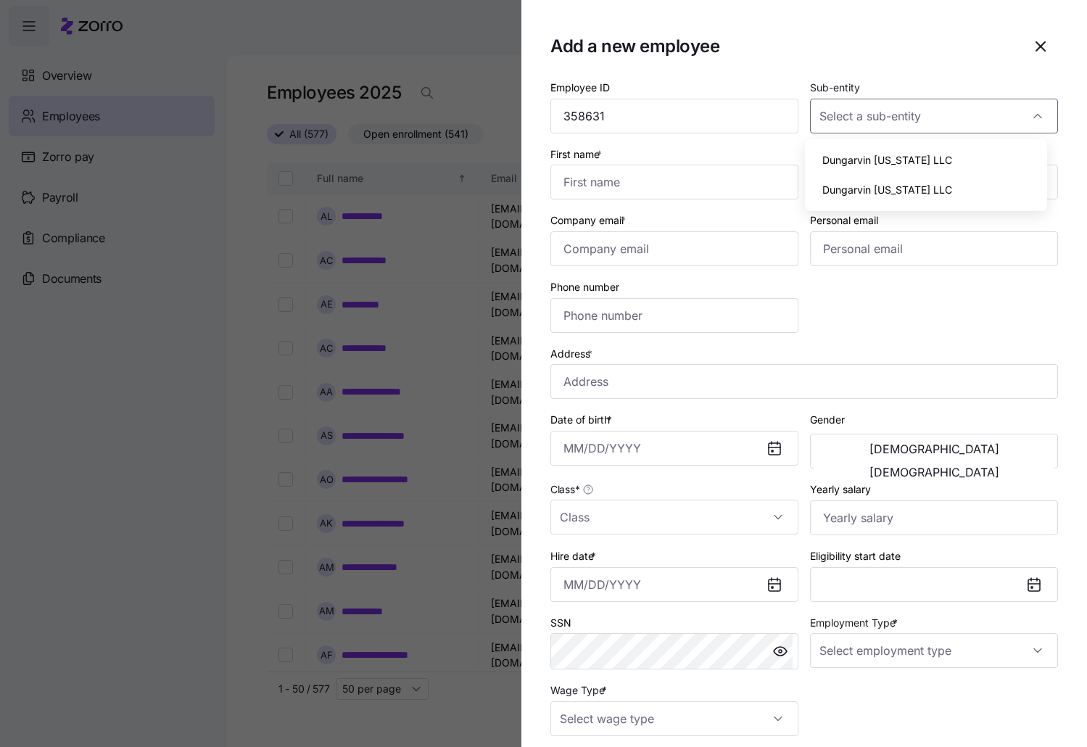
type input "Dungarvin [US_STATE] LLC"
click at [639, 183] on input "First name *" at bounding box center [674, 182] width 248 height 35
type input "Zaday"
click at [902, 190] on input "Last name *" at bounding box center [934, 182] width 248 height 35
type input "[PERSON_NAME]"
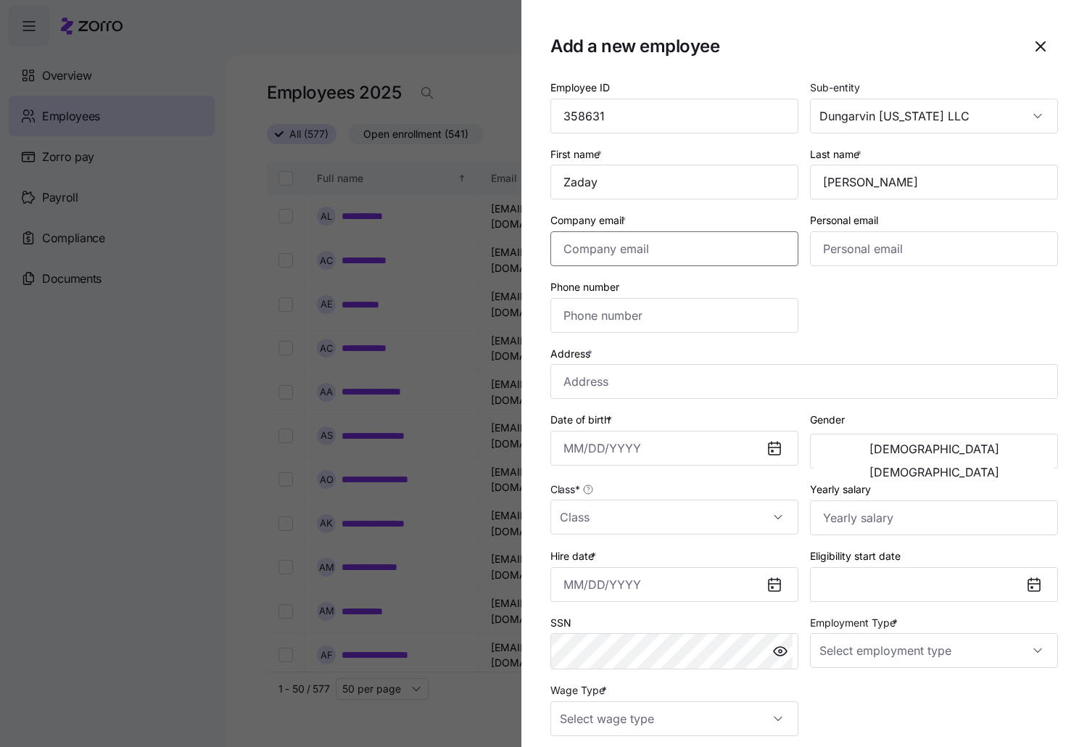
click at [605, 242] on input "Company email *" at bounding box center [674, 248] width 248 height 35
paste input "[EMAIL_ADDRESS][DOMAIN_NAME]"
type input "[EMAIL_ADDRESS][DOMAIN_NAME]"
click at [587, 320] on input "Phone number" at bounding box center [674, 315] width 248 height 35
paste input "[PHONE_NUMBER]"
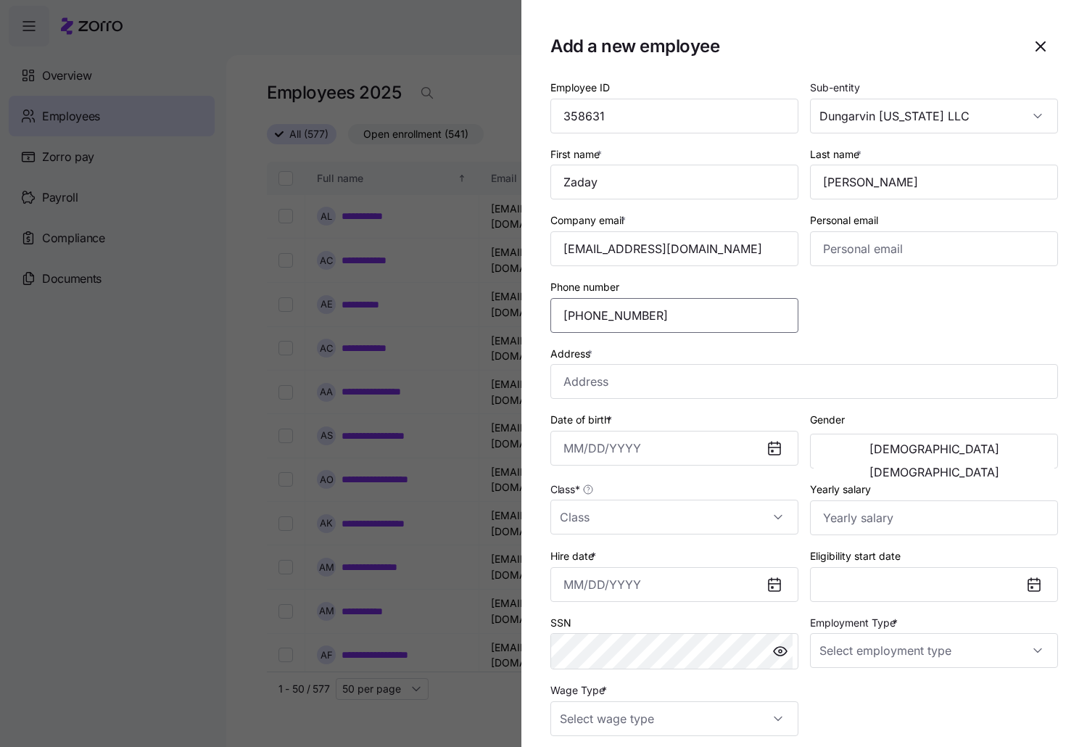
type input "[PHONE_NUMBER]"
click at [698, 395] on input "Address *" at bounding box center [804, 381] width 508 height 35
paste input "[STREET_ADDRESS]"
type input "[STREET_ADDRESS]"
click at [780, 508] on input "Class *" at bounding box center [674, 517] width 248 height 35
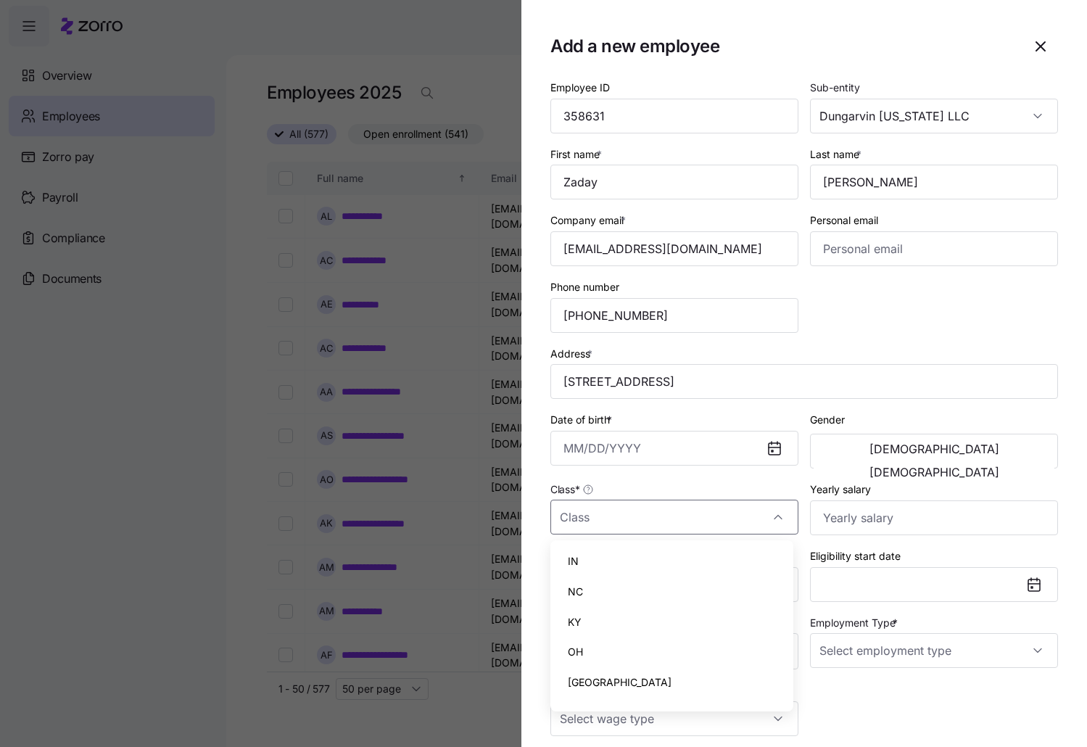
click at [691, 564] on div "IN" at bounding box center [671, 561] width 231 height 30
type input "IN"
click at [1037, 657] on input "Employment Type *" at bounding box center [934, 650] width 248 height 35
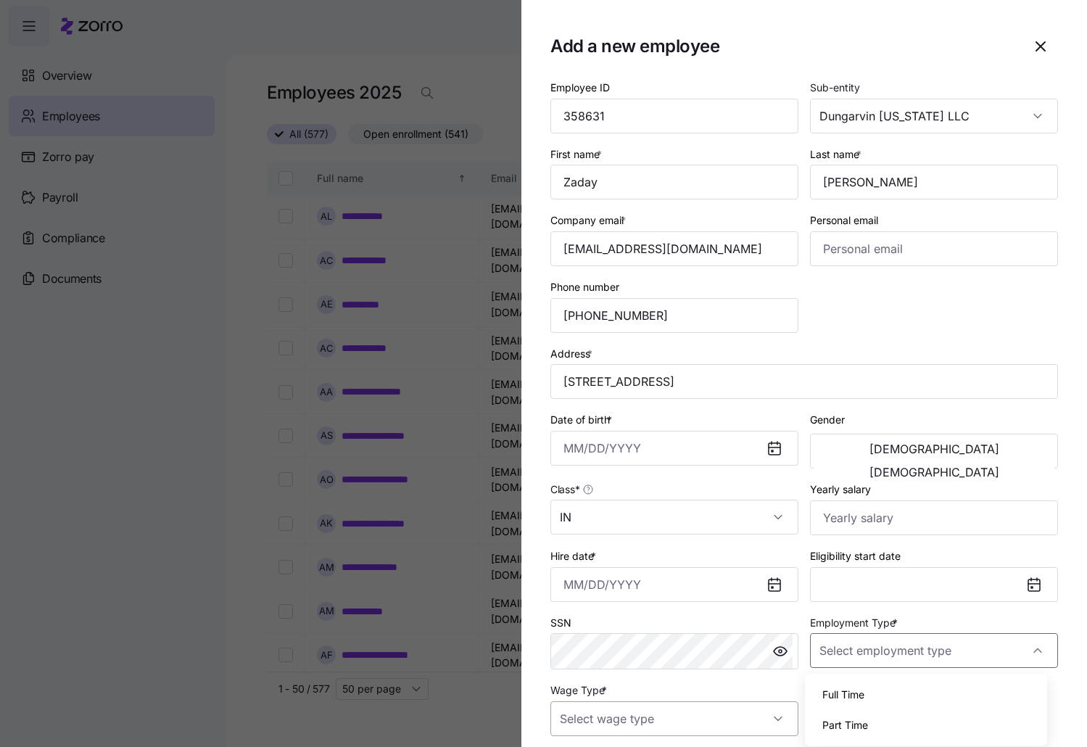
click at [781, 711] on input "Wage Type *" at bounding box center [674, 718] width 248 height 35
click at [1034, 645] on input "Employment Type *" at bounding box center [934, 650] width 248 height 35
click at [880, 692] on div "Full Time" at bounding box center [926, 694] width 231 height 30
type input "Full Time"
click at [561, 579] on input "Hire date *" at bounding box center [674, 584] width 248 height 35
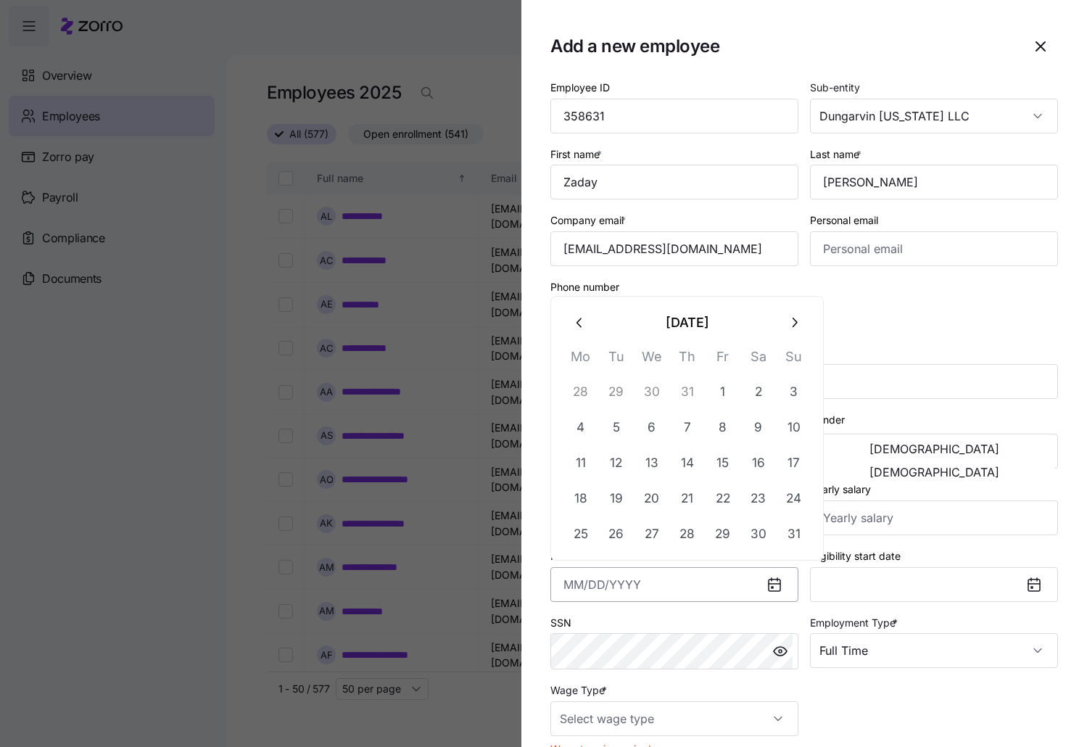
paste input "[DATE]"
type input "[DATE]"
click at [941, 305] on div "Employee ID 358631 Sub-entity Dungarvin [US_STATE] LLC First name * [PERSON_NAM…" at bounding box center [804, 420] width 519 height 695
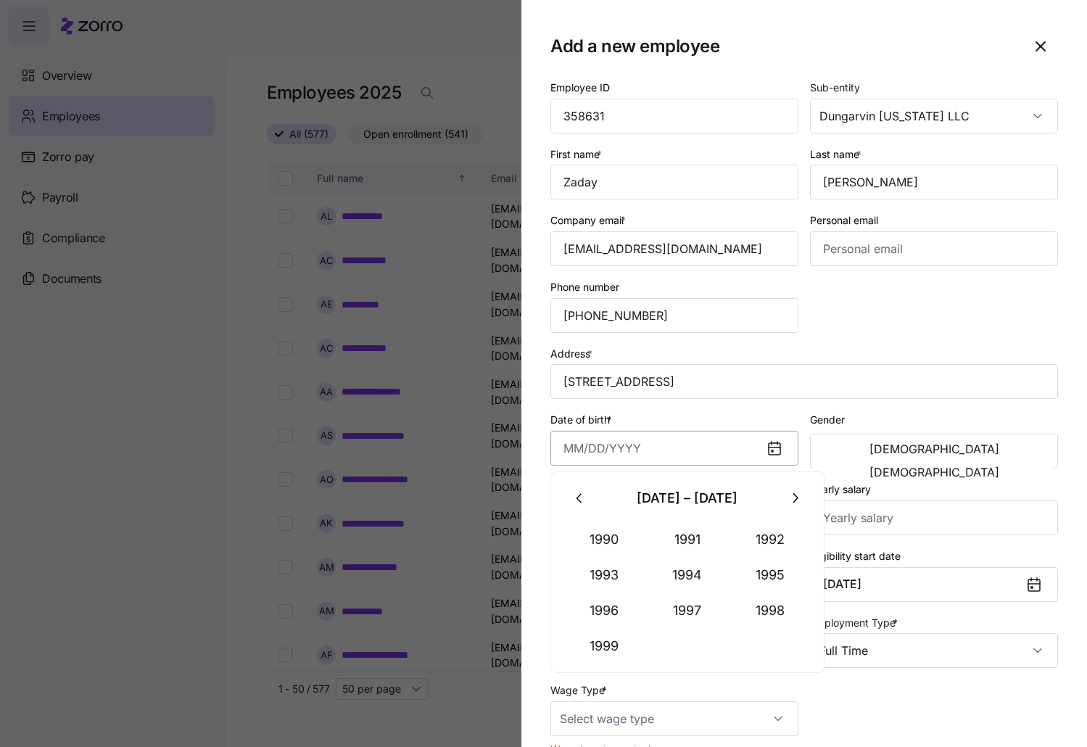
click at [574, 445] on input "Date of birth *" at bounding box center [674, 448] width 248 height 35
paste input "[DATE]"
type input "[DATE]"
click at [717, 410] on div "Date of birth * [DEMOGRAPHIC_DATA]" at bounding box center [674, 437] width 248 height 55
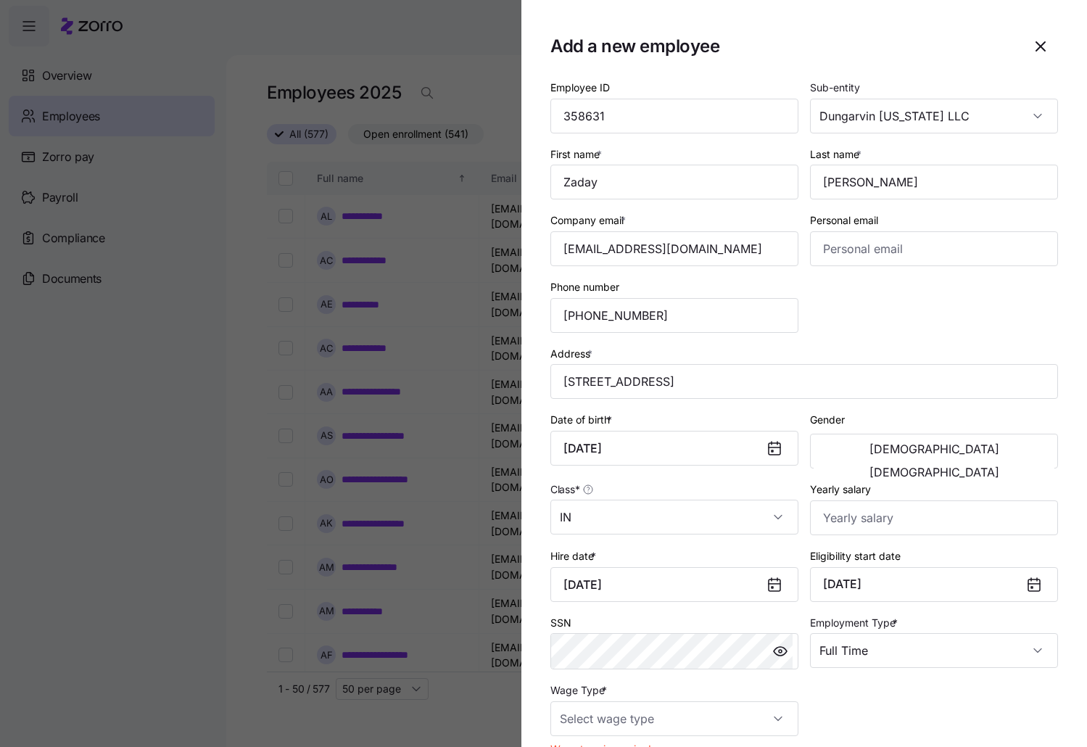
scroll to position [73, 0]
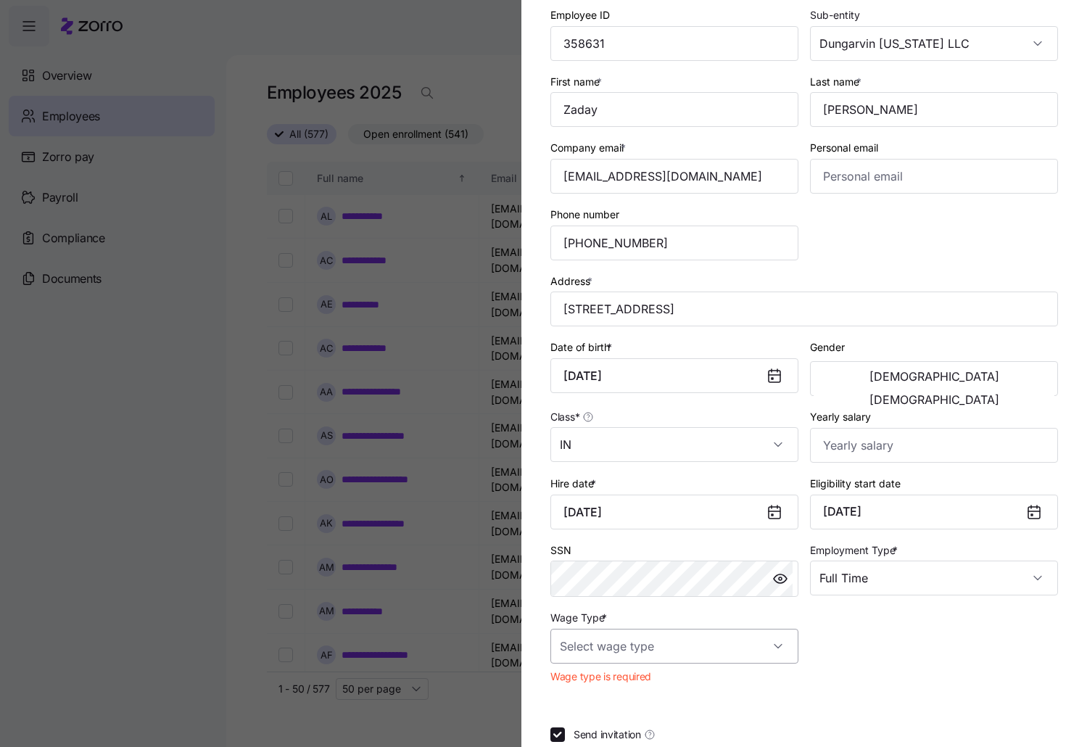
click at [753, 651] on input "Wage Type *" at bounding box center [674, 646] width 248 height 35
click at [658, 717] on div "Hourly" at bounding box center [671, 721] width 231 height 30
type input "Hourly"
click at [878, 431] on input "Yearly salary" at bounding box center [934, 445] width 248 height 35
type input "$35,880"
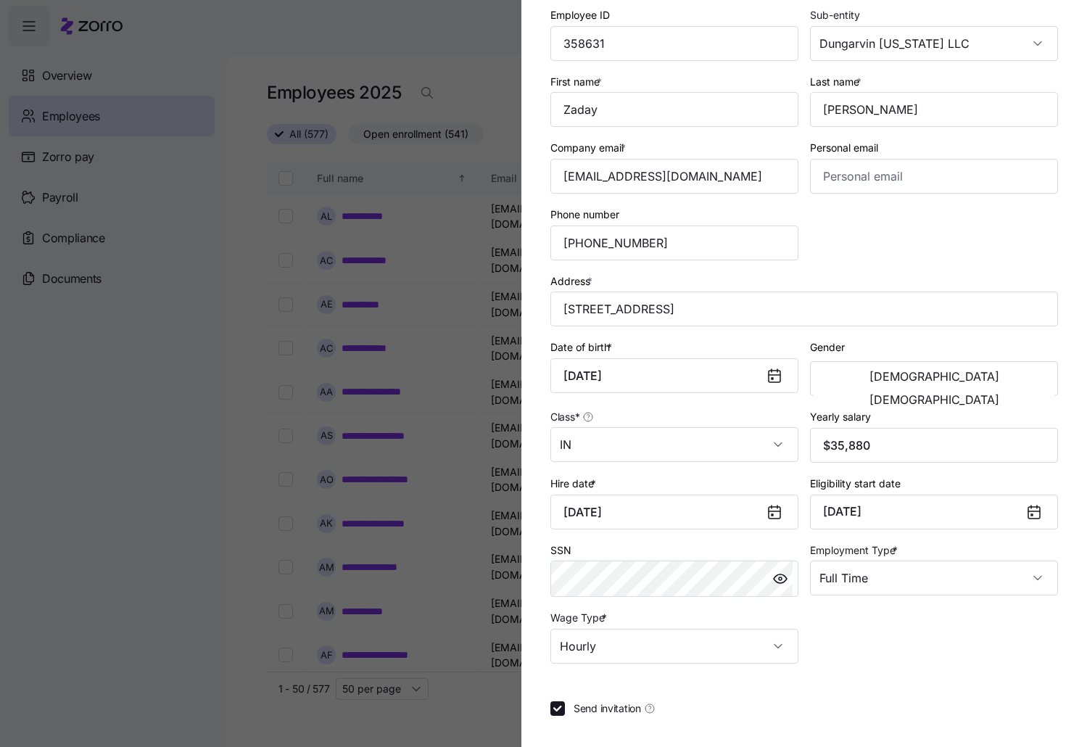
click at [846, 273] on div "Address * [STREET_ADDRESS]" at bounding box center [804, 299] width 508 height 55
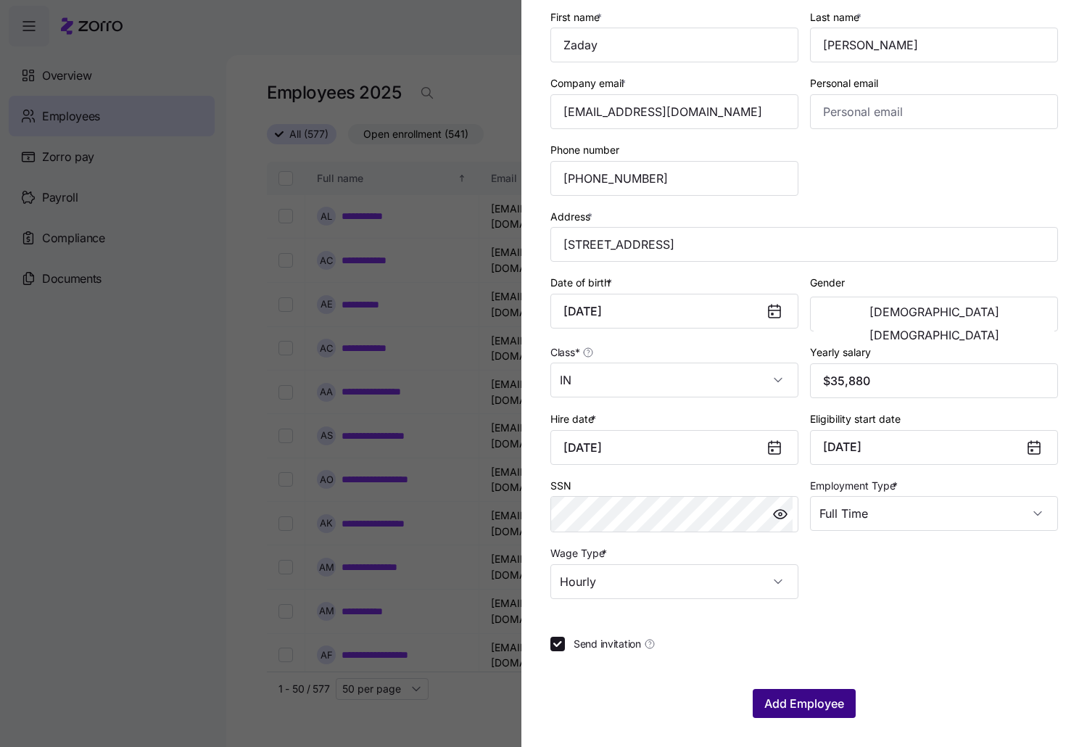
click at [787, 699] on span "Add Employee" at bounding box center [804, 703] width 80 height 17
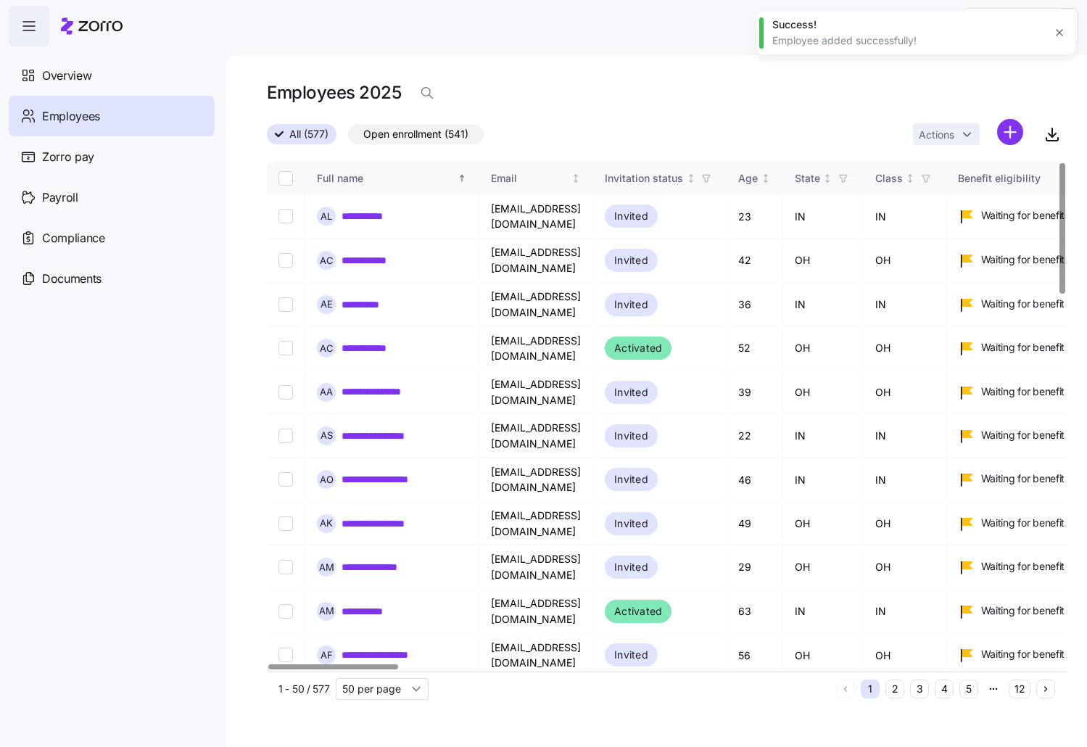
click at [730, 82] on div "Employees 2025" at bounding box center [667, 98] width 800 height 41
click at [1057, 31] on icon "button" at bounding box center [1059, 33] width 7 height 7
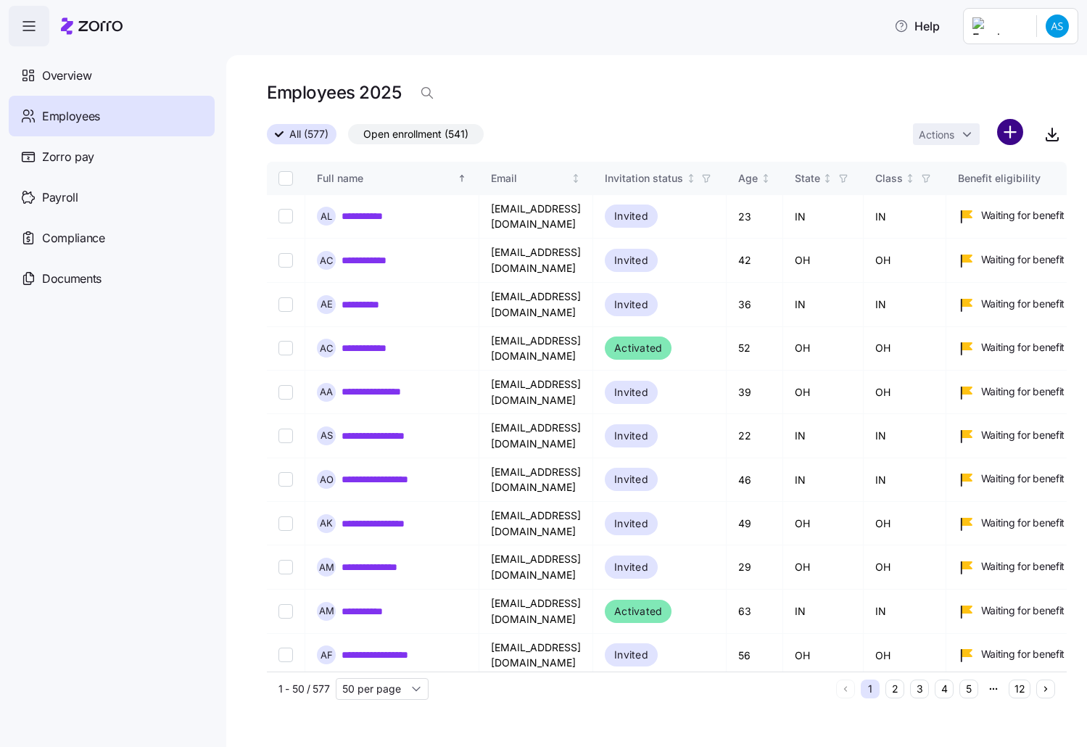
click at [1012, 134] on html "**********" at bounding box center [543, 369] width 1087 height 738
click at [915, 191] on span "Add a new employee" at bounding box center [962, 194] width 97 height 15
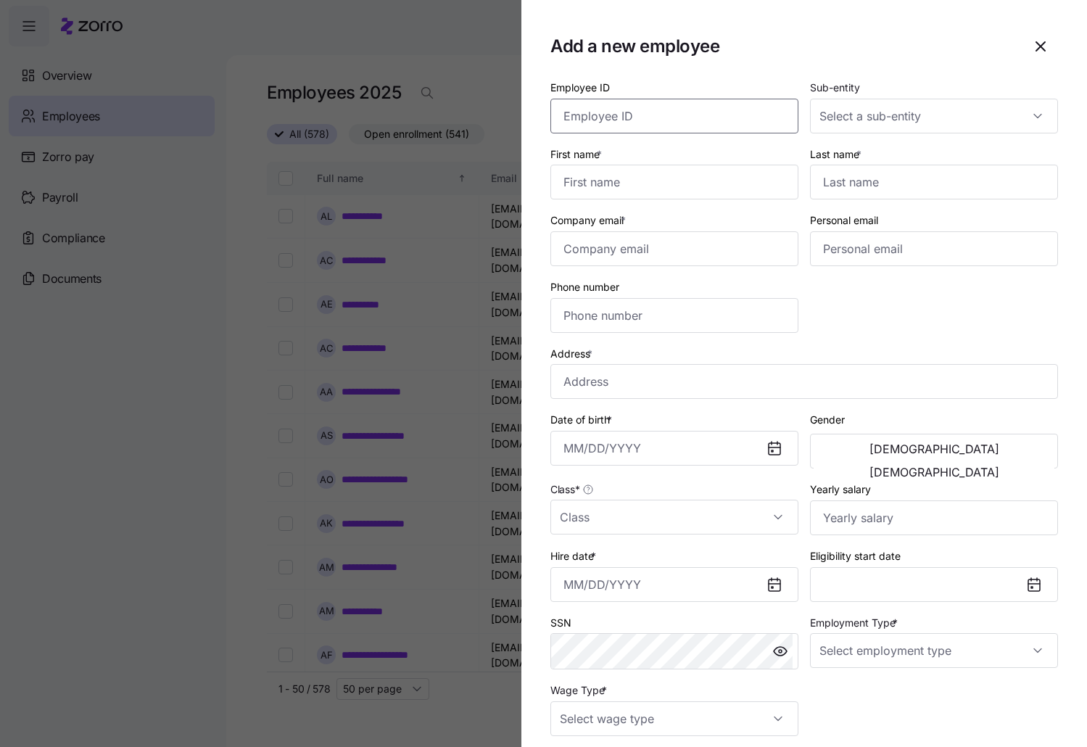
click at [679, 106] on input "Employee ID" at bounding box center [674, 116] width 248 height 35
paste input "358630"
type input "358630"
click at [645, 185] on input "First name *" at bounding box center [674, 182] width 248 height 35
type input "[PERSON_NAME]"
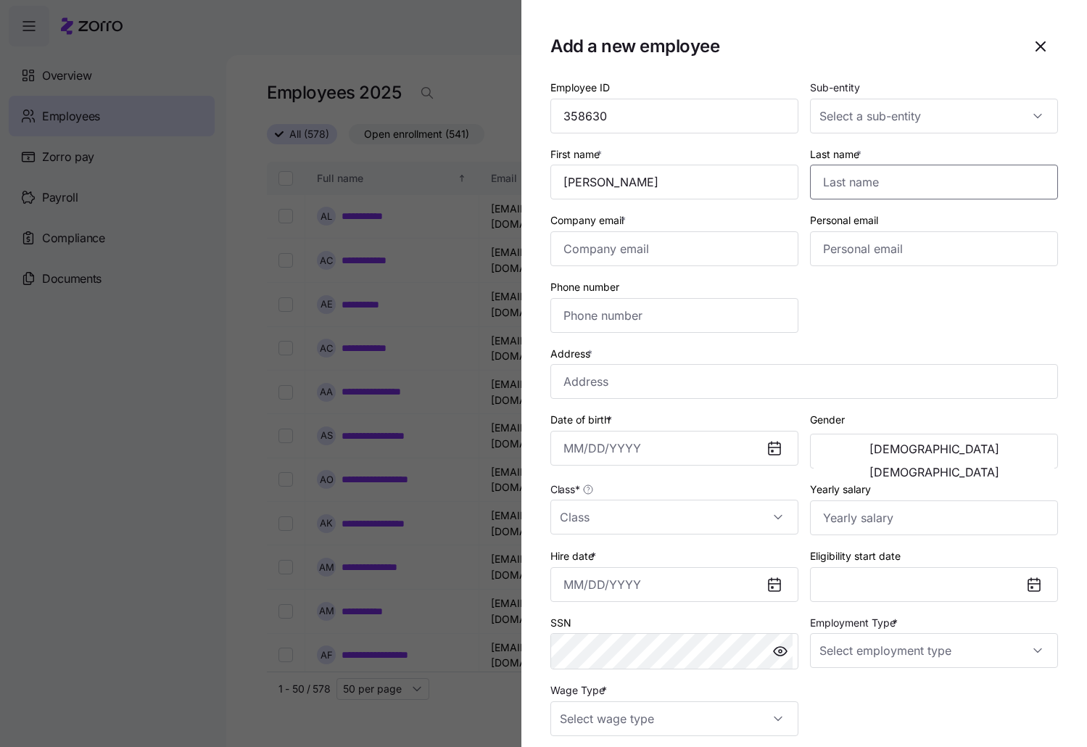
click at [883, 178] on input "Last name *" at bounding box center [934, 182] width 248 height 35
type input "Wood"
click at [1038, 126] on input "Sub-entity" at bounding box center [934, 116] width 248 height 35
click at [900, 165] on span "Dungarvin [US_STATE] LLC" at bounding box center [887, 160] width 130 height 16
type input "Dungarvin [US_STATE] LLC"
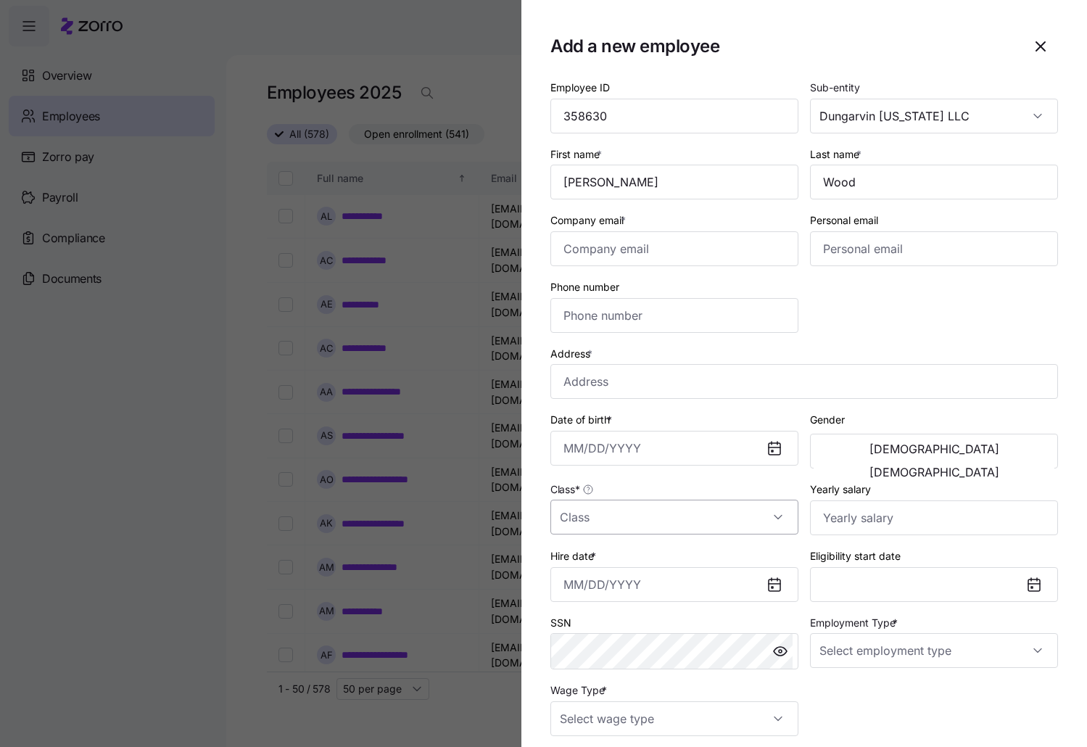
click at [769, 518] on input "Class *" at bounding box center [674, 517] width 248 height 35
click at [633, 558] on div "IN" at bounding box center [671, 561] width 231 height 30
type input "IN"
click at [651, 252] on input "Company email *" at bounding box center [674, 248] width 248 height 35
paste input "[EMAIL_ADDRESS][DOMAIN_NAME]"
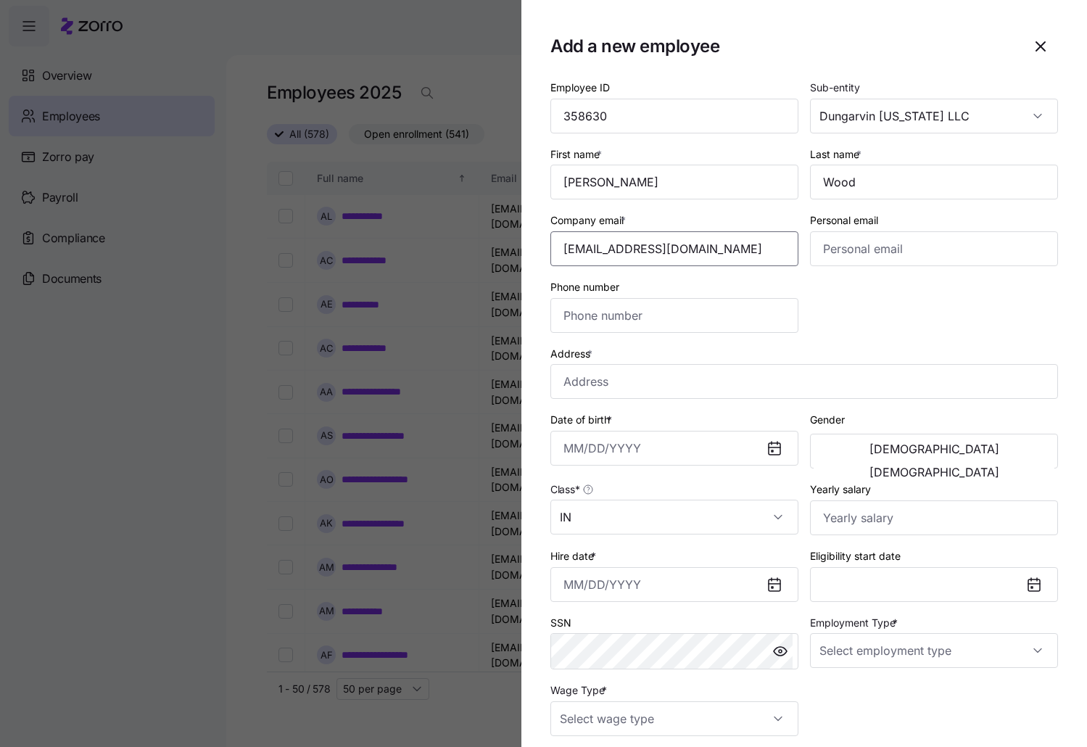
type input "[EMAIL_ADDRESS][DOMAIN_NAME]"
click at [611, 381] on input "Address *" at bounding box center [804, 381] width 508 height 35
paste input "[STREET_ADDRESS]"
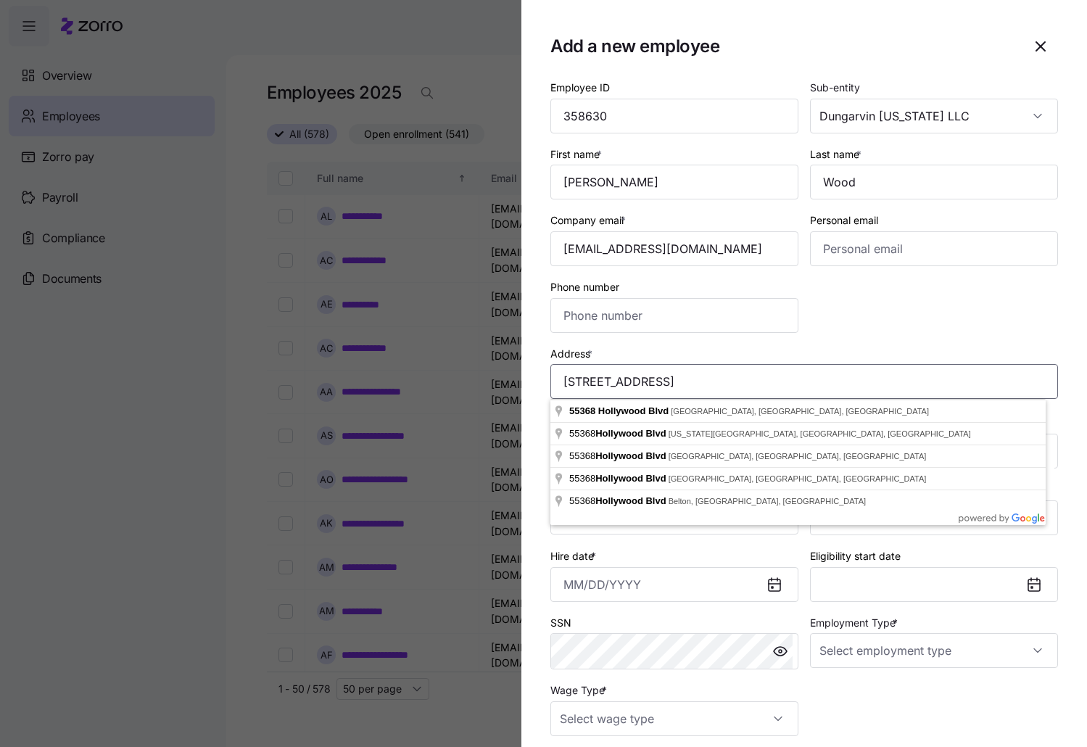
click at [713, 386] on input "[STREET_ADDRESS]" at bounding box center [804, 381] width 508 height 35
type input "[STREET_ADDRESS]"
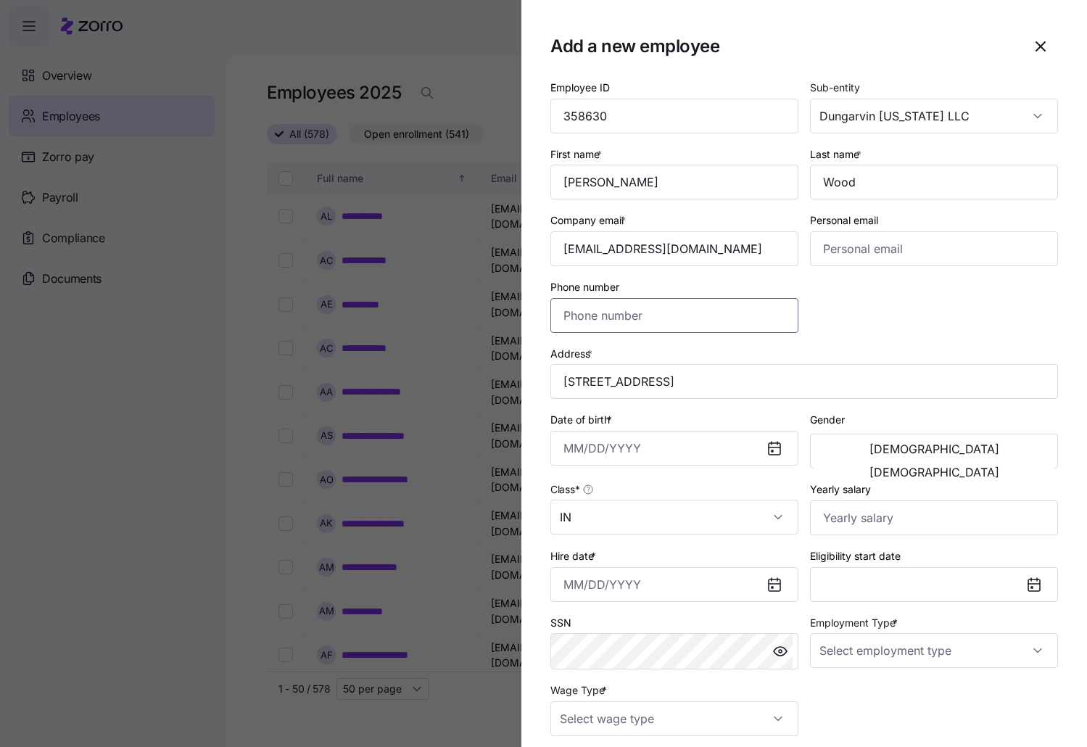
click at [648, 317] on input "Phone number" at bounding box center [674, 315] width 248 height 35
paste input "[PHONE_NUMBER]"
type input "[PHONE_NUMBER]"
click at [561, 436] on input "Date of birth *" at bounding box center [674, 448] width 248 height 35
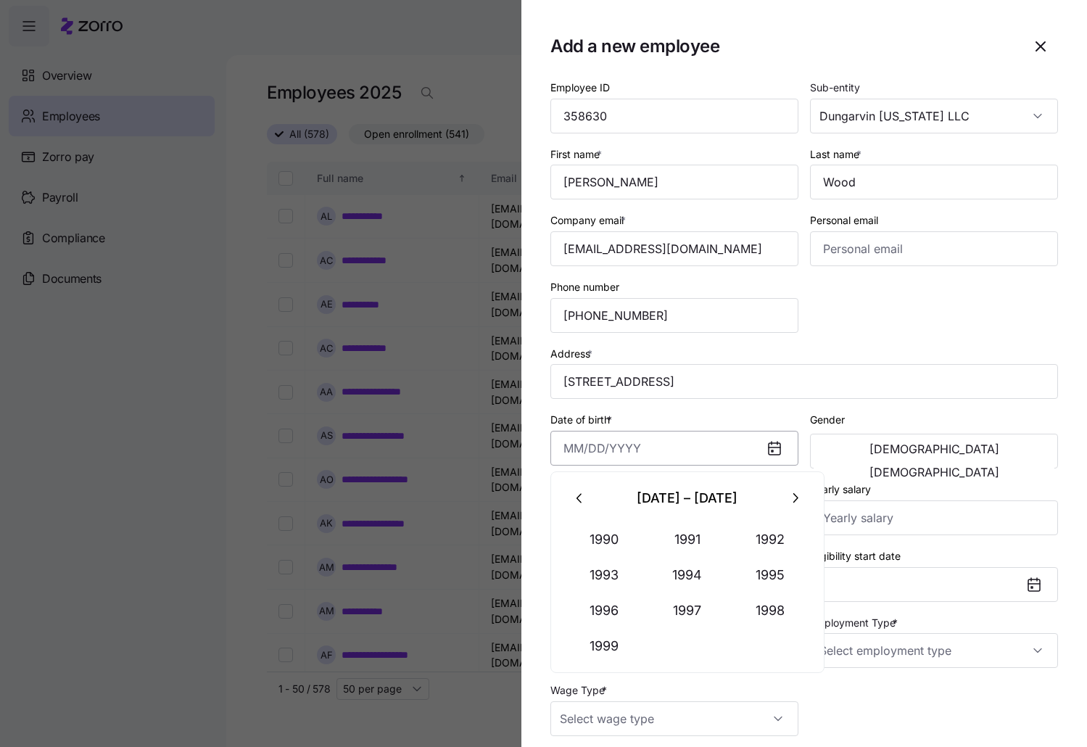
paste input "[DATE]"
type input "[DATE]"
click at [943, 621] on div "Employment Type *" at bounding box center [934, 640] width 248 height 55
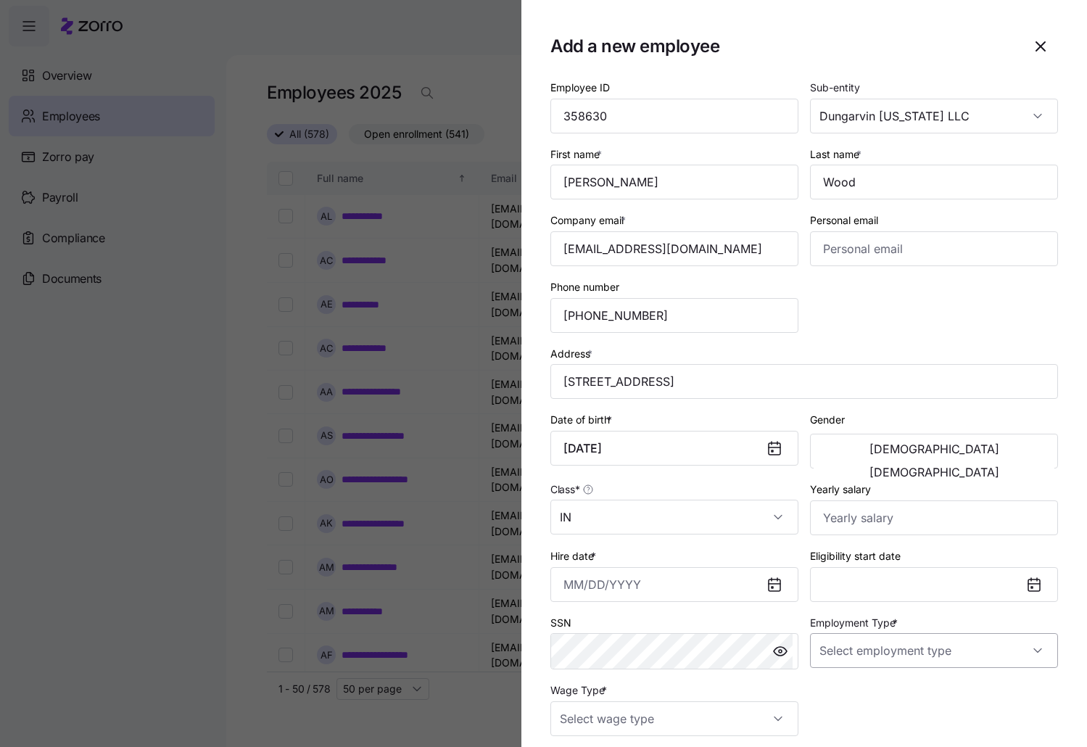
click at [947, 641] on input "Employment Type *" at bounding box center [934, 650] width 248 height 35
click at [896, 692] on div "Full Time" at bounding box center [926, 694] width 231 height 30
type input "Full Time"
click at [561, 584] on input "Hire date *" at bounding box center [674, 584] width 248 height 35
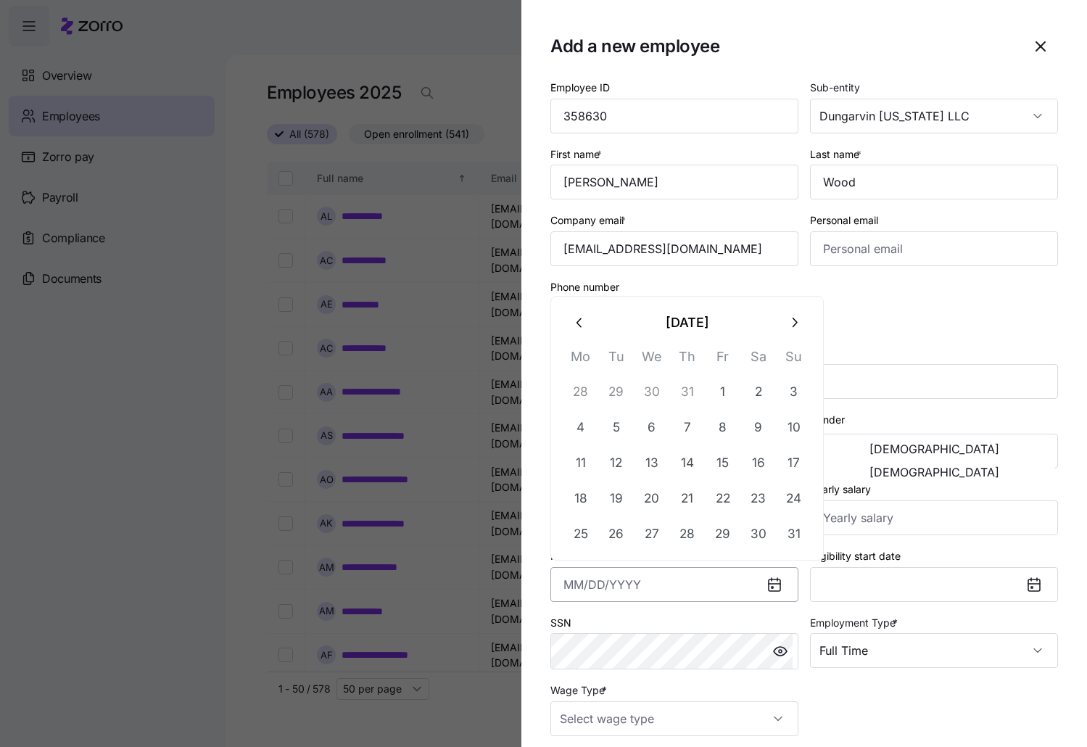
paste input "[DATE]"
type input "[DATE]"
click at [715, 630] on div "SSN" at bounding box center [674, 641] width 248 height 57
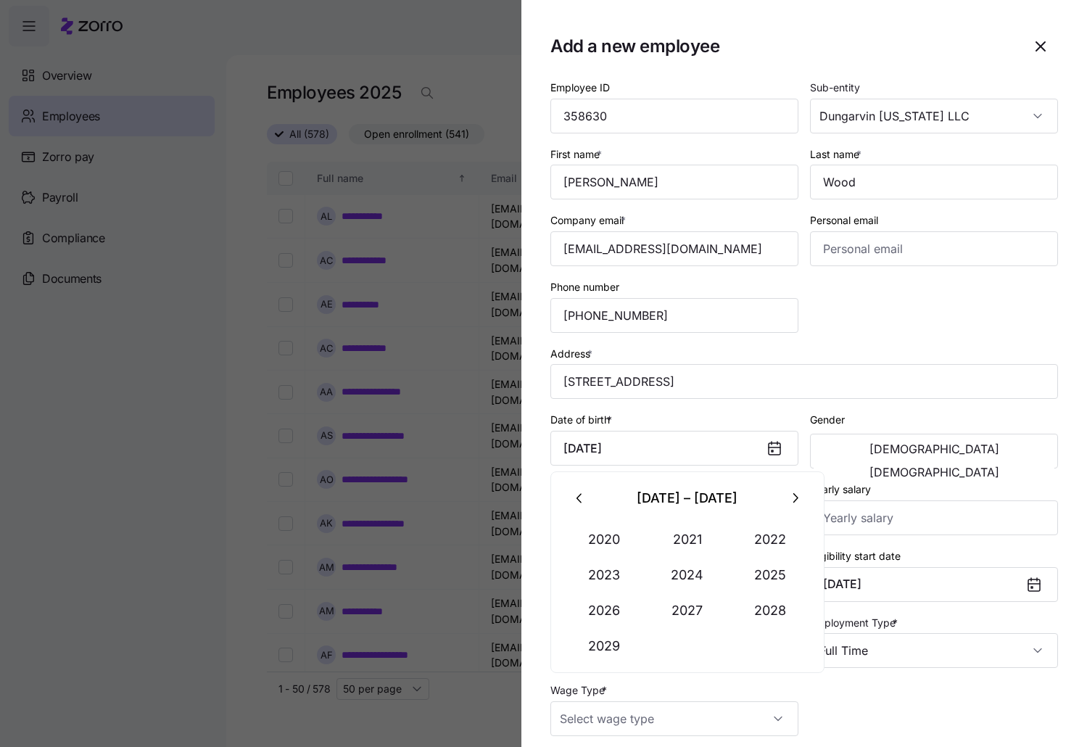
drag, startPoint x: 685, startPoint y: 442, endPoint x: 445, endPoint y: 447, distance: 240.8
click at [445, 738] on div "Add a new employee Employee ID 358630 Sub-entity Dungarvin [US_STATE] LLC First…" at bounding box center [543, 738] width 1087 height 0
click at [532, 442] on section "Add a new employee Employee ID 358630 Sub-entity Dungarvin [US_STATE] LLC First…" at bounding box center [804, 373] width 566 height 747
drag, startPoint x: 700, startPoint y: 460, endPoint x: 471, endPoint y: 443, distance: 230.5
click at [471, 738] on div "Add a new employee Employee ID 358630 Sub-entity Dungarvin [US_STATE] LLC First…" at bounding box center [543, 738] width 1087 height 0
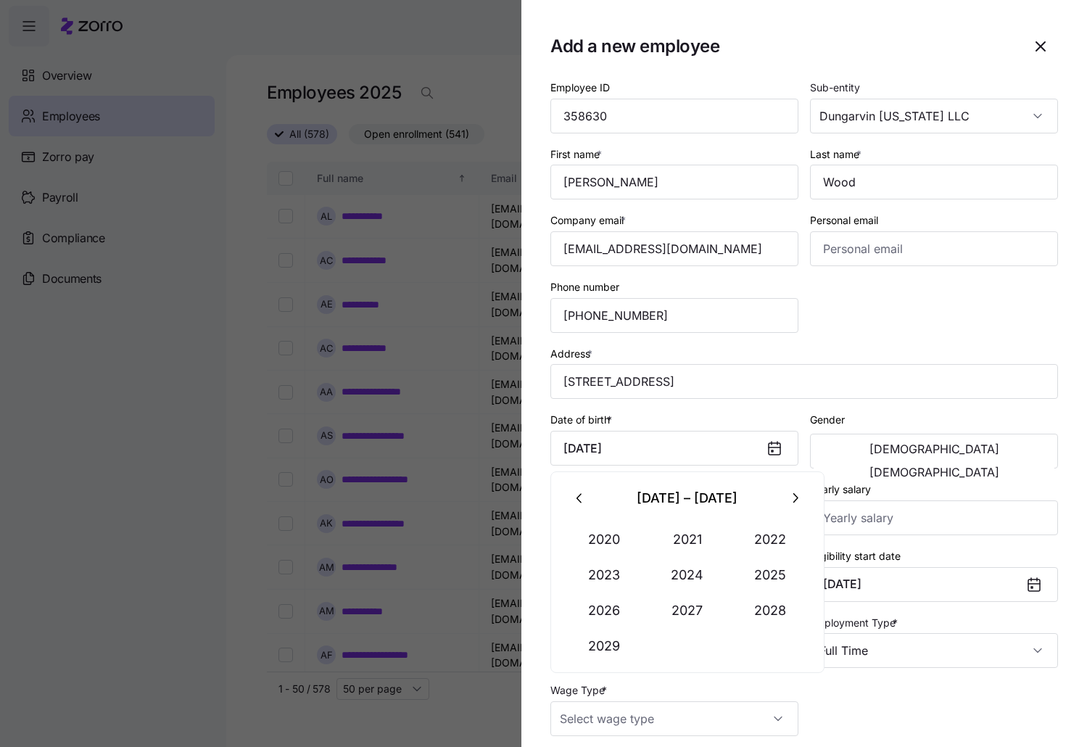
paste input "[DATE]"
click at [714, 434] on input "[DATE]" at bounding box center [674, 448] width 248 height 35
type input "[DATE]"
click at [716, 418] on div "Date of birth * [DEMOGRAPHIC_DATA]" at bounding box center [674, 437] width 248 height 55
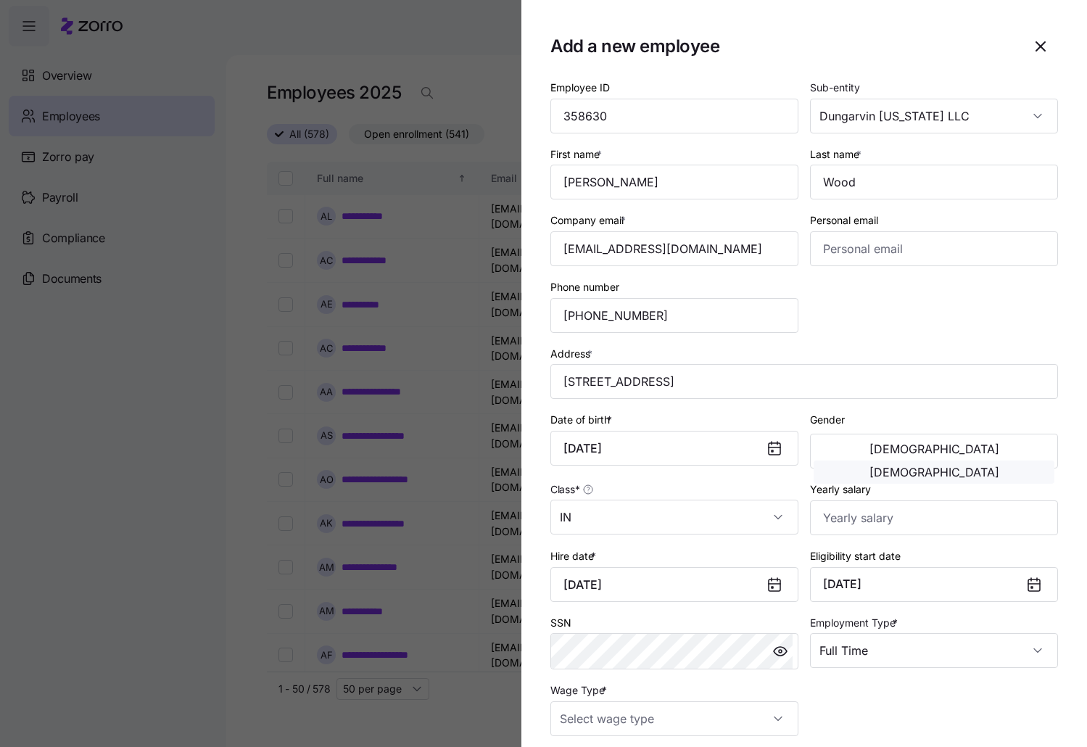
click at [991, 466] on span "[DEMOGRAPHIC_DATA]" at bounding box center [934, 472] width 130 height 12
click at [773, 720] on input "Wage Type *" at bounding box center [674, 718] width 248 height 35
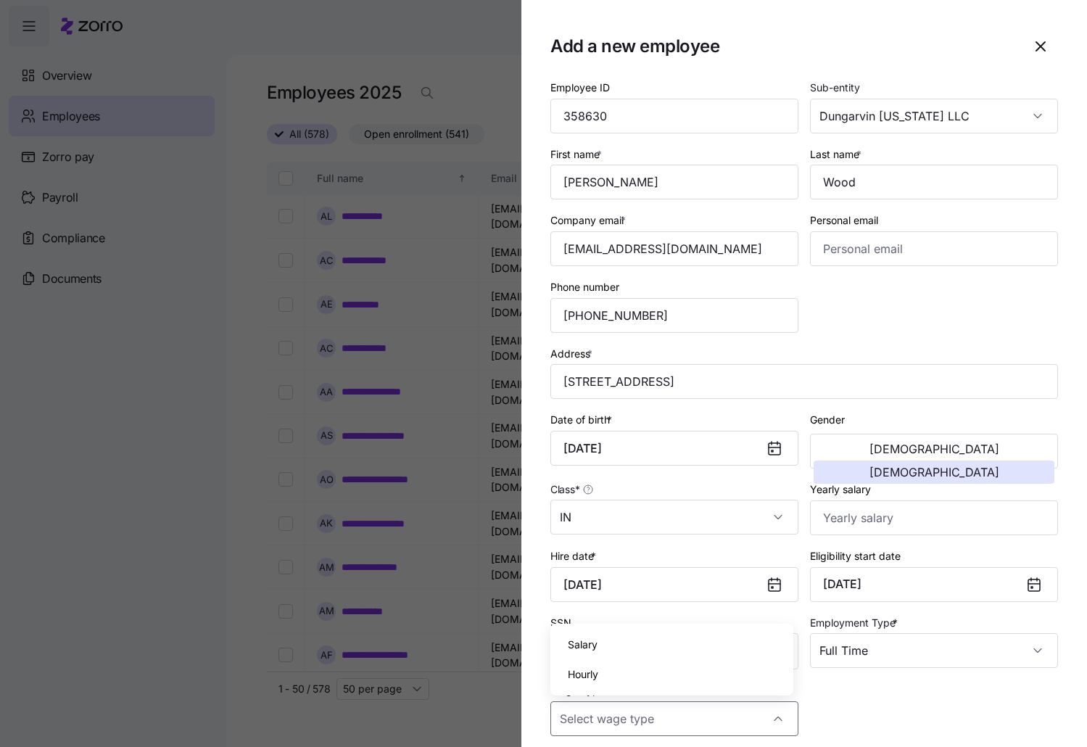
click at [624, 674] on div "Hourly" at bounding box center [671, 674] width 231 height 30
type input "Hourly"
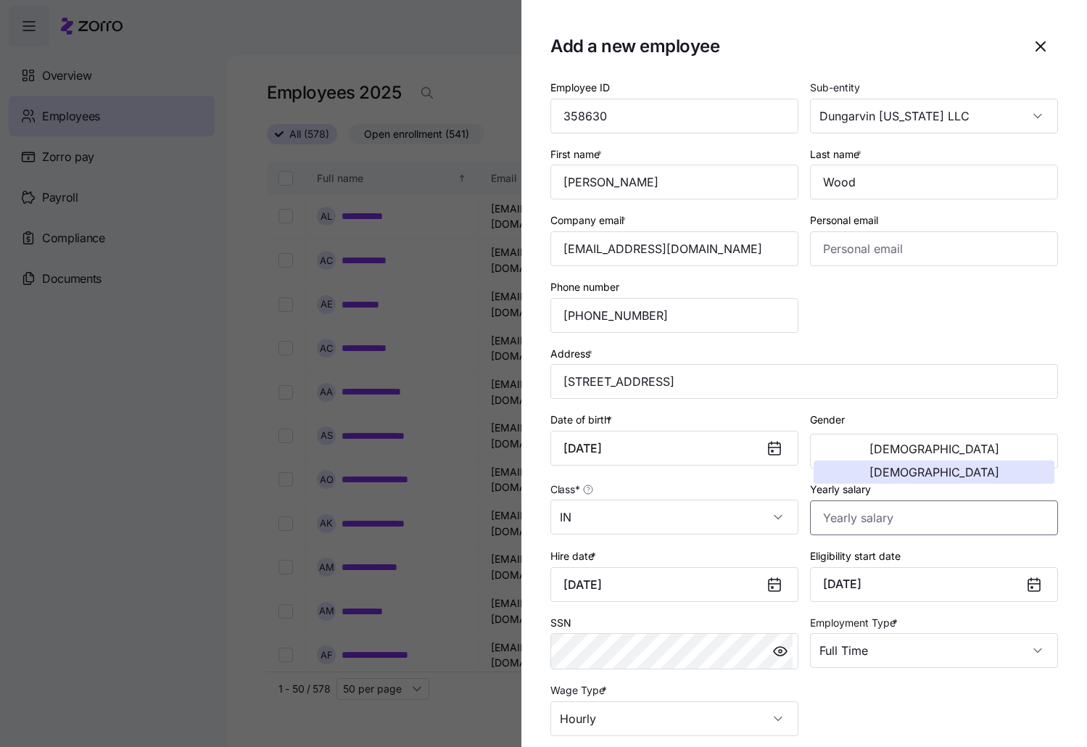
click at [956, 509] on input "Yearly salary" at bounding box center [934, 517] width 248 height 35
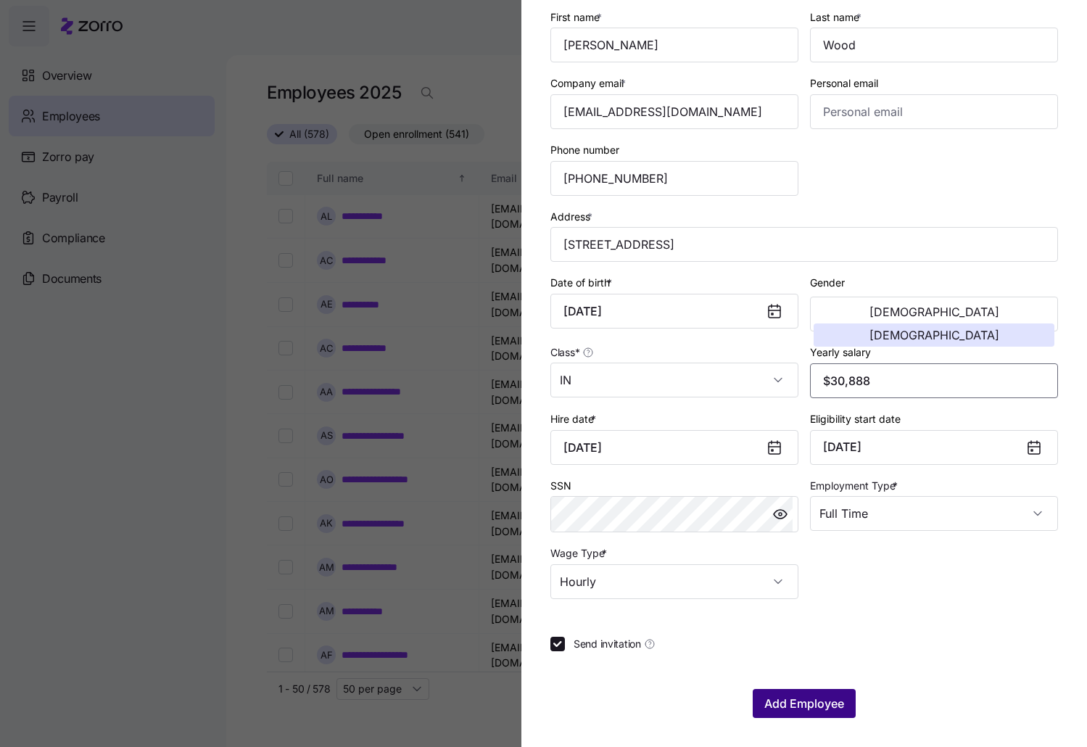
type input "$30,888"
click at [788, 700] on span "Add Employee" at bounding box center [804, 703] width 80 height 17
